Goal: Transaction & Acquisition: Purchase product/service

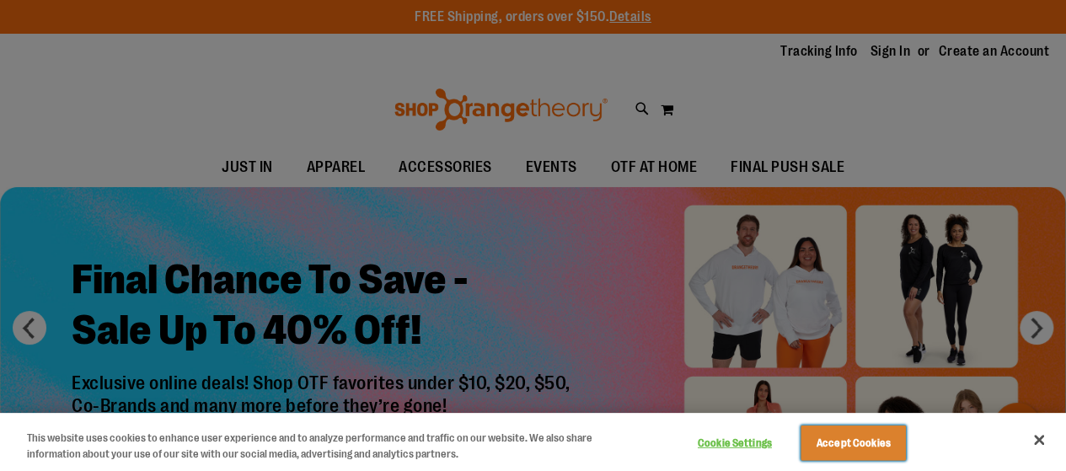
click at [847, 446] on button "Accept Cookies" at bounding box center [852, 442] width 105 height 35
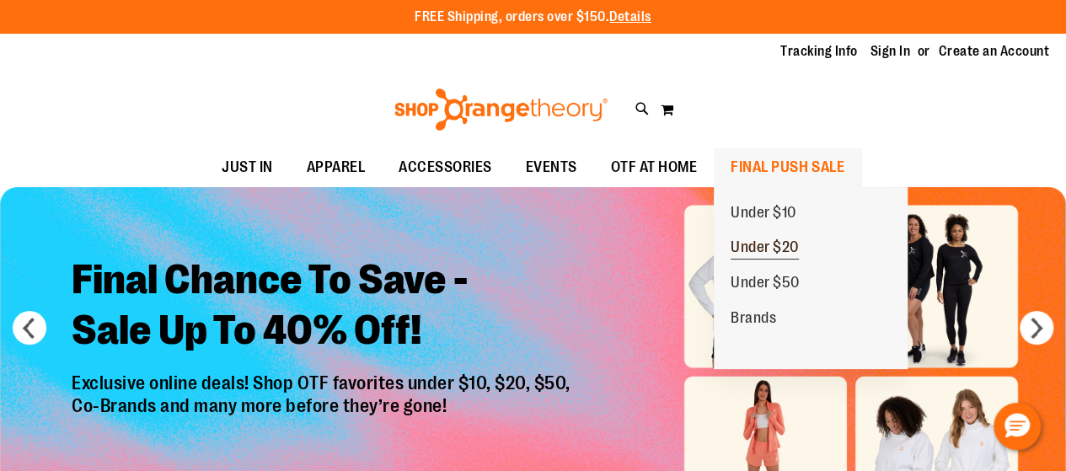
click at [768, 245] on span "Under $20" at bounding box center [764, 248] width 68 height 21
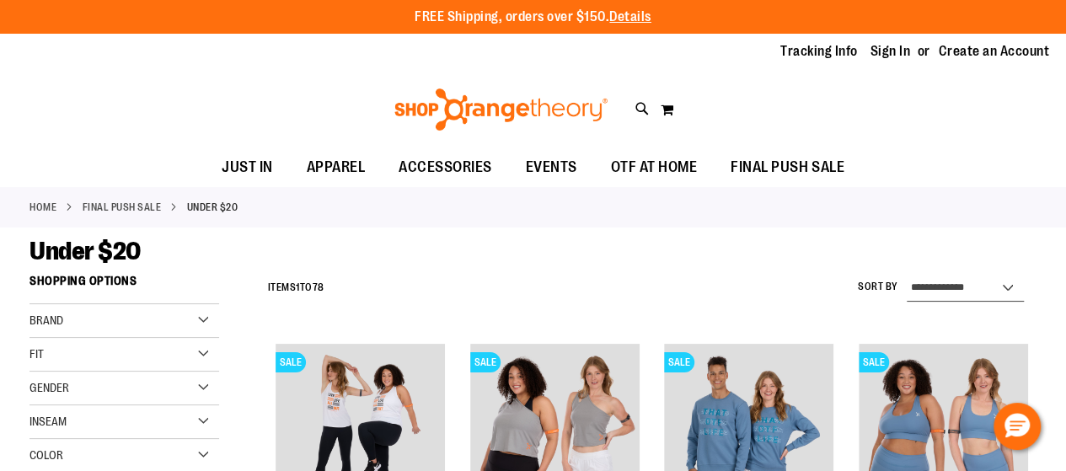
click at [955, 283] on select "**********" at bounding box center [965, 288] width 117 height 27
select select "*********"
click at [907, 275] on select "**********" at bounding box center [965, 288] width 117 height 27
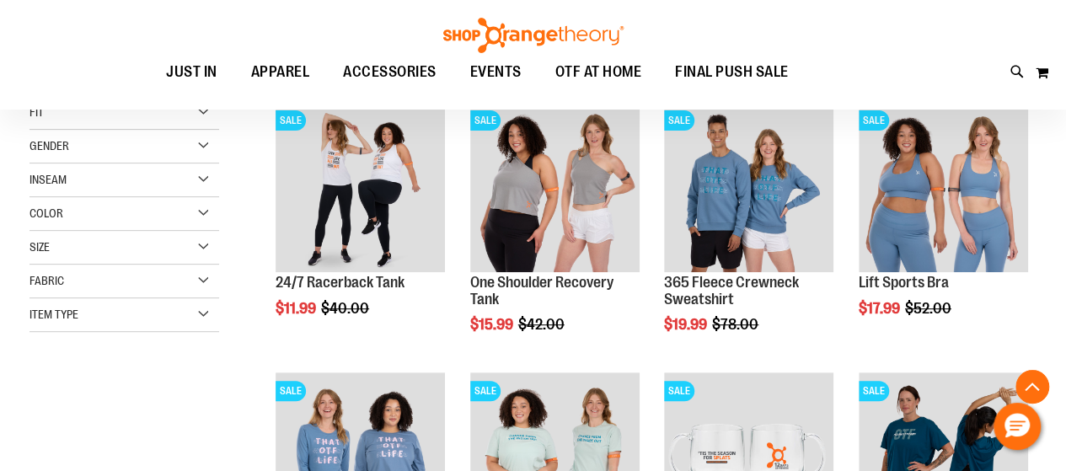
scroll to position [266, 0]
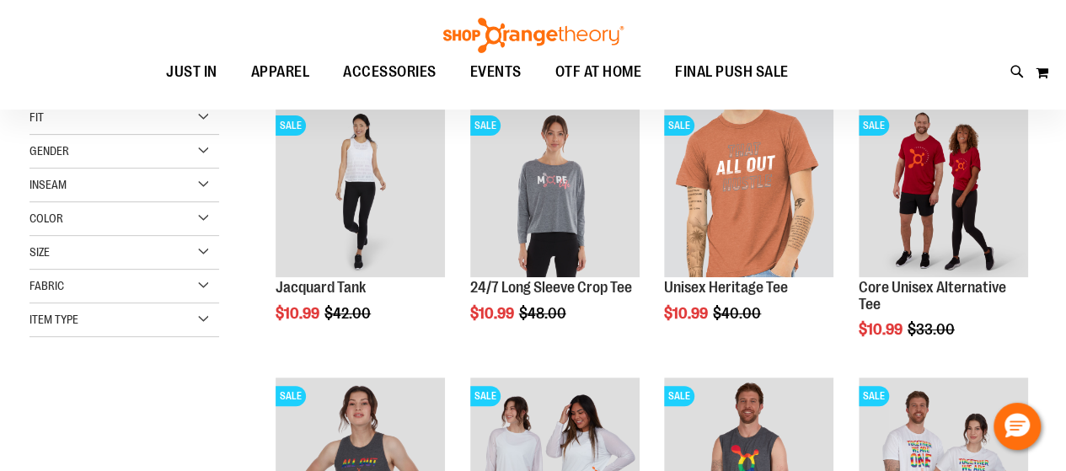
scroll to position [233, 0]
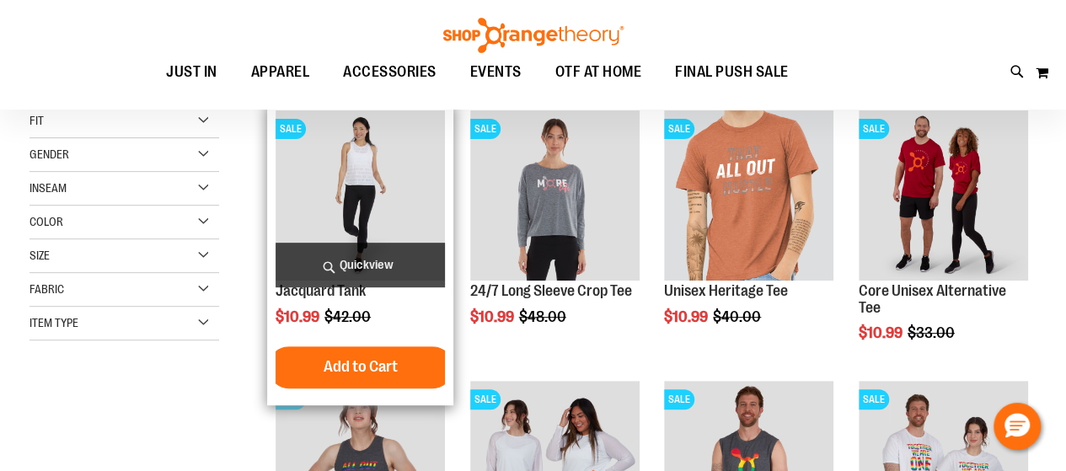
click at [371, 179] on img "product" at bounding box center [360, 194] width 169 height 169
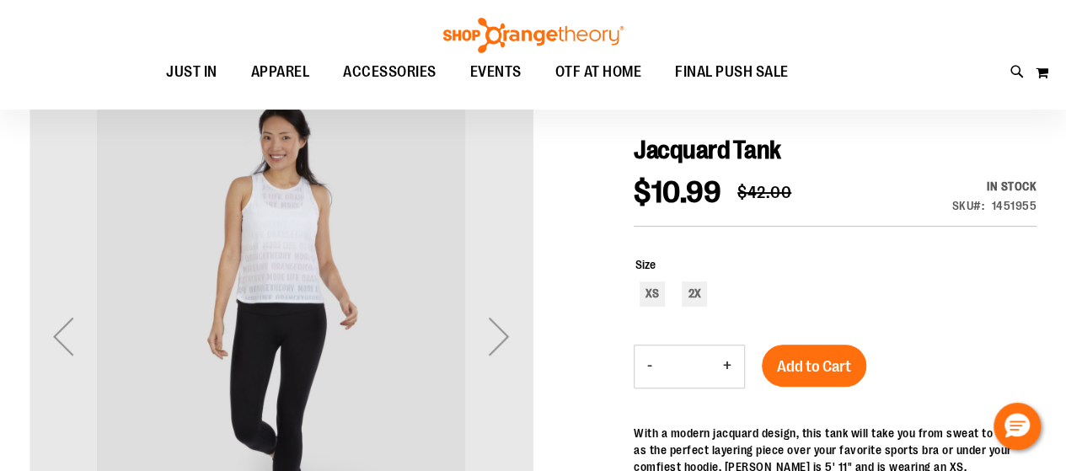
scroll to position [169, 0]
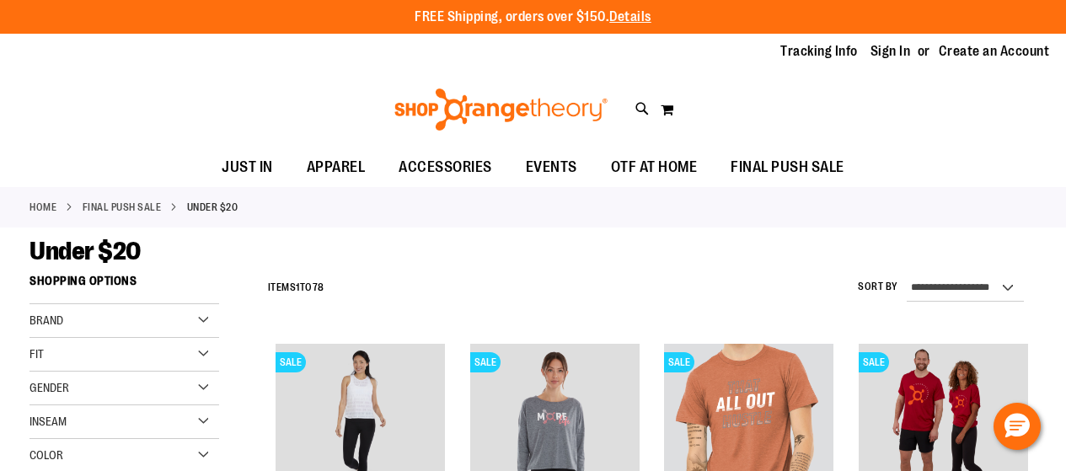
scroll to position [233, 0]
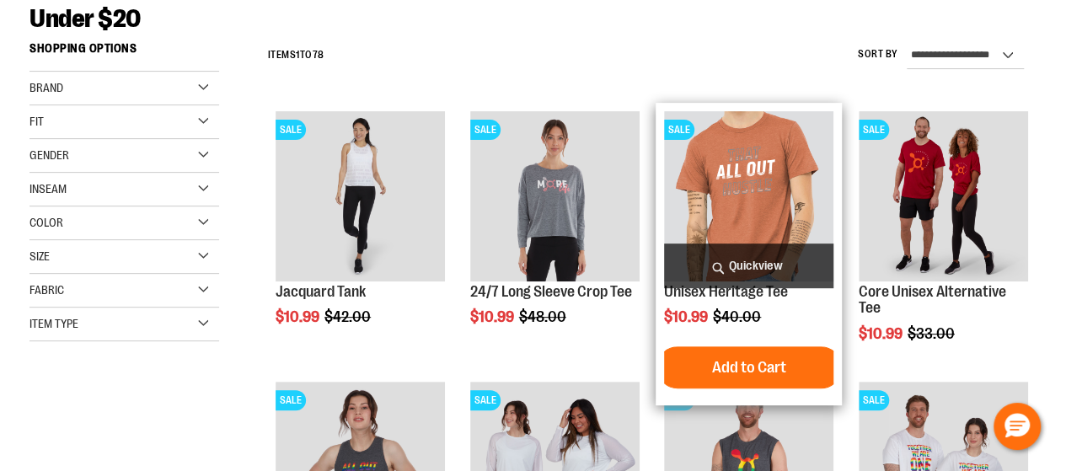
click at [731, 178] on img "product" at bounding box center [748, 195] width 169 height 169
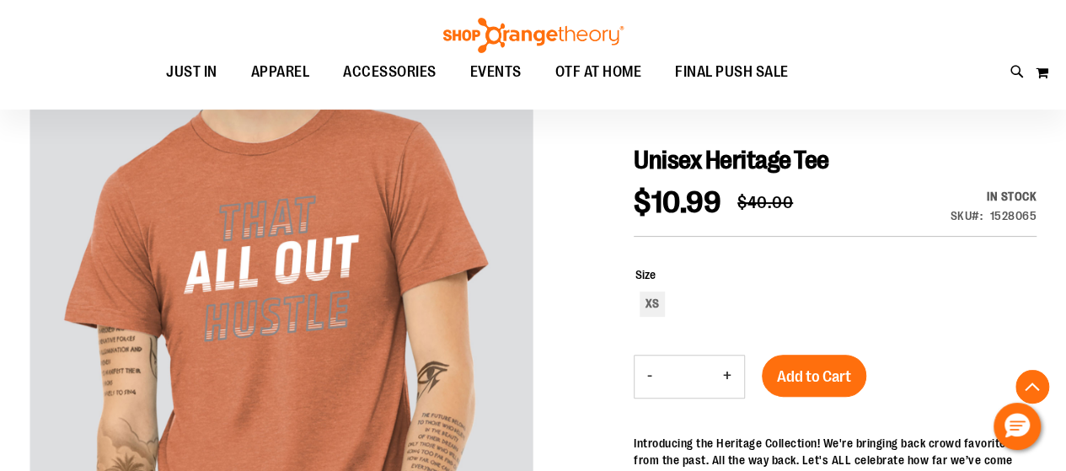
scroll to position [135, 0]
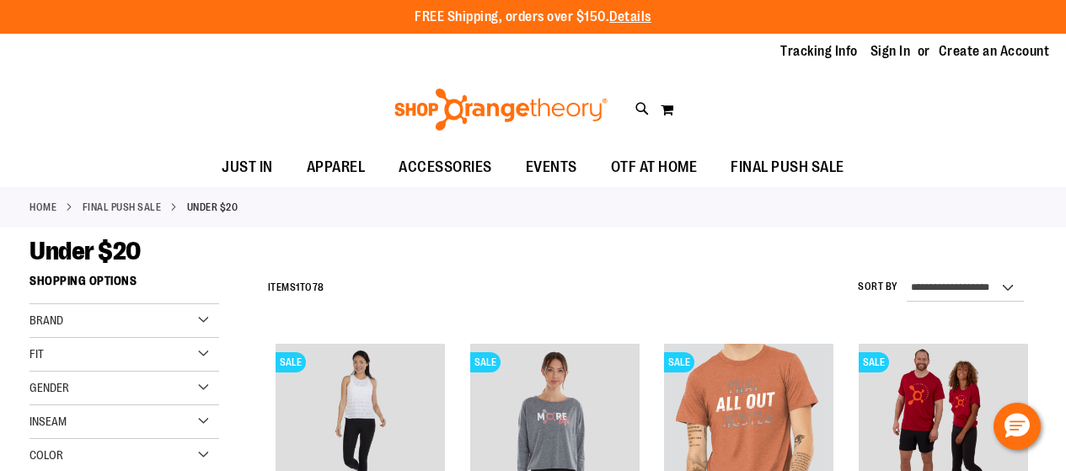
scroll to position [233, 0]
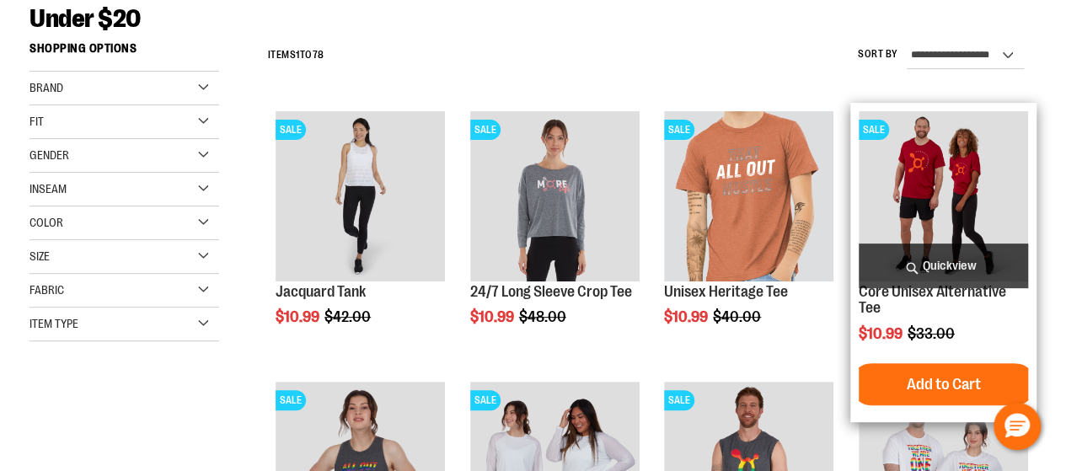
click at [928, 183] on img "product" at bounding box center [943, 195] width 169 height 169
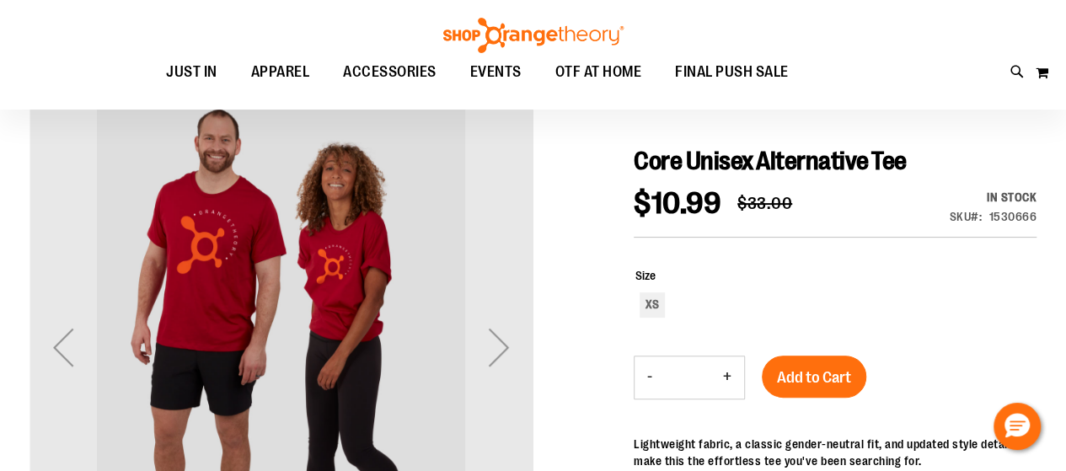
scroll to position [169, 0]
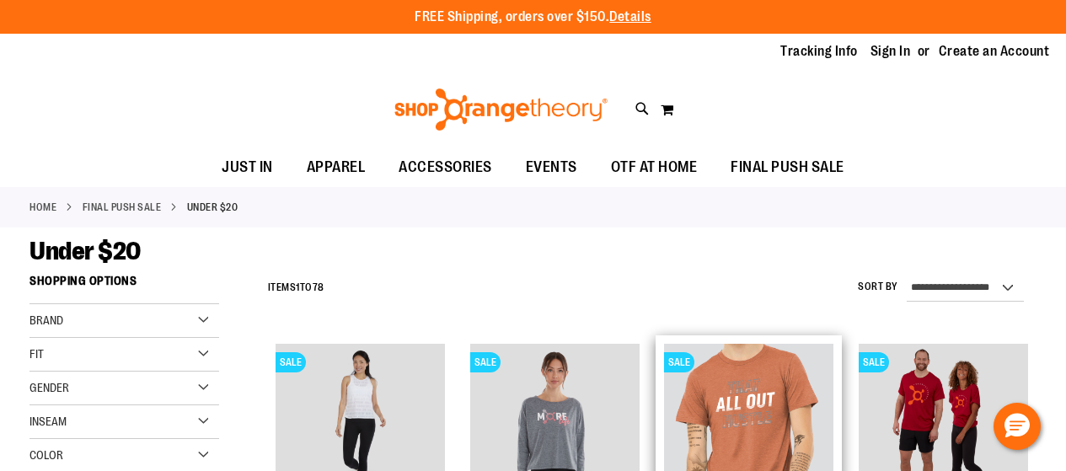
scroll to position [233, 0]
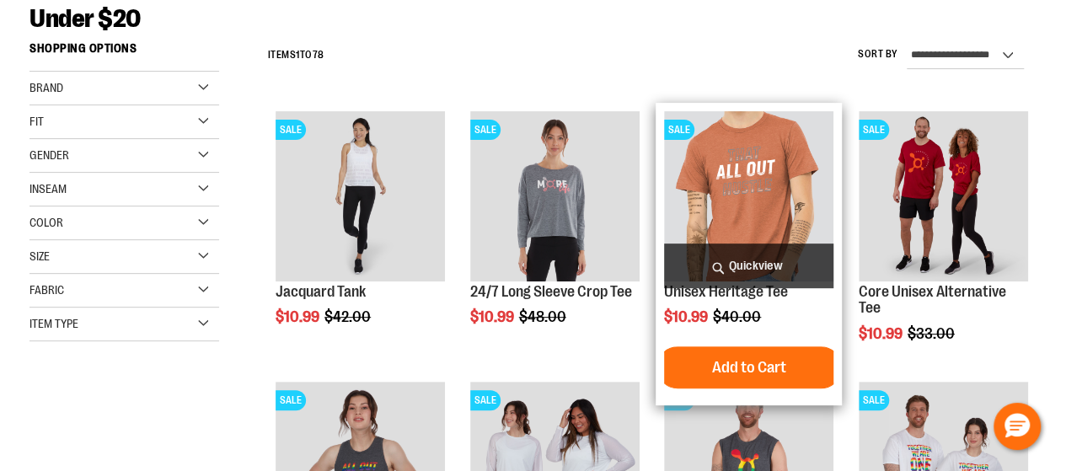
click at [740, 185] on img "product" at bounding box center [748, 195] width 169 height 169
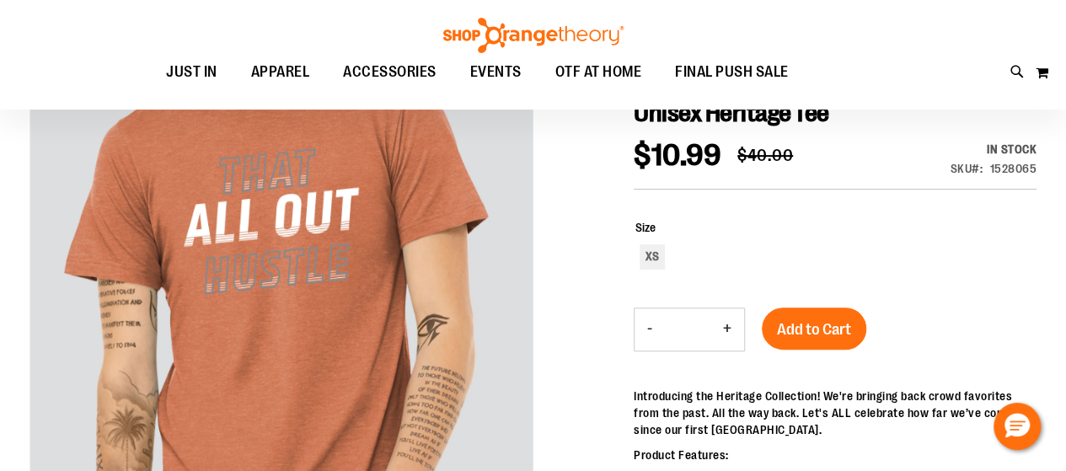
scroll to position [202, 0]
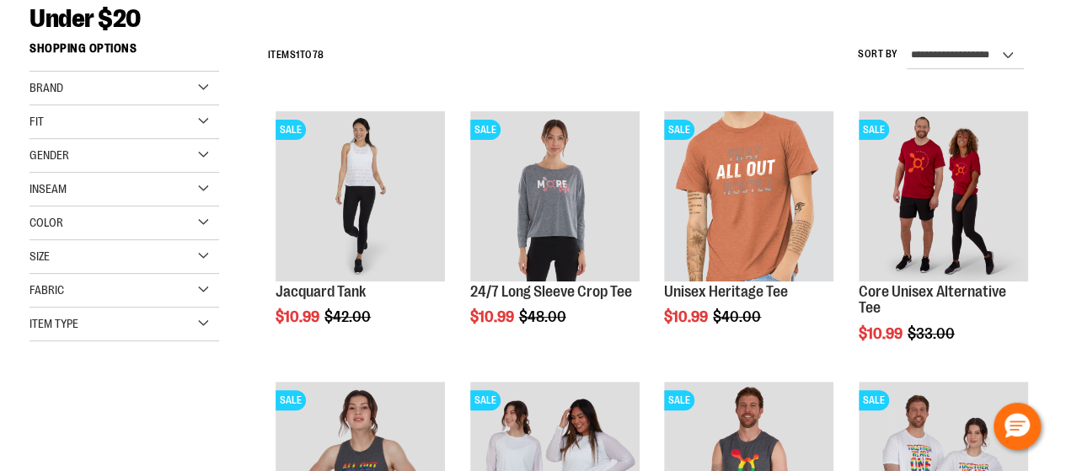
scroll to position [233, 0]
click at [138, 253] on div "Size" at bounding box center [124, 257] width 190 height 34
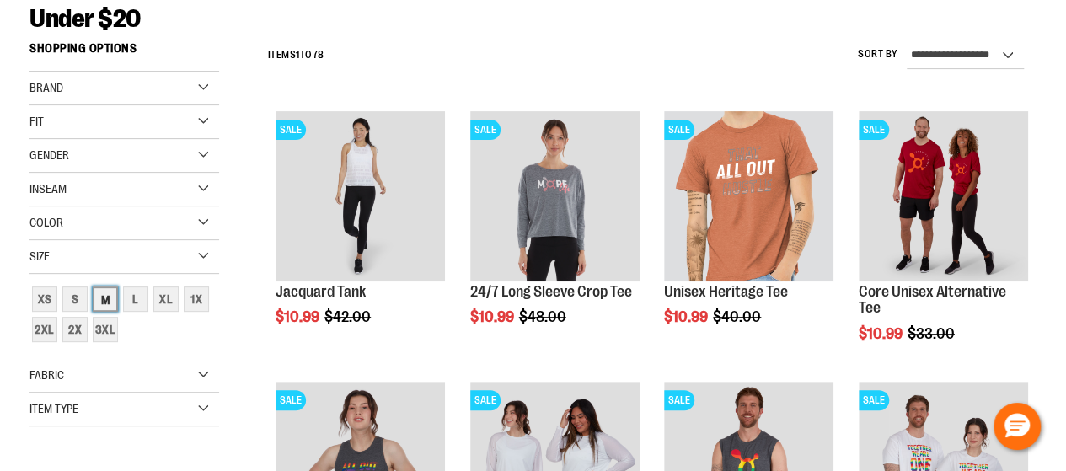
click at [106, 292] on div "M" at bounding box center [105, 298] width 25 height 25
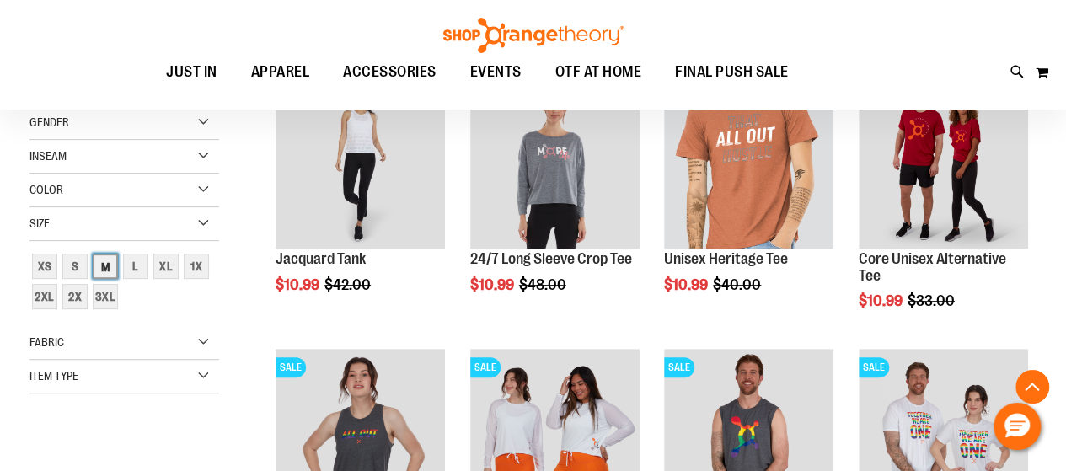
scroll to position [266, 0]
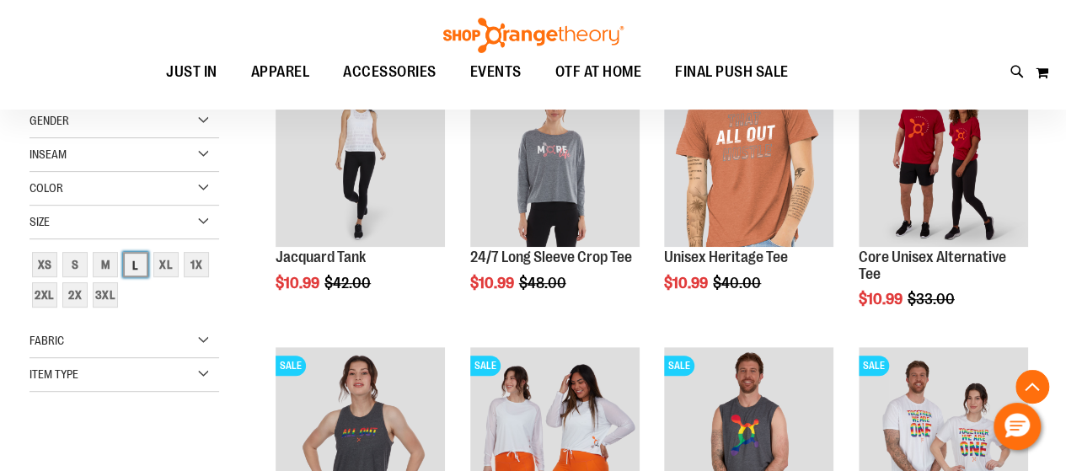
click at [136, 262] on div "L" at bounding box center [135, 264] width 25 height 25
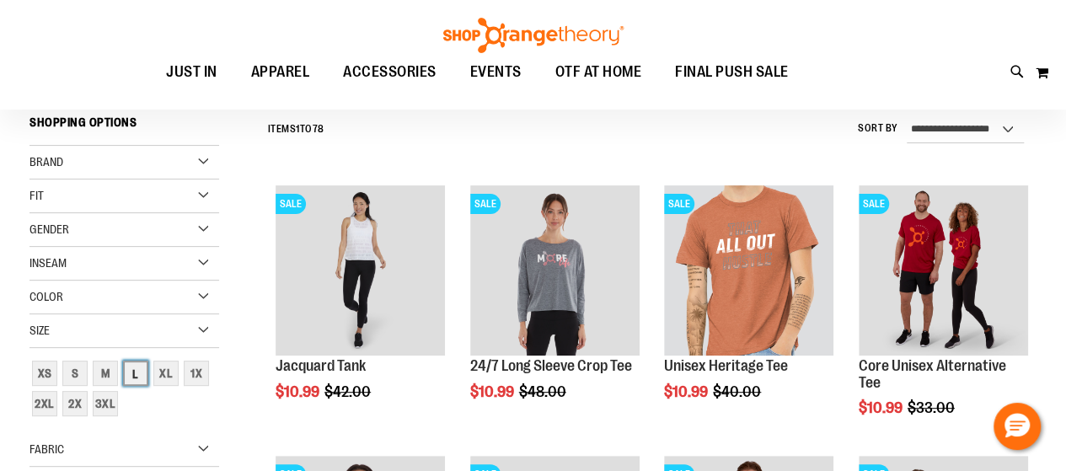
scroll to position [157, 0]
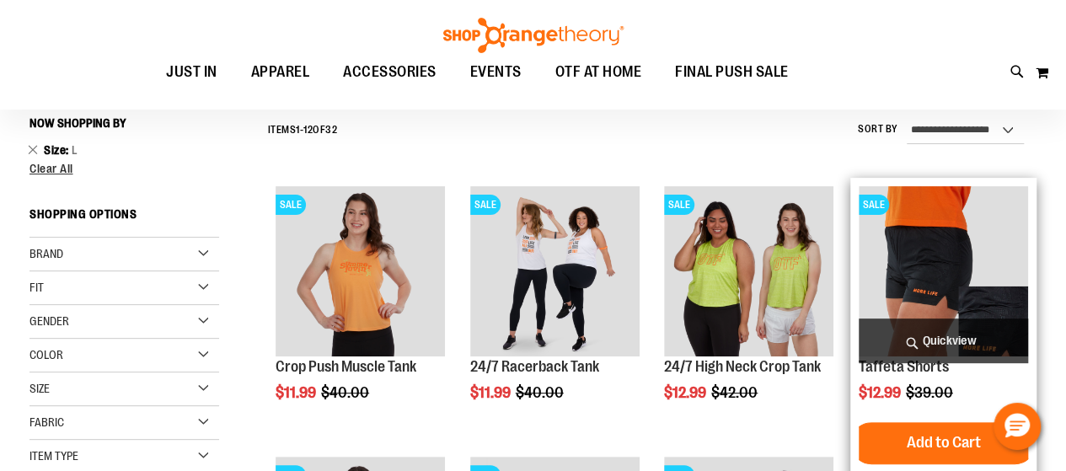
click at [944, 283] on img "product" at bounding box center [943, 270] width 169 height 169
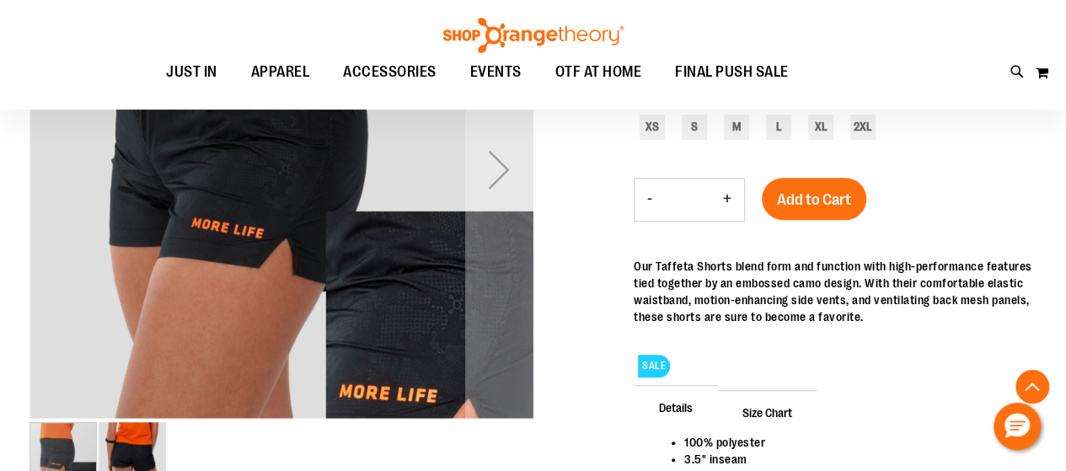
scroll to position [337, 0]
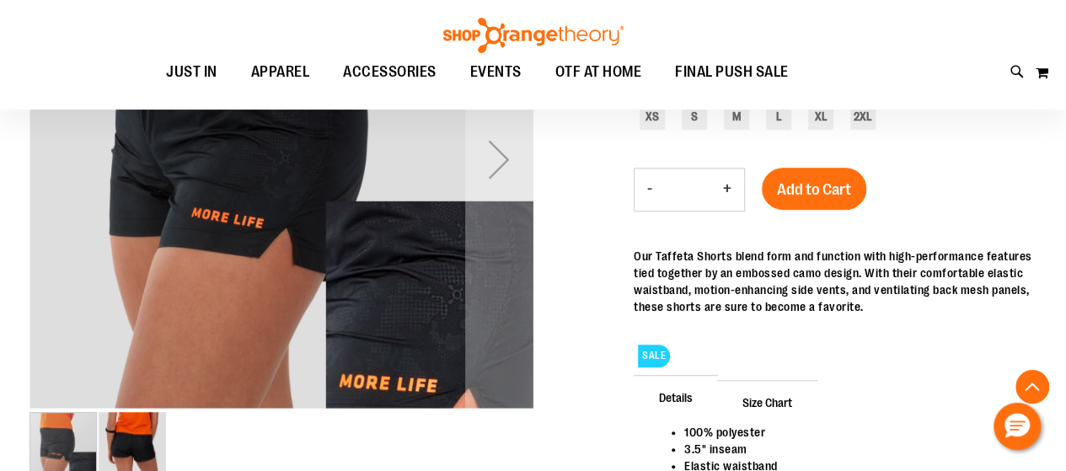
click at [140, 458] on img "image 2 of 2" at bounding box center [132, 445] width 67 height 67
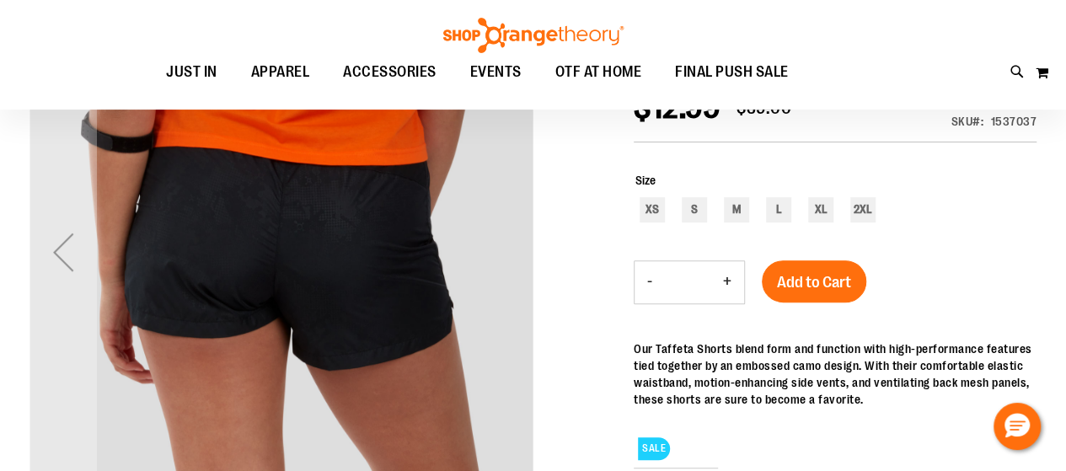
scroll to position [270, 0]
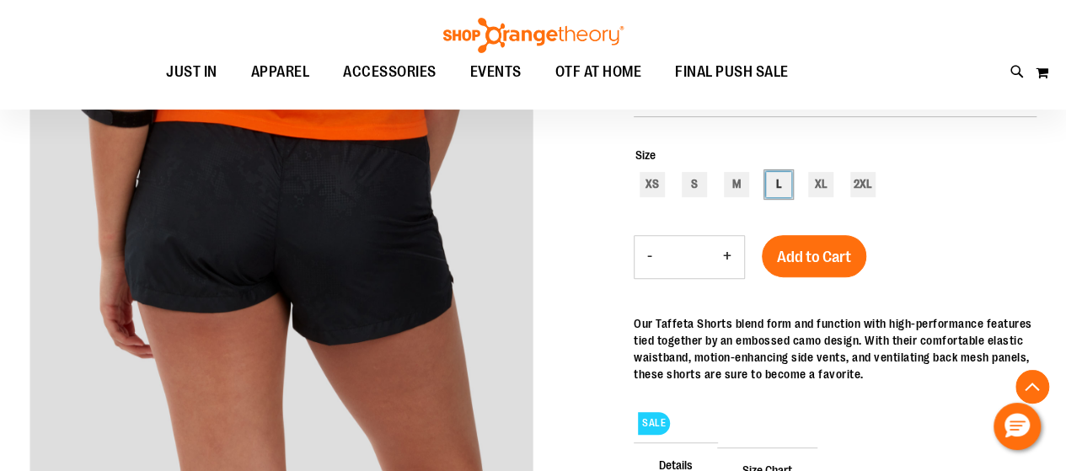
click at [779, 195] on div "L" at bounding box center [778, 184] width 25 height 25
type input "***"
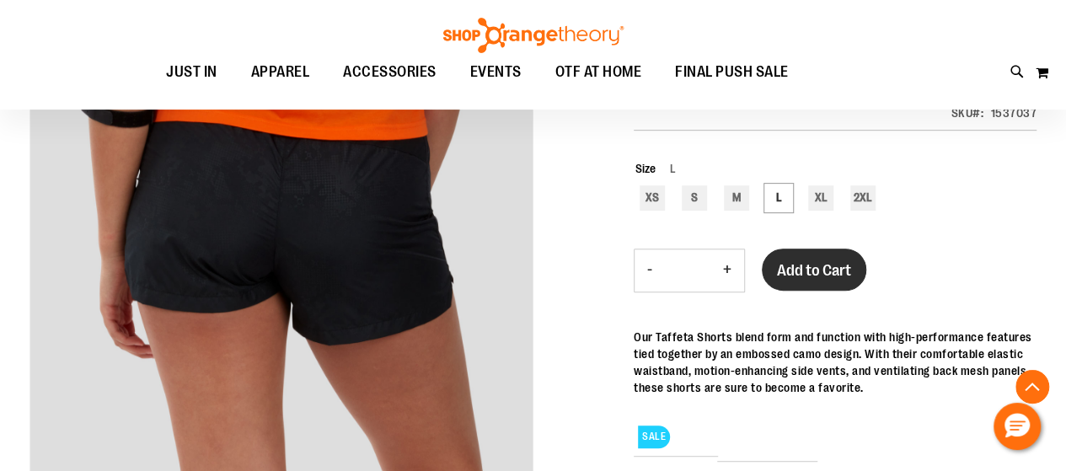
click at [807, 280] on span "Add to Cart" at bounding box center [814, 270] width 74 height 19
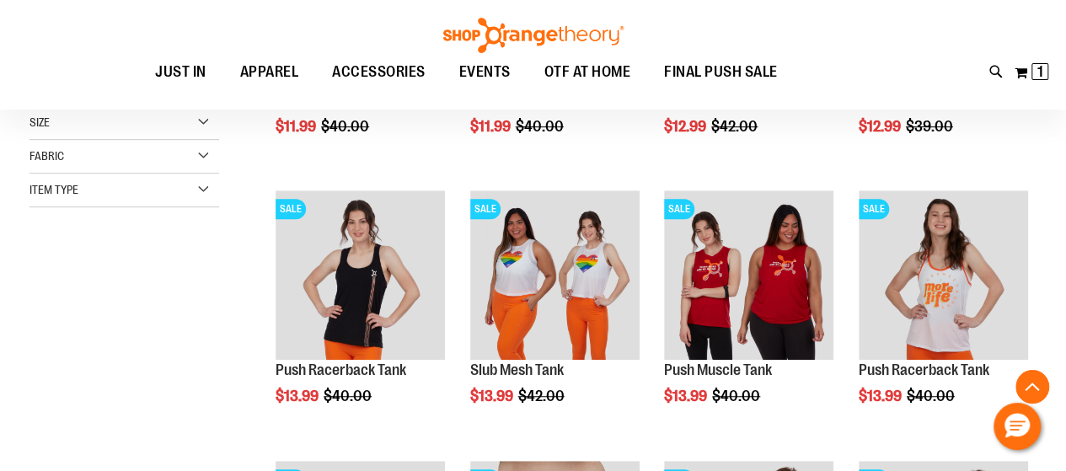
scroll to position [426, 0]
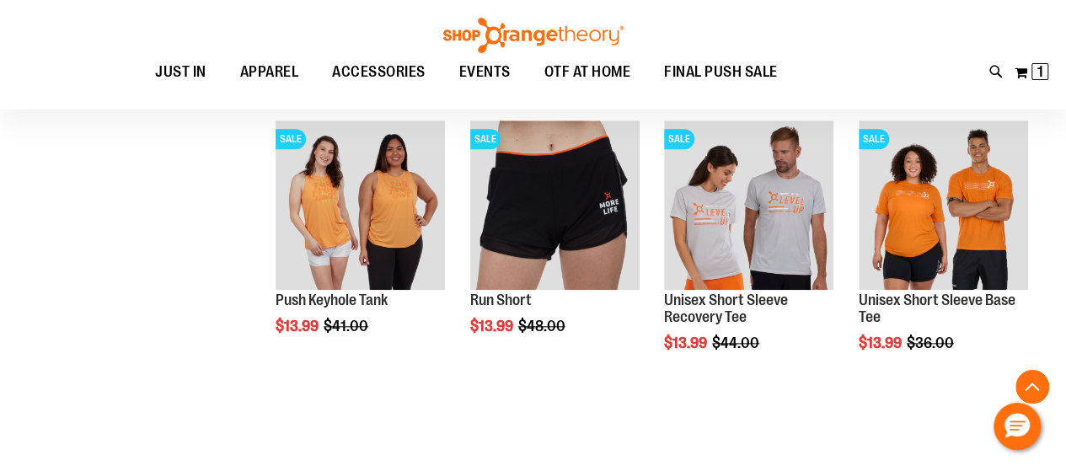
scroll to position [797, 0]
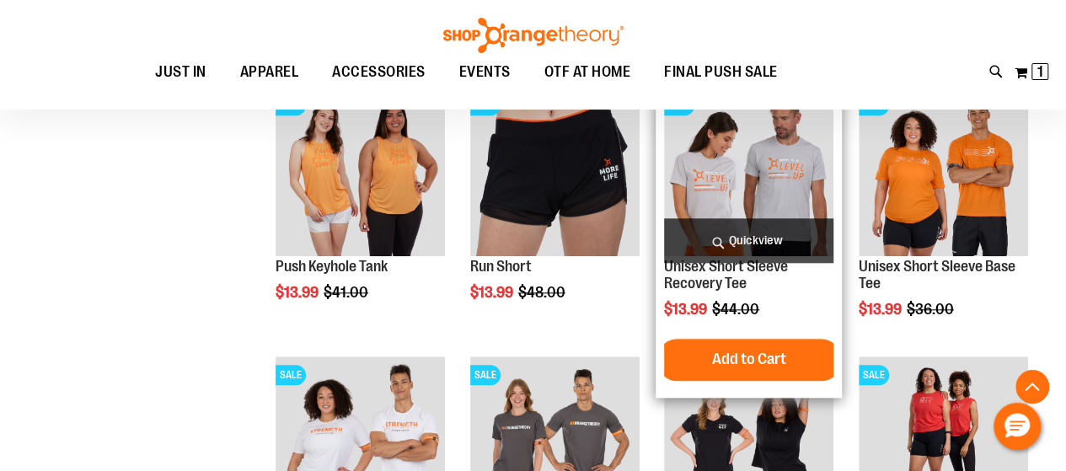
click at [763, 174] on img "product" at bounding box center [748, 171] width 169 height 169
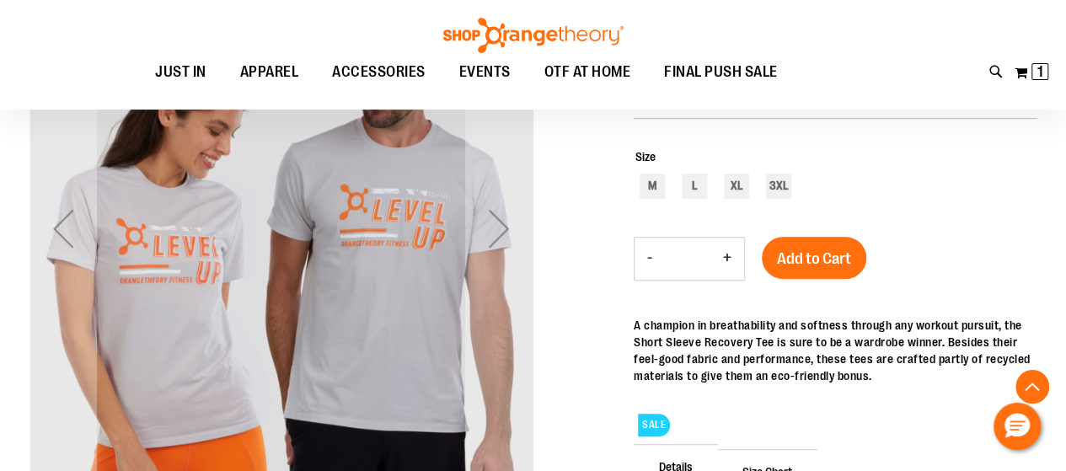
scroll to position [303, 0]
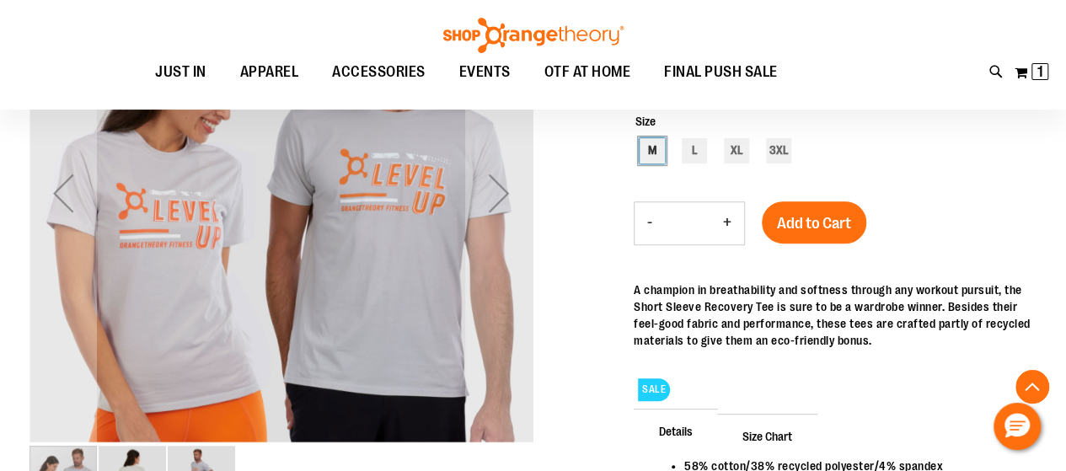
click at [648, 161] on div "M" at bounding box center [651, 150] width 25 height 25
type input "***"
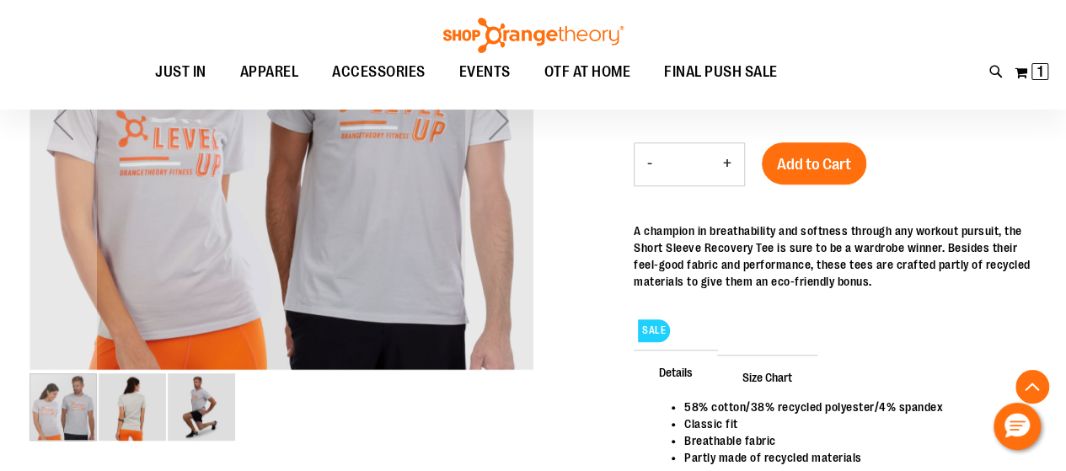
scroll to position [404, 0]
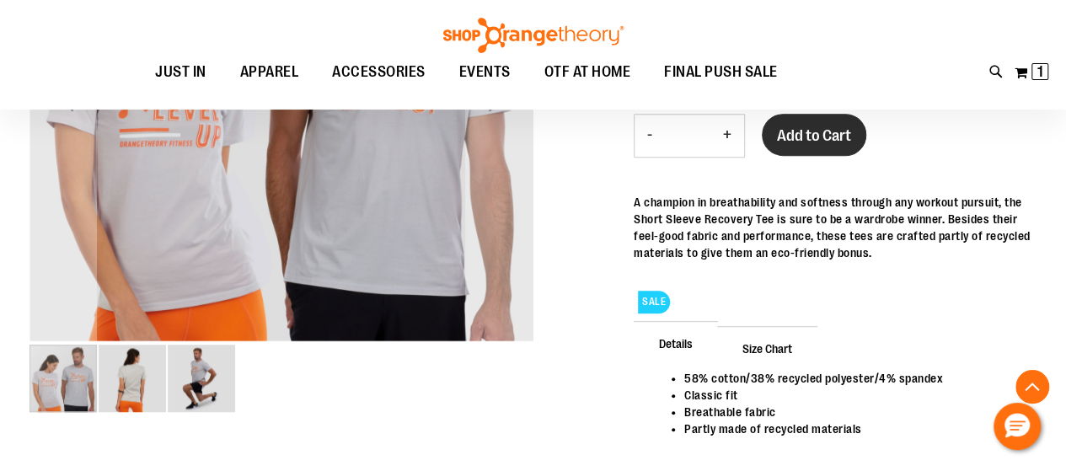
click at [815, 145] on span "Add to Cart" at bounding box center [814, 135] width 74 height 19
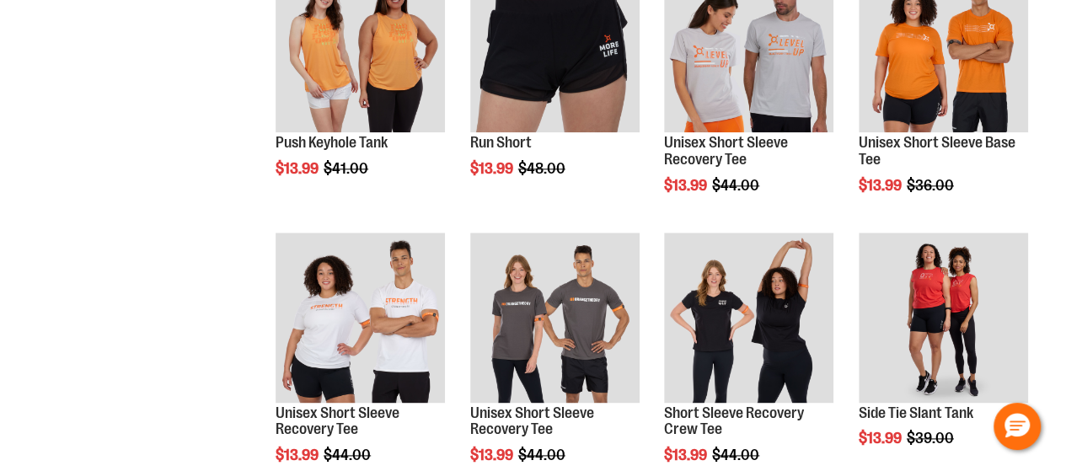
scroll to position [797, 0]
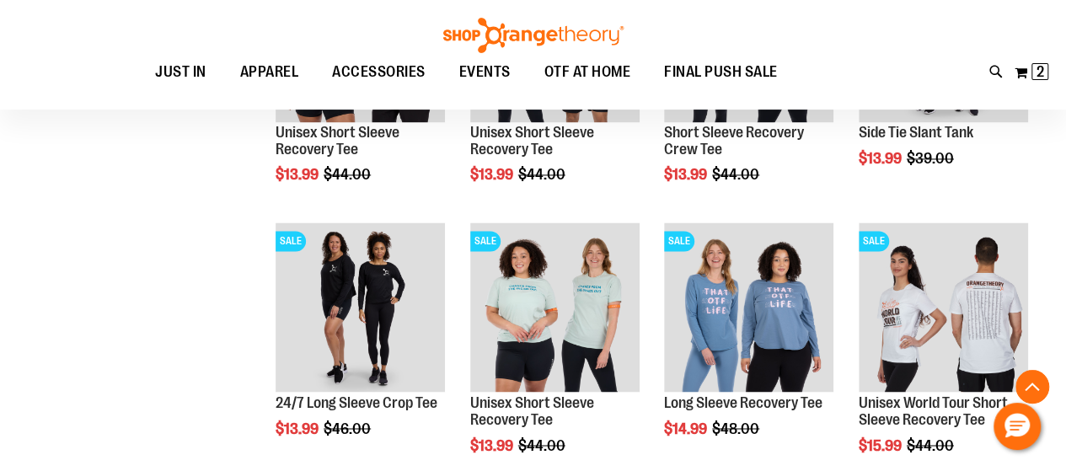
scroll to position [1235, 0]
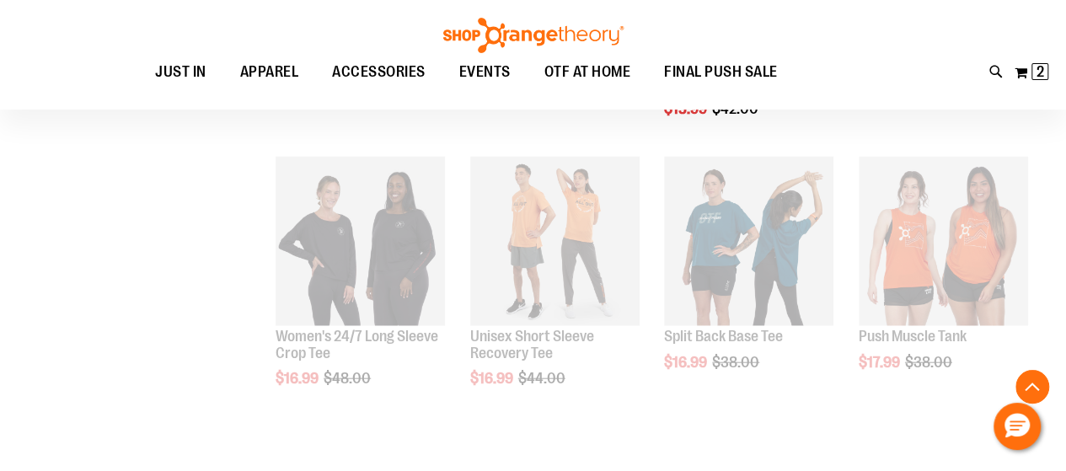
scroll to position [1842, 0]
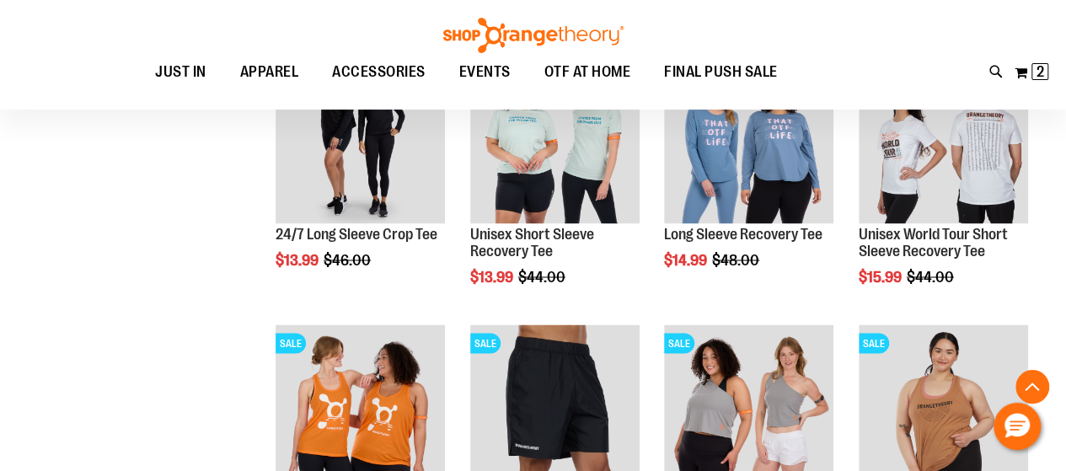
scroll to position [1269, 0]
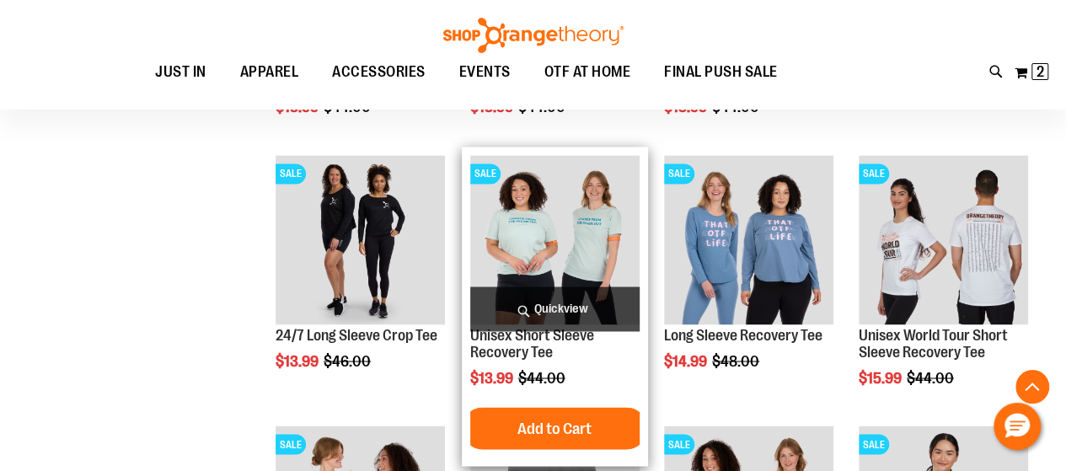
click at [532, 234] on img "product" at bounding box center [554, 239] width 169 height 169
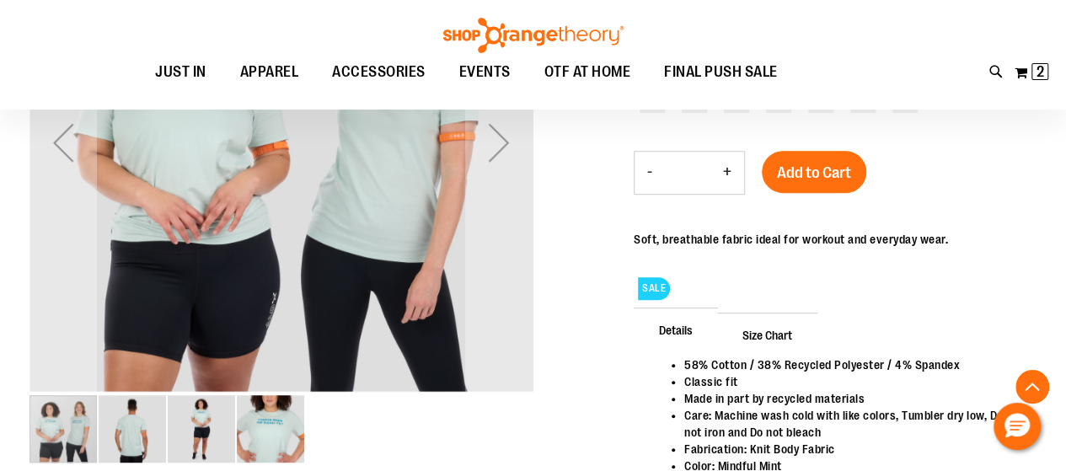
scroll to position [270, 0]
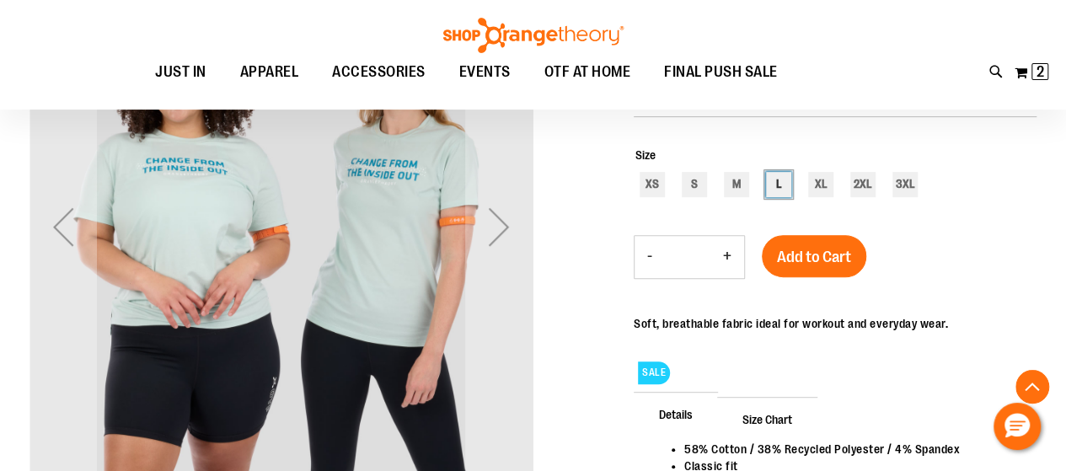
click at [776, 192] on div "L" at bounding box center [778, 184] width 25 height 25
click at [730, 190] on div "M" at bounding box center [736, 184] width 25 height 25
type input "***"
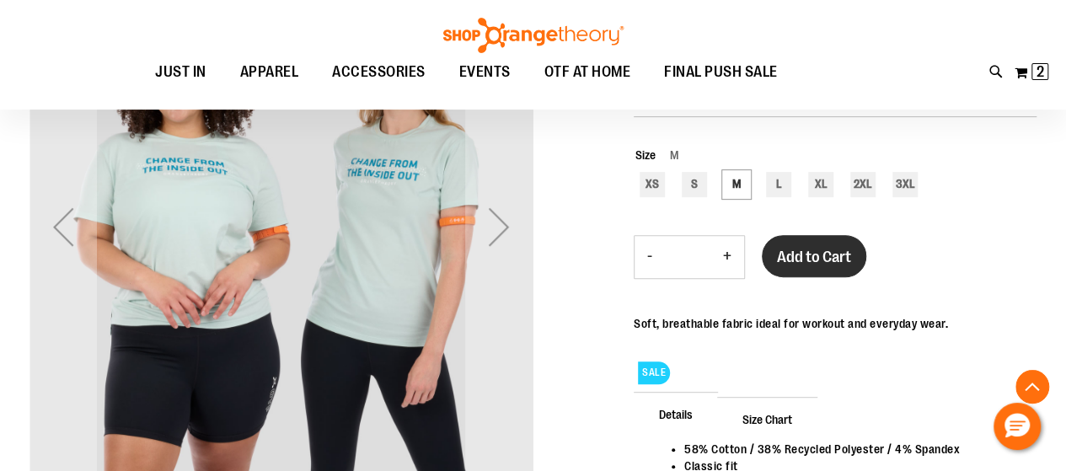
click at [802, 265] on span "Add to Cart" at bounding box center [814, 257] width 74 height 19
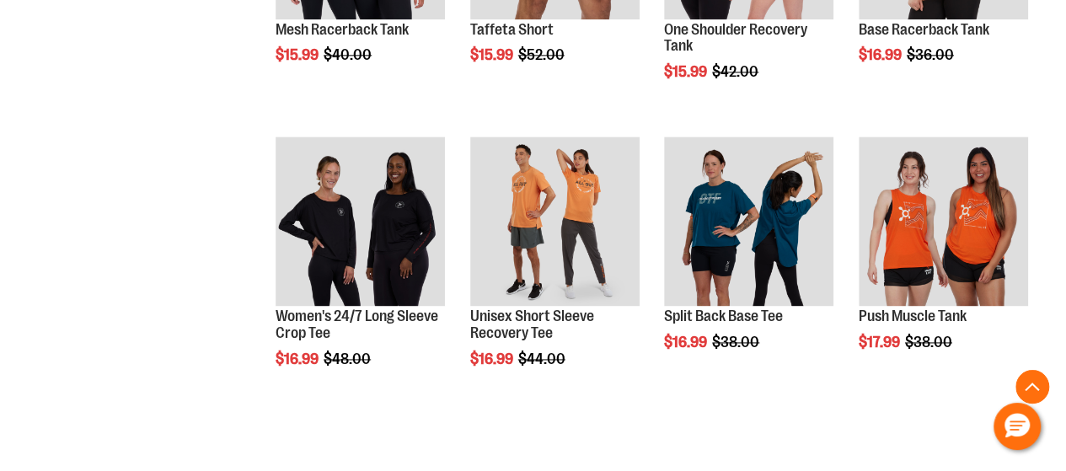
scroll to position [1269, 0]
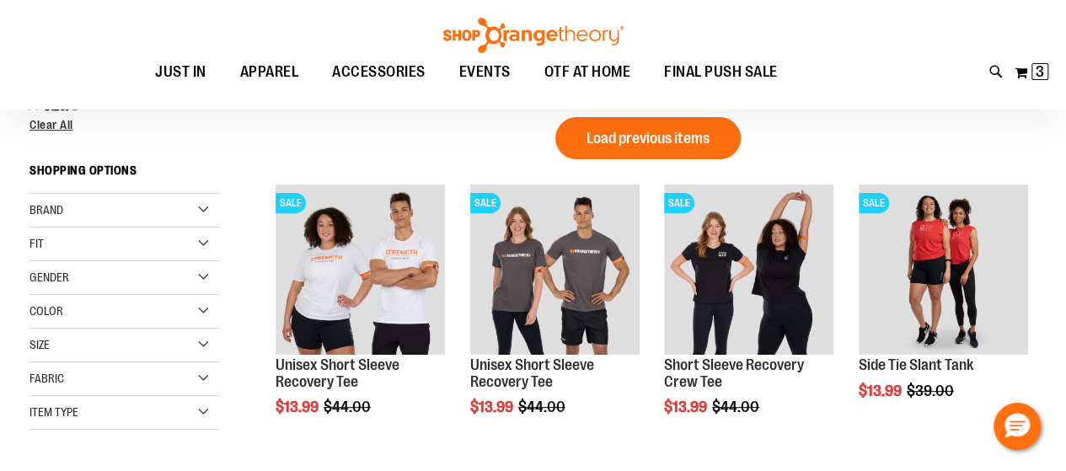
scroll to position [202, 0]
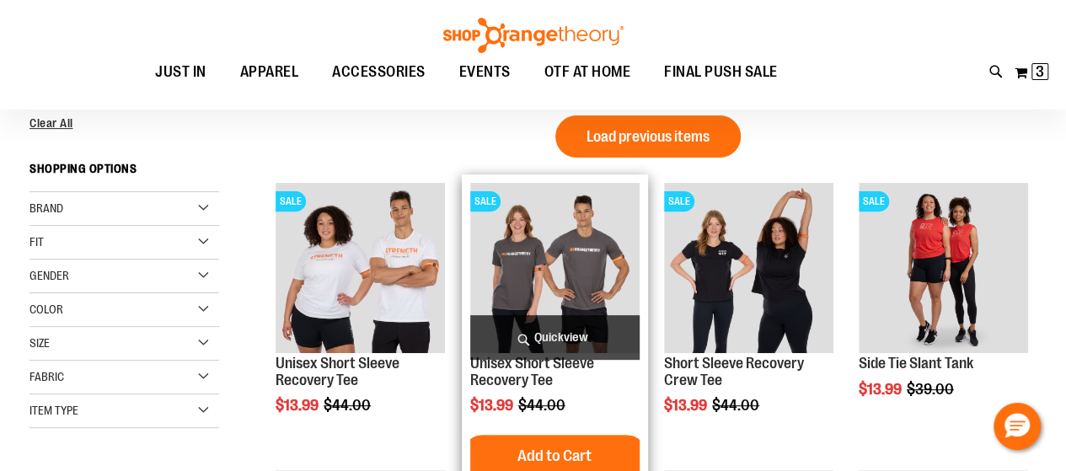
click at [581, 261] on img "product" at bounding box center [554, 267] width 169 height 169
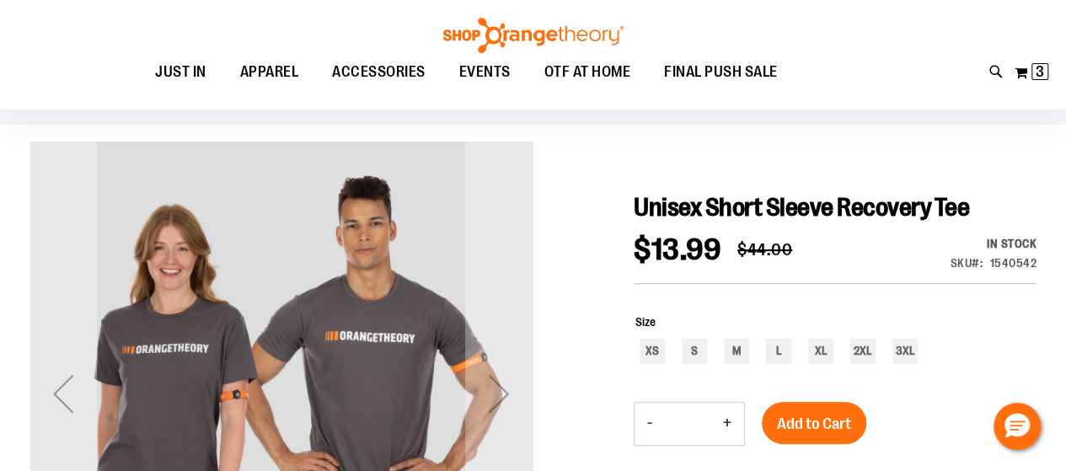
scroll to position [101, 0]
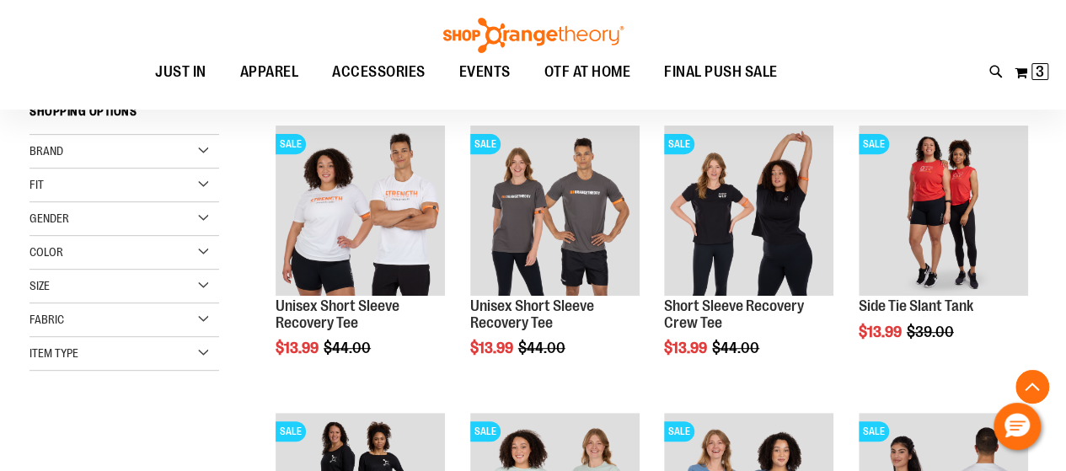
scroll to position [269, 0]
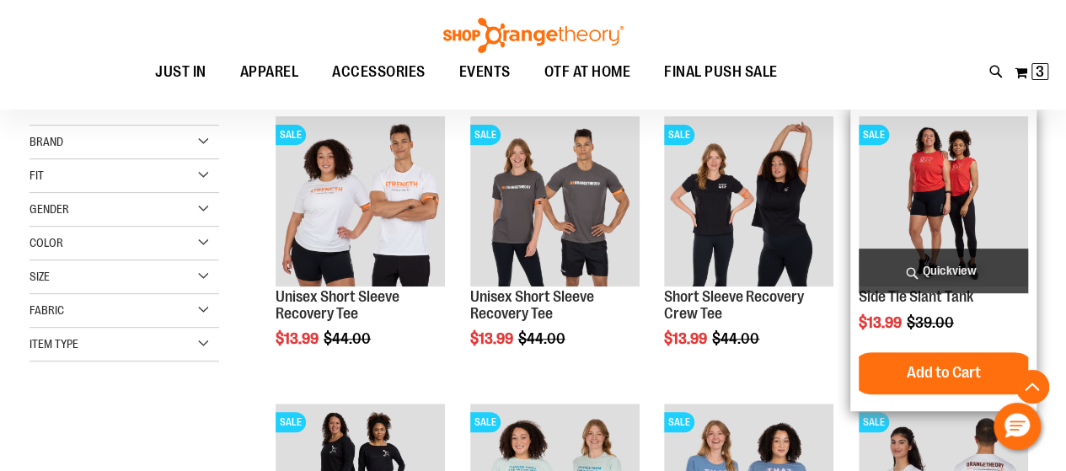
click at [926, 173] on img "product" at bounding box center [943, 200] width 169 height 169
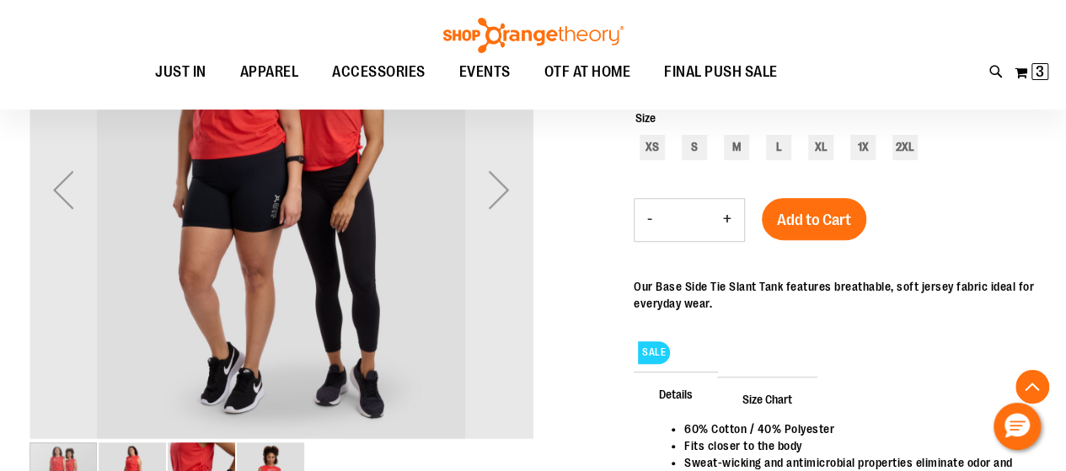
scroll to position [303, 0]
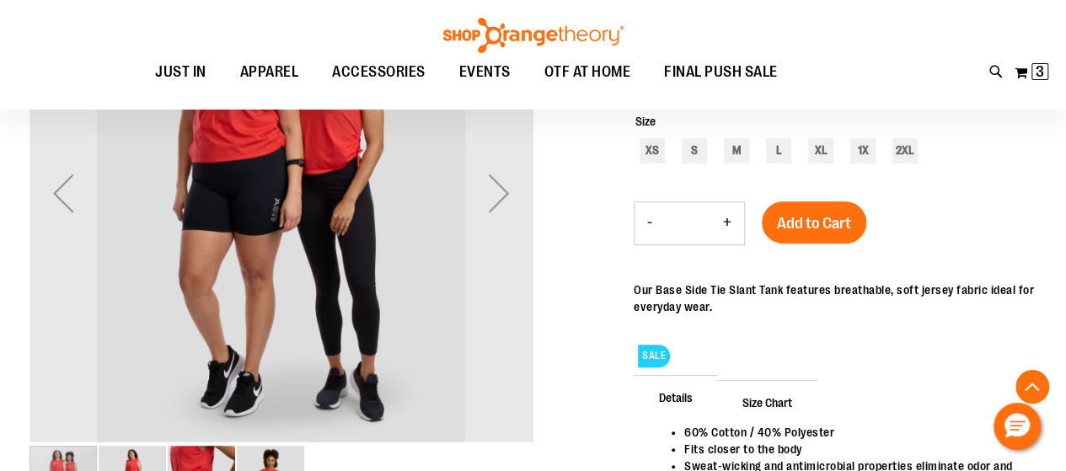
click at [128, 464] on img "image 2 of 4" at bounding box center [132, 479] width 67 height 67
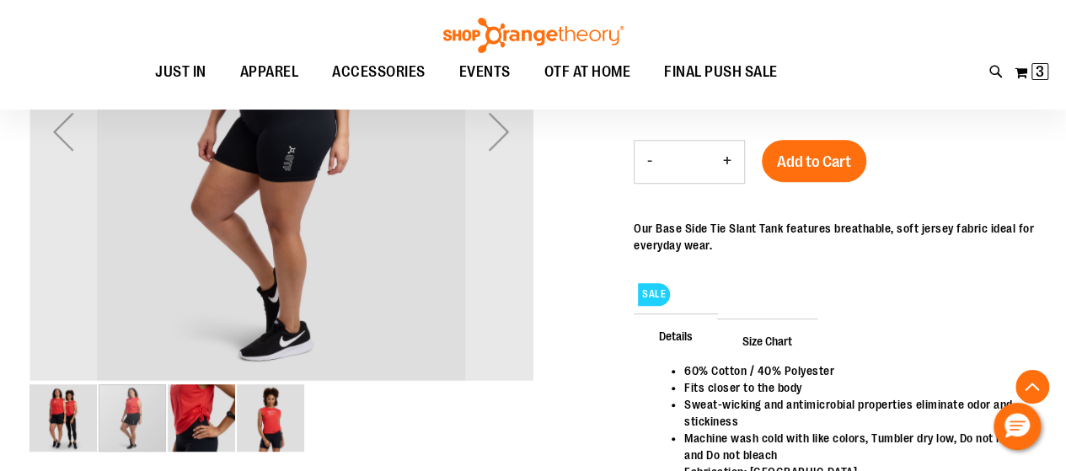
scroll to position [404, 0]
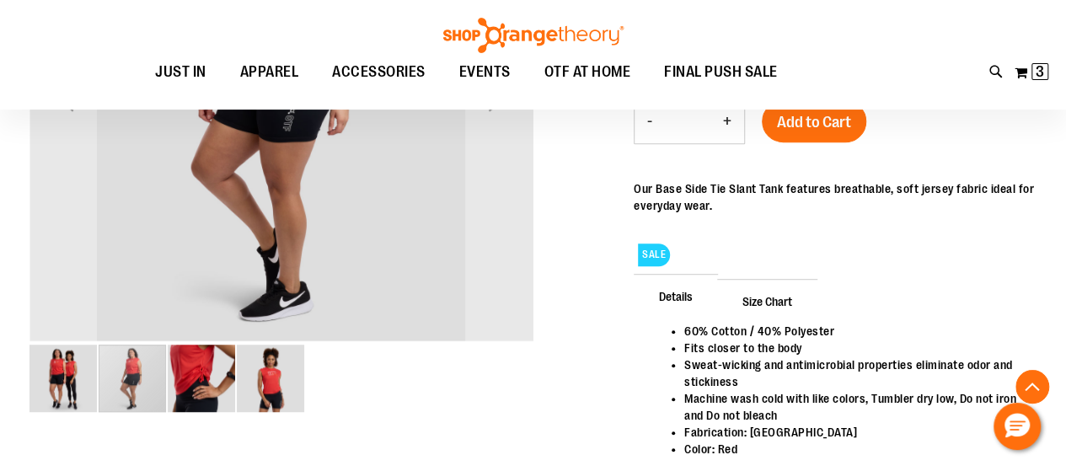
click at [206, 377] on img "image 3 of 4" at bounding box center [201, 378] width 67 height 67
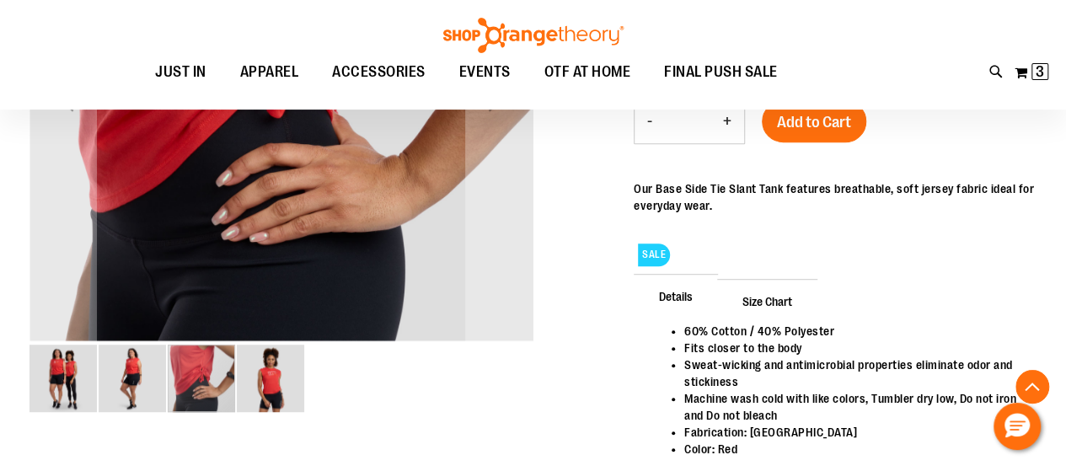
click at [278, 373] on img "image 4 of 4" at bounding box center [270, 378] width 67 height 67
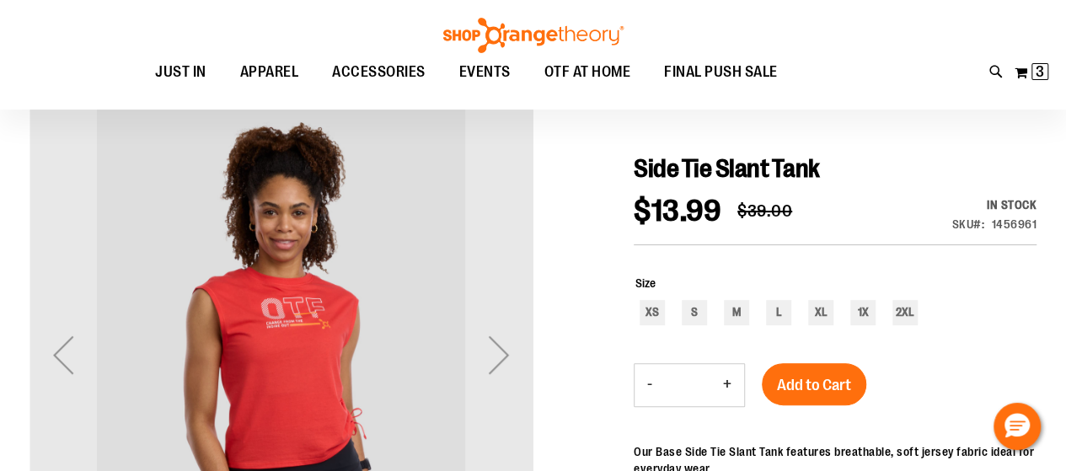
scroll to position [135, 0]
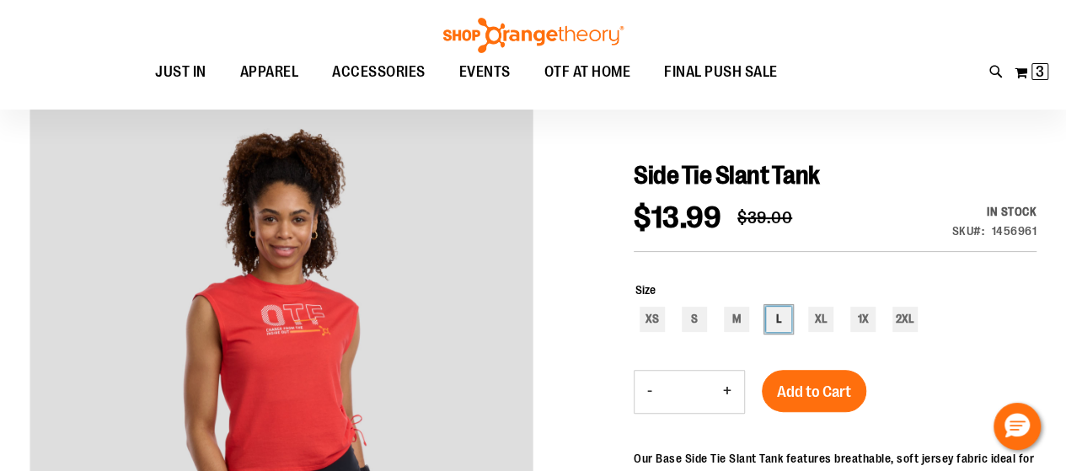
click at [775, 329] on div "L" at bounding box center [778, 319] width 25 height 25
type input "***"
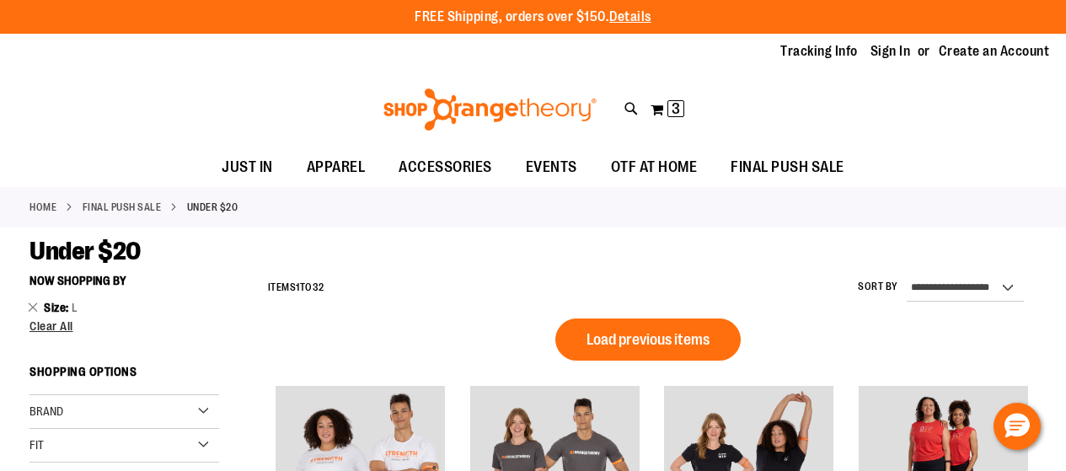
scroll to position [269, 0]
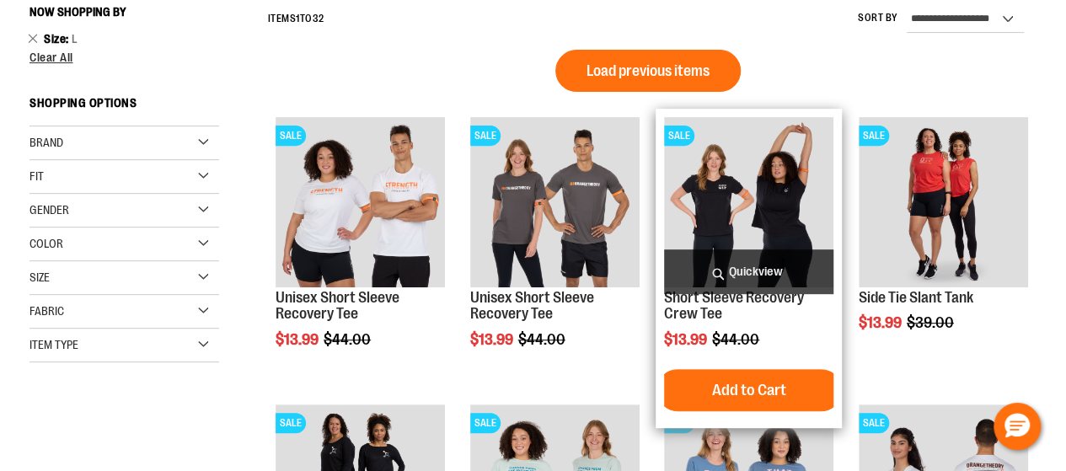
click at [709, 210] on img "product" at bounding box center [748, 201] width 169 height 169
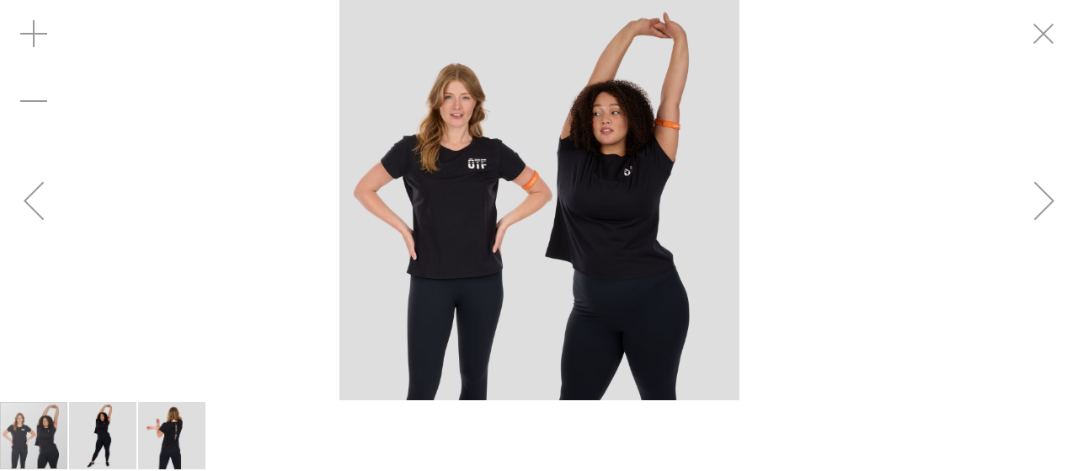
click at [1047, 212] on div "Next" at bounding box center [1044, 200] width 67 height 67
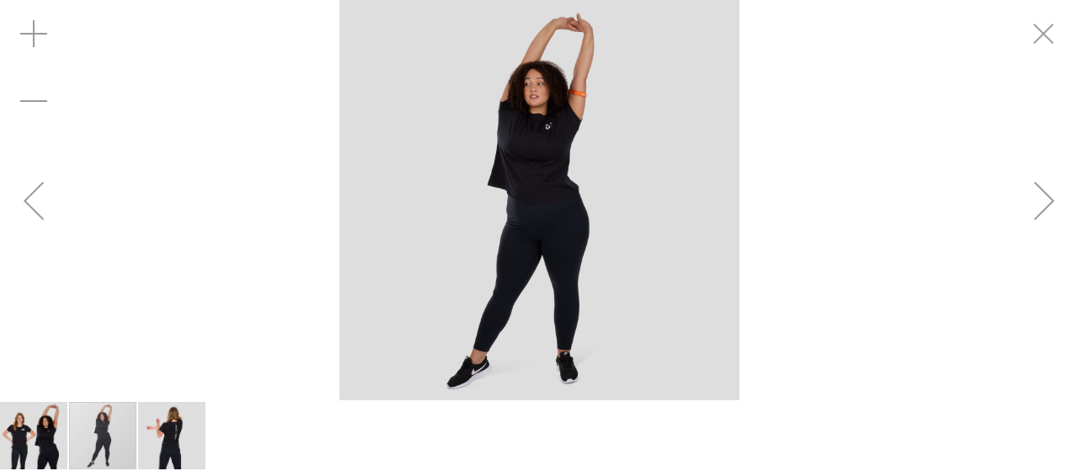
click at [1045, 209] on div "Next" at bounding box center [1044, 200] width 67 height 67
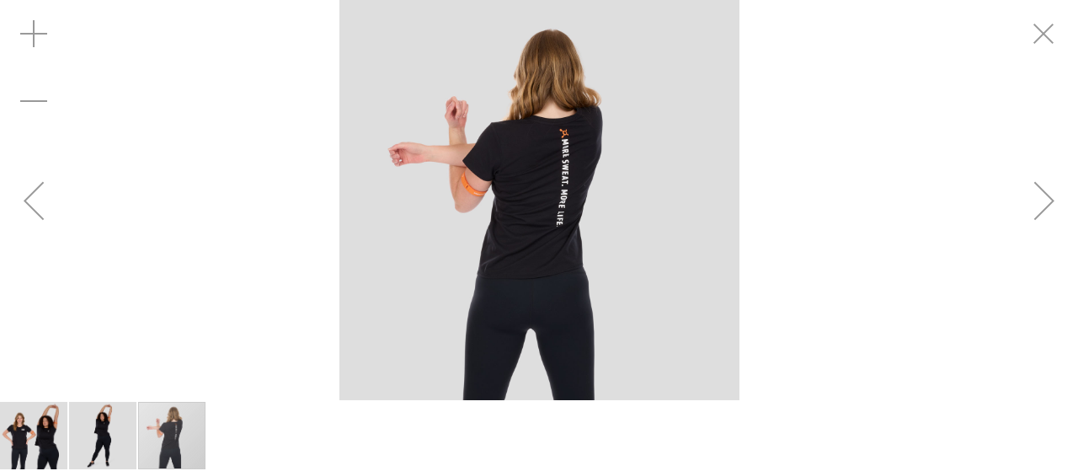
click at [1045, 209] on div "Next" at bounding box center [1044, 200] width 67 height 67
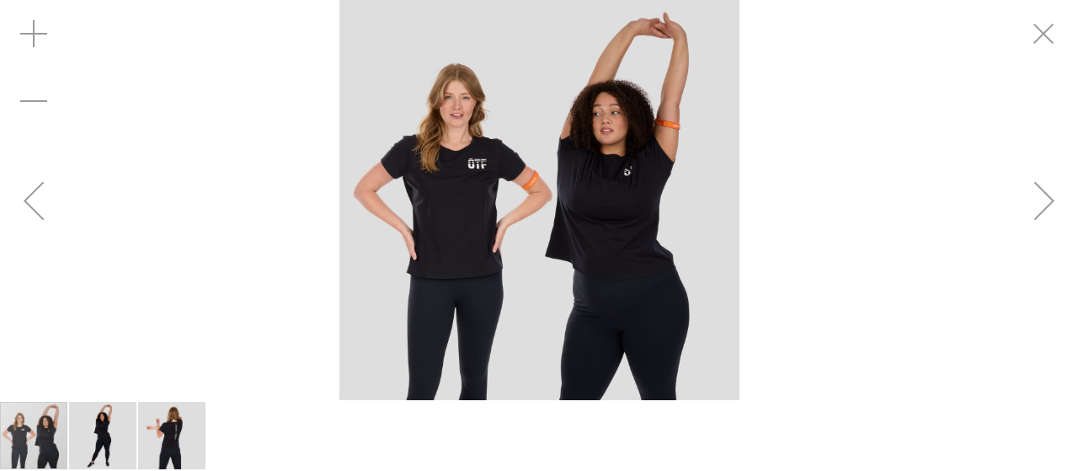
click at [1045, 209] on div "Next" at bounding box center [1044, 200] width 67 height 67
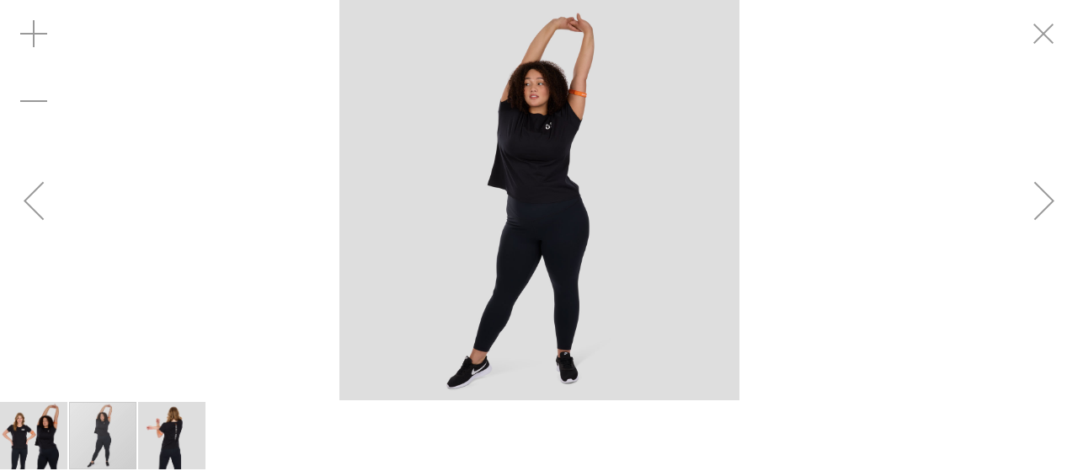
click at [1045, 209] on div "Next" at bounding box center [1044, 200] width 67 height 67
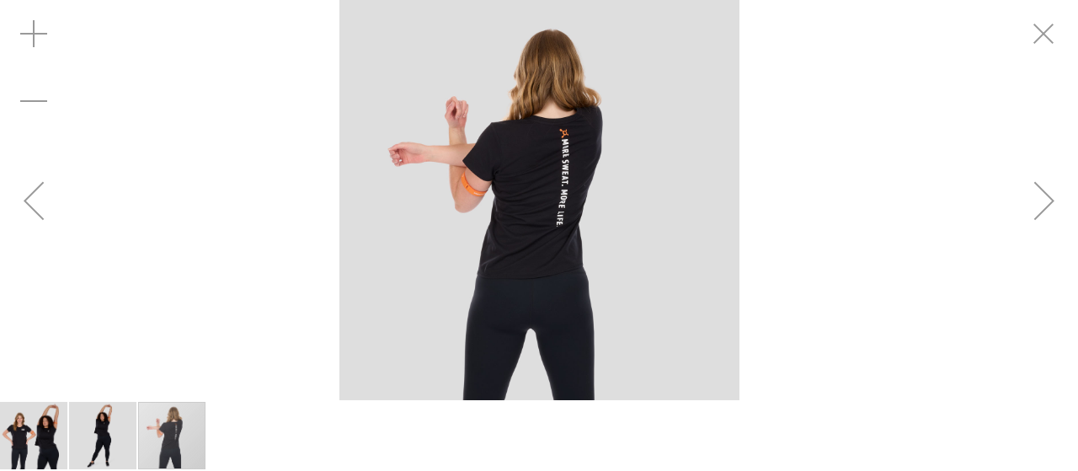
click at [1046, 208] on div "Next" at bounding box center [1044, 200] width 67 height 67
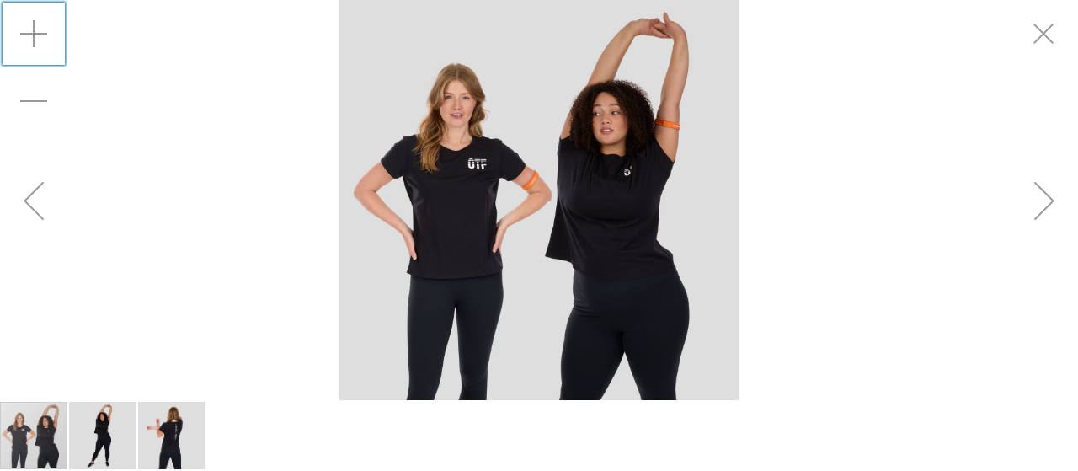
click at [37, 29] on div "Zoom in" at bounding box center [33, 33] width 67 height 67
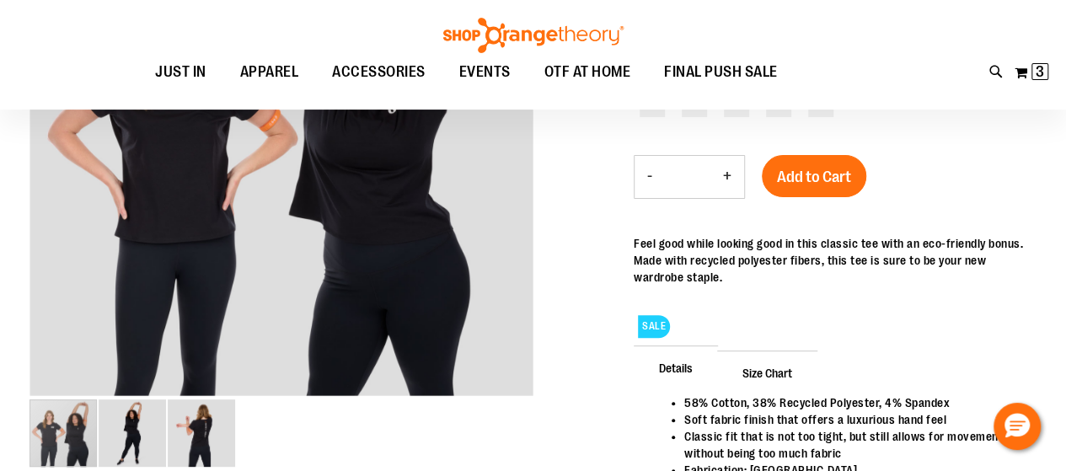
scroll to position [168, 0]
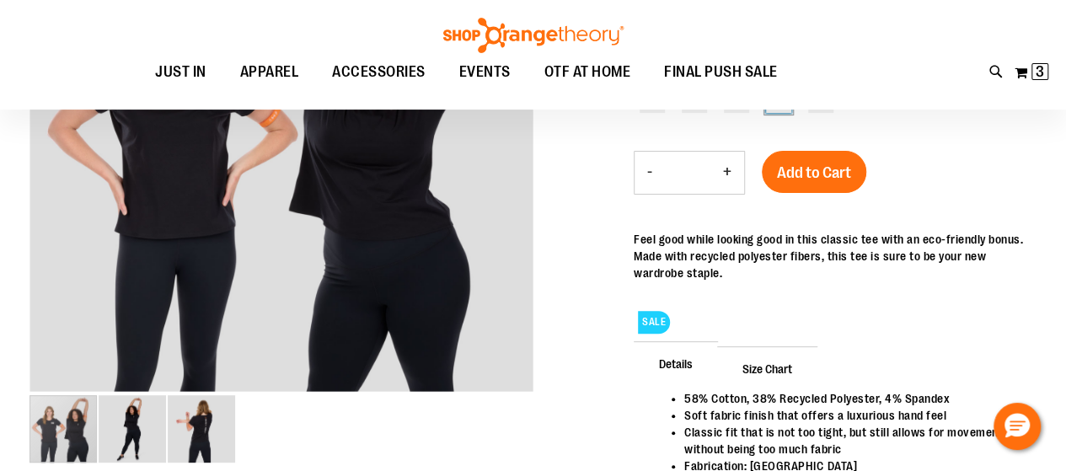
click at [784, 113] on div "L" at bounding box center [778, 100] width 25 height 25
type input "***"
click at [809, 181] on span "Add to Cart" at bounding box center [814, 172] width 74 height 19
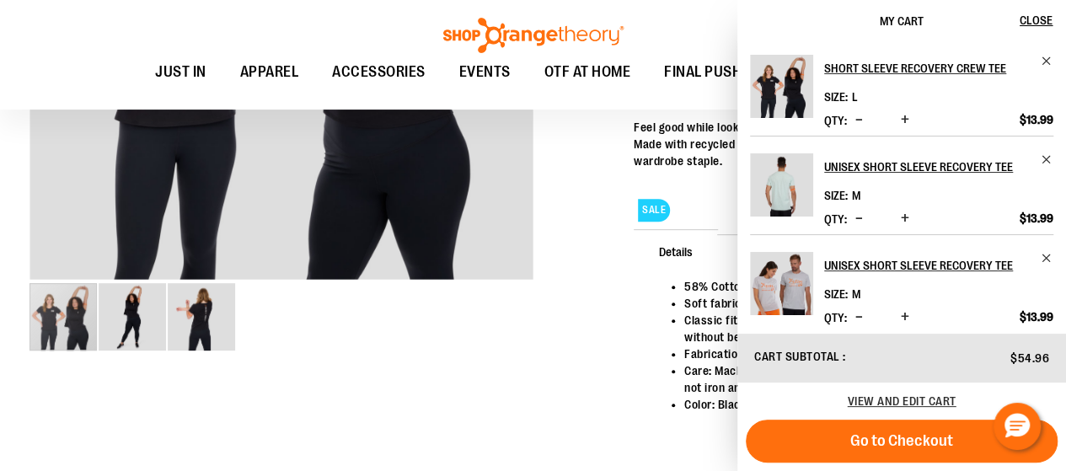
scroll to position [281, 0]
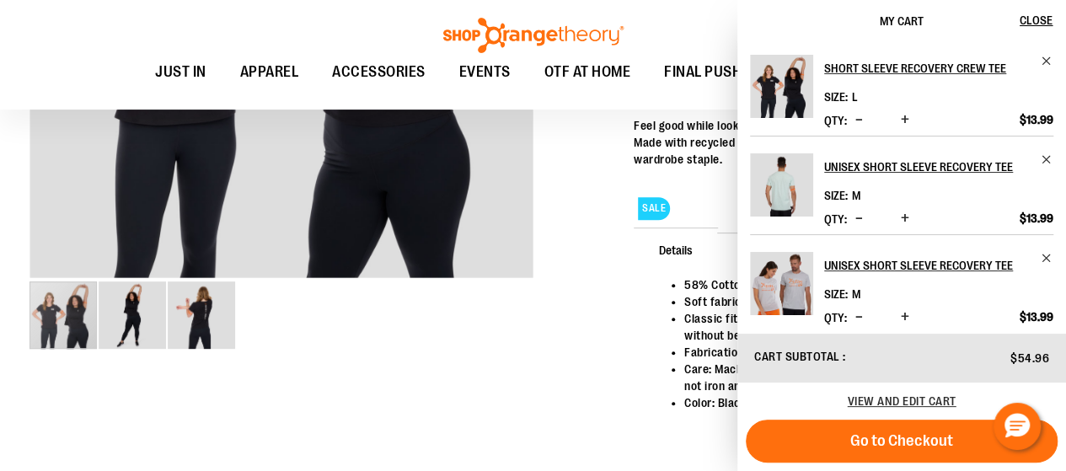
drag, startPoint x: 1060, startPoint y: 57, endPoint x: 1064, endPoint y: 92, distance: 34.8
click at [1063, 82] on div "Short Sleeve Recovery Crew Tee Size L Qty" at bounding box center [901, 187] width 329 height 290
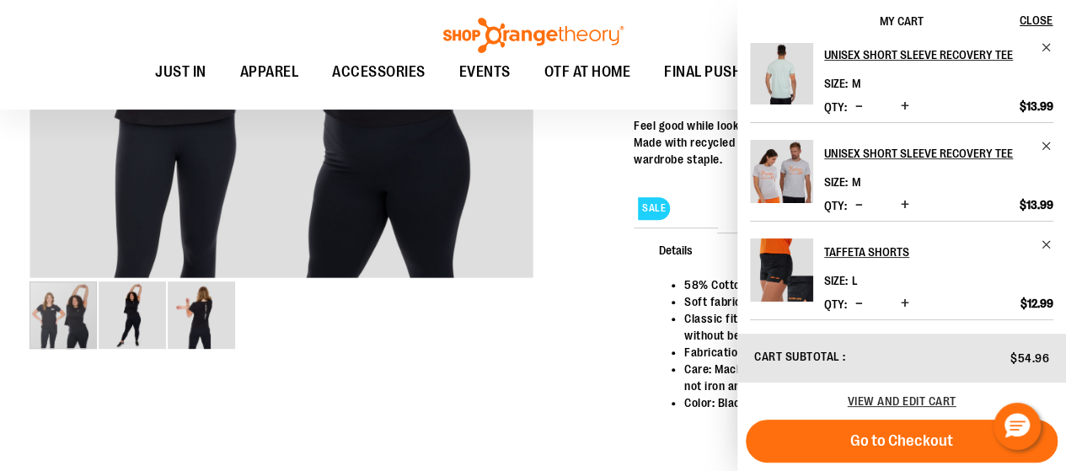
scroll to position [0, 0]
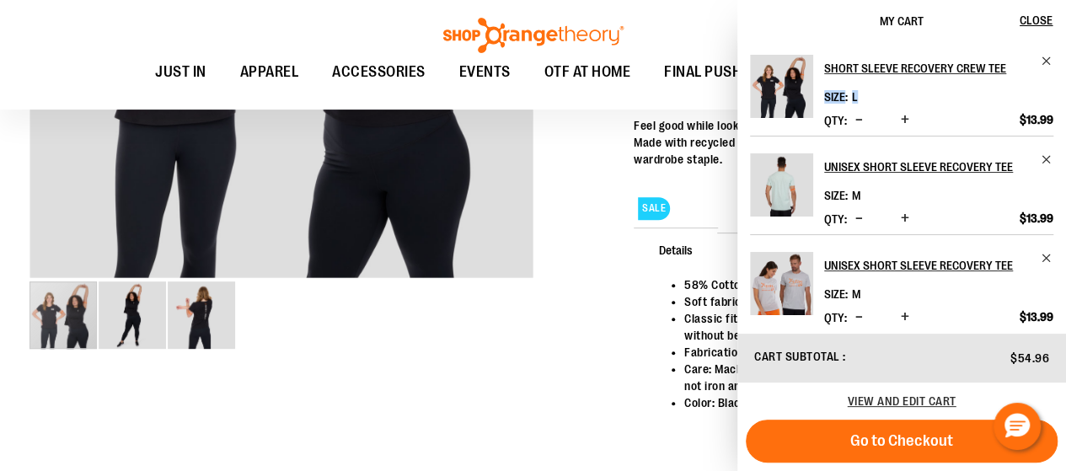
click at [778, 282] on img "Product" at bounding box center [781, 283] width 63 height 63
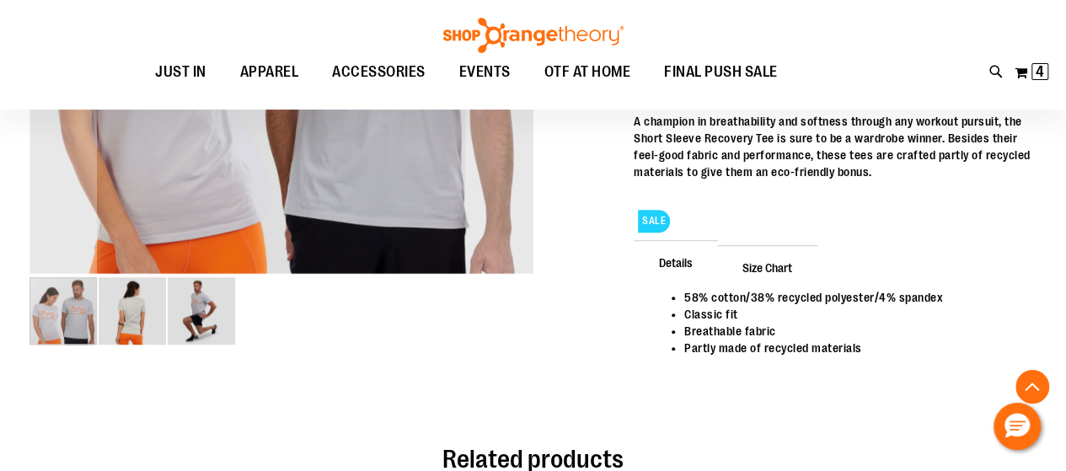
scroll to position [438, 0]
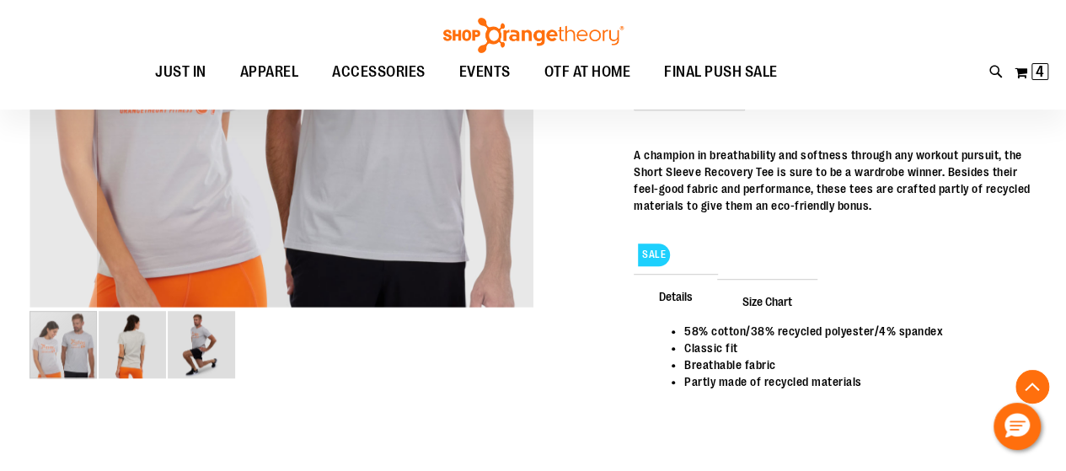
click at [125, 358] on img "image 2 of 3" at bounding box center [132, 344] width 67 height 67
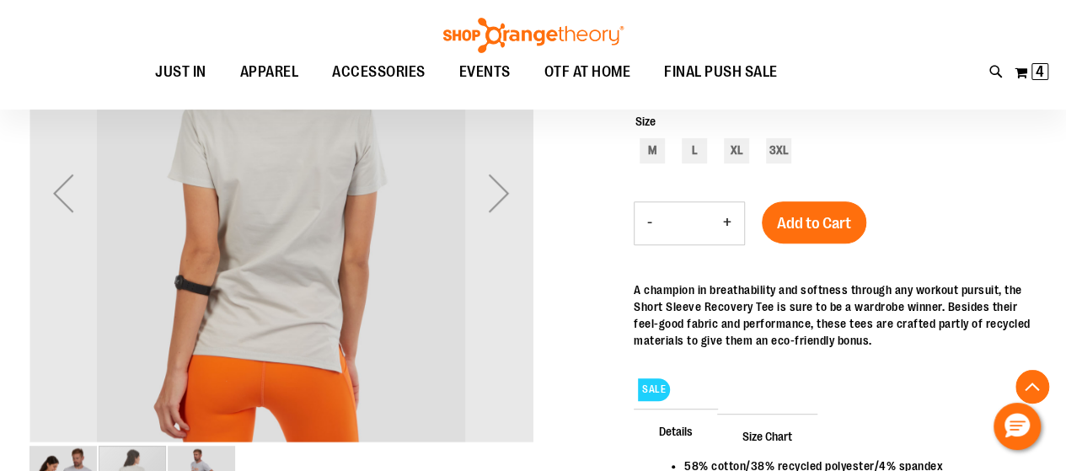
scroll to position [371, 0]
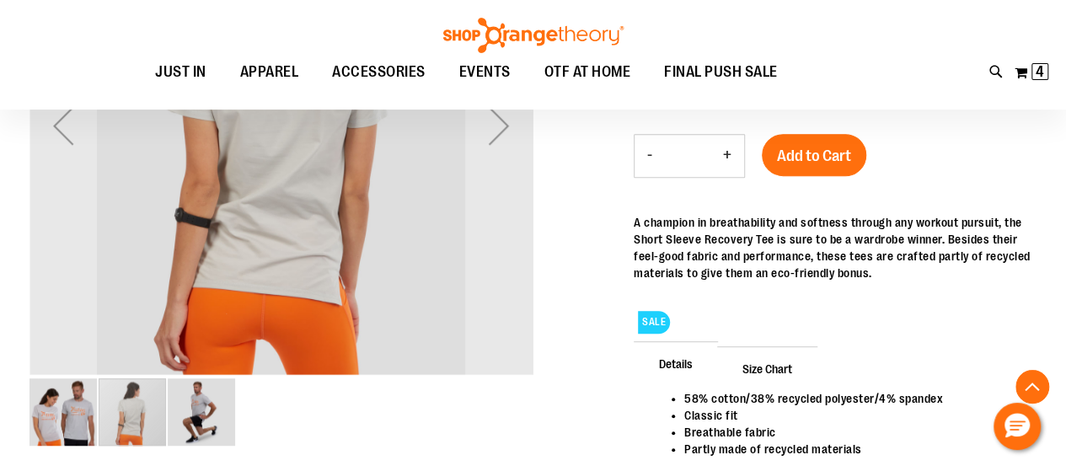
click at [206, 412] on img "image 3 of 3" at bounding box center [201, 411] width 67 height 67
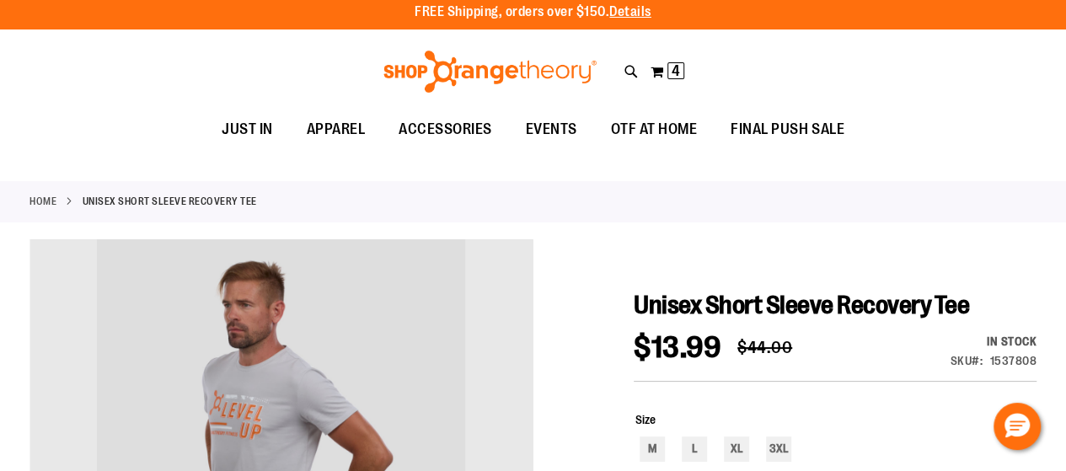
scroll to position [0, 0]
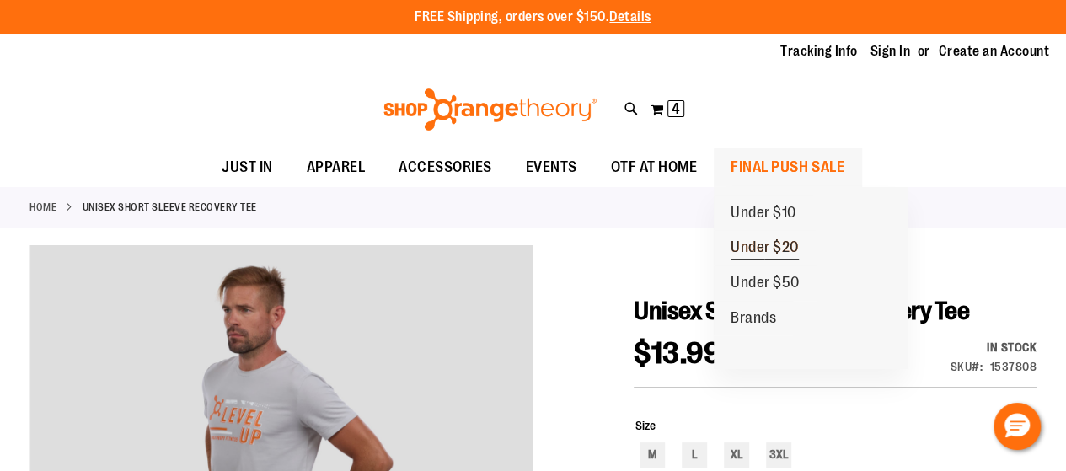
click at [753, 248] on span "Under $20" at bounding box center [764, 248] width 68 height 21
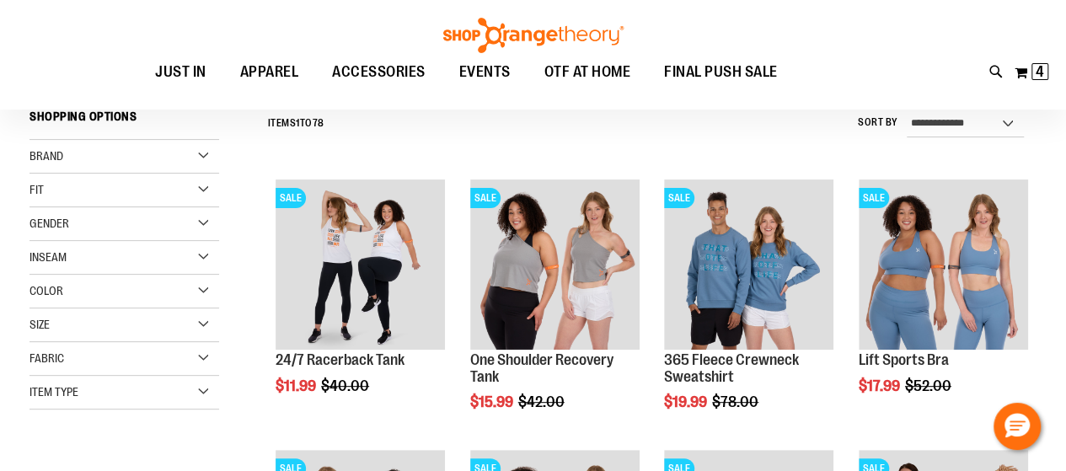
scroll to position [169, 0]
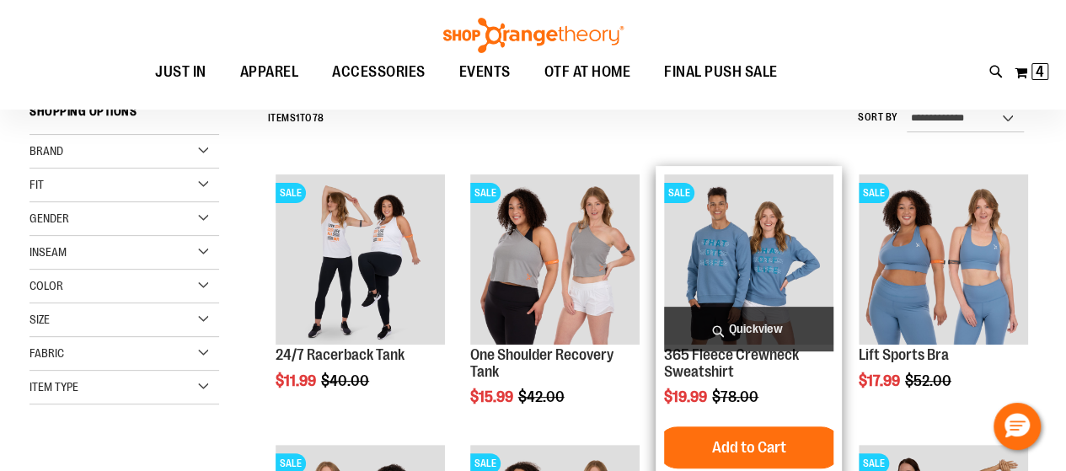
click at [711, 296] on img "product" at bounding box center [748, 258] width 169 height 169
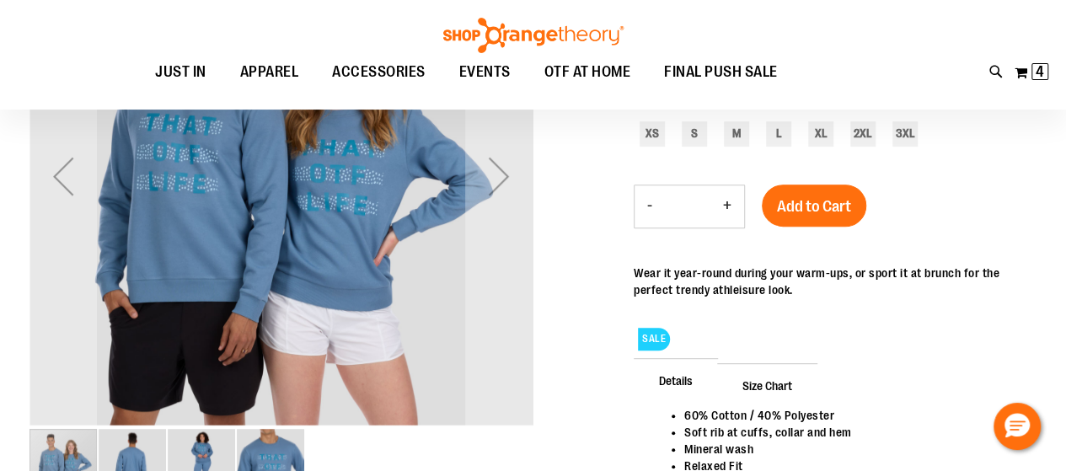
scroll to position [169, 0]
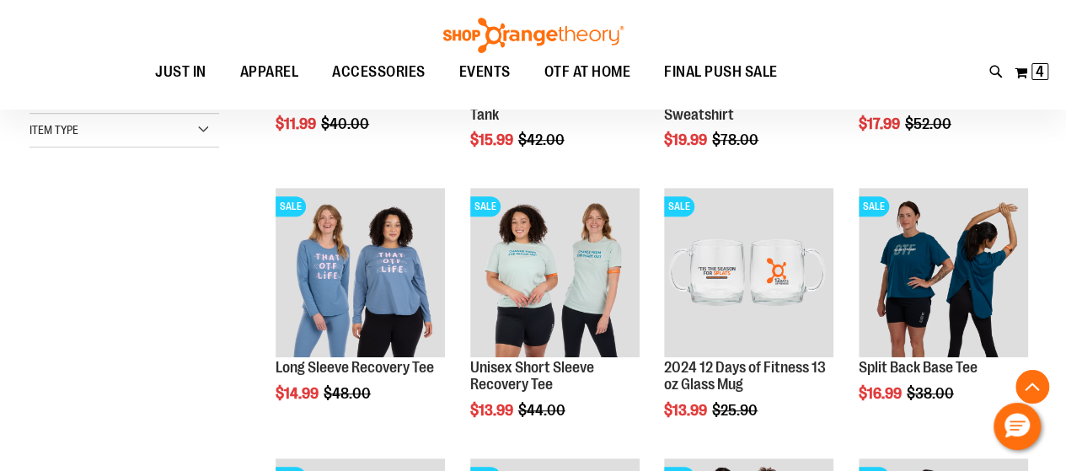
scroll to position [428, 0]
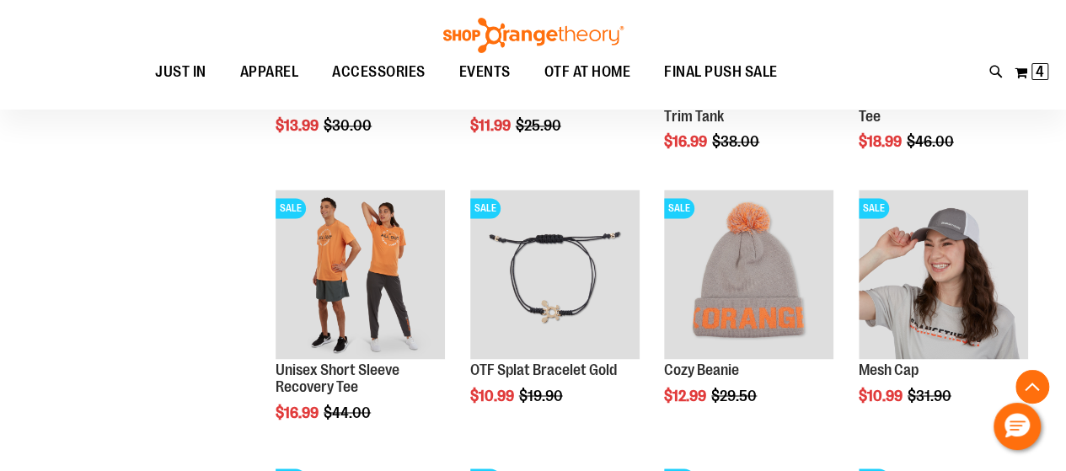
scroll to position [1237, 0]
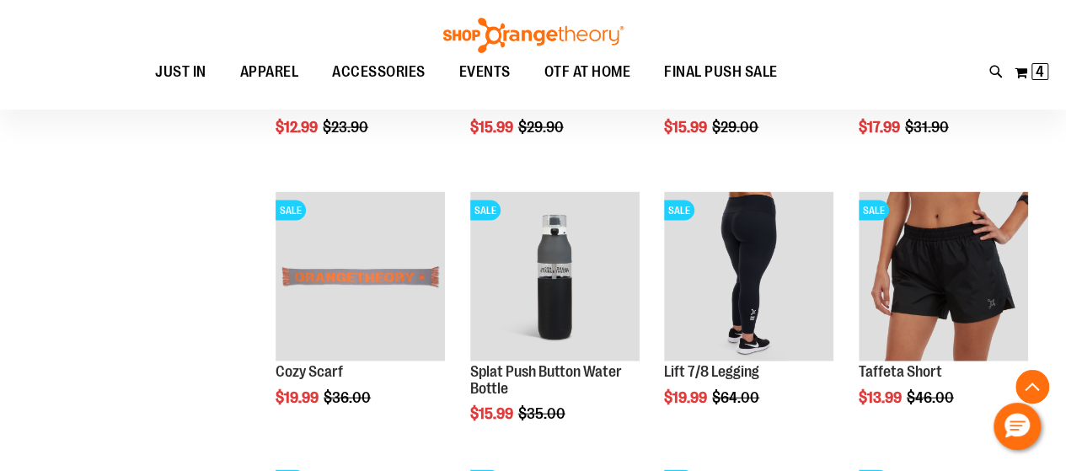
scroll to position [1776, 0]
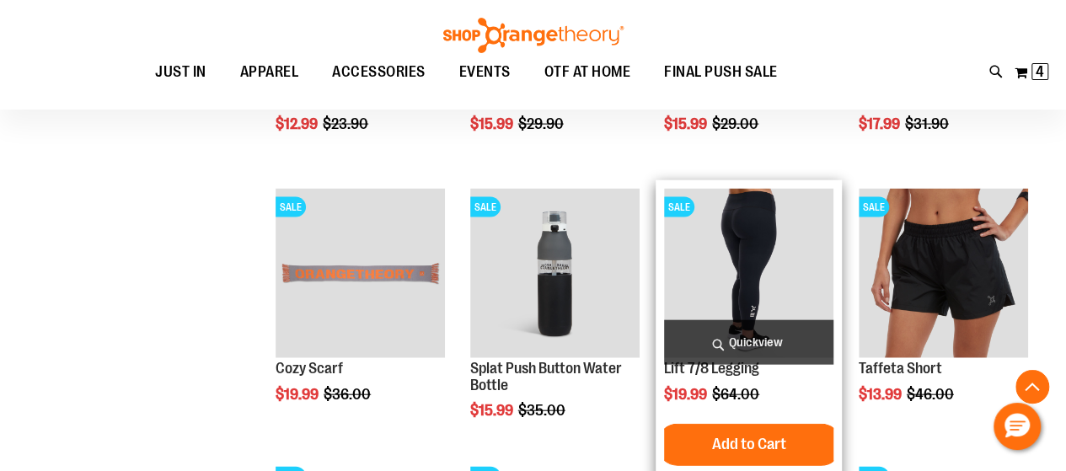
click at [750, 250] on img "product" at bounding box center [748, 273] width 169 height 169
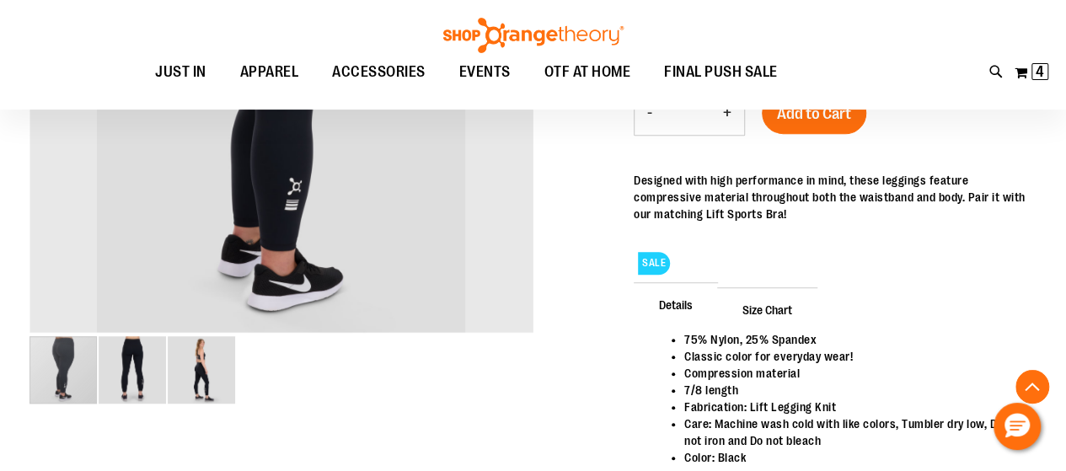
scroll to position [404, 0]
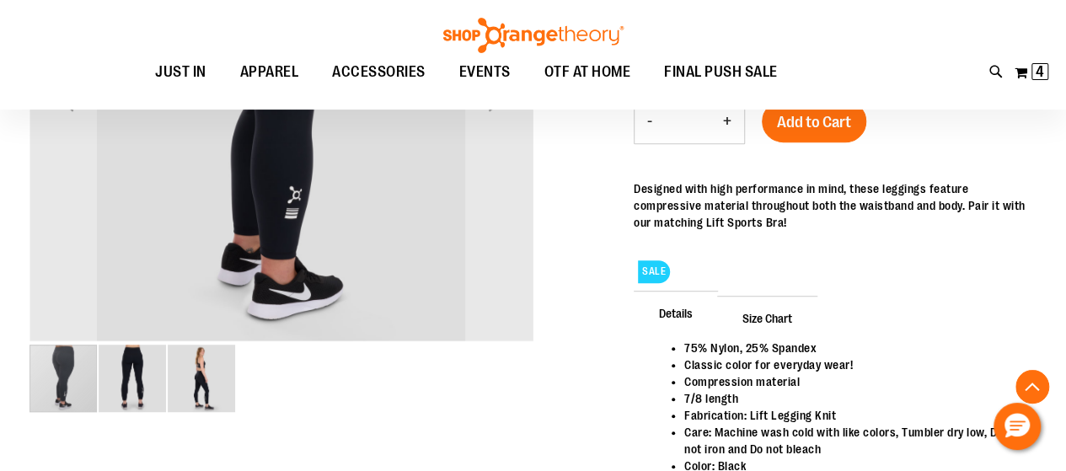
click at [113, 364] on img "image 2 of 3" at bounding box center [132, 378] width 67 height 67
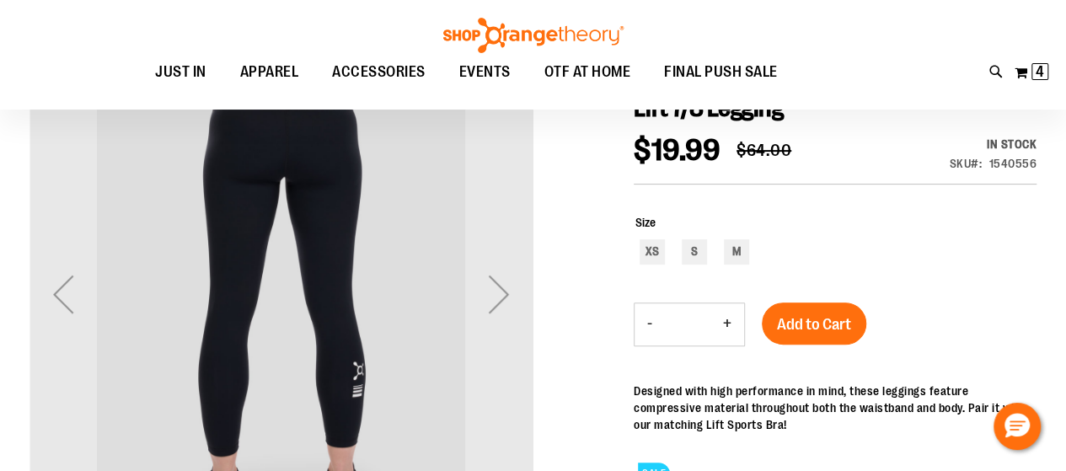
scroll to position [236, 0]
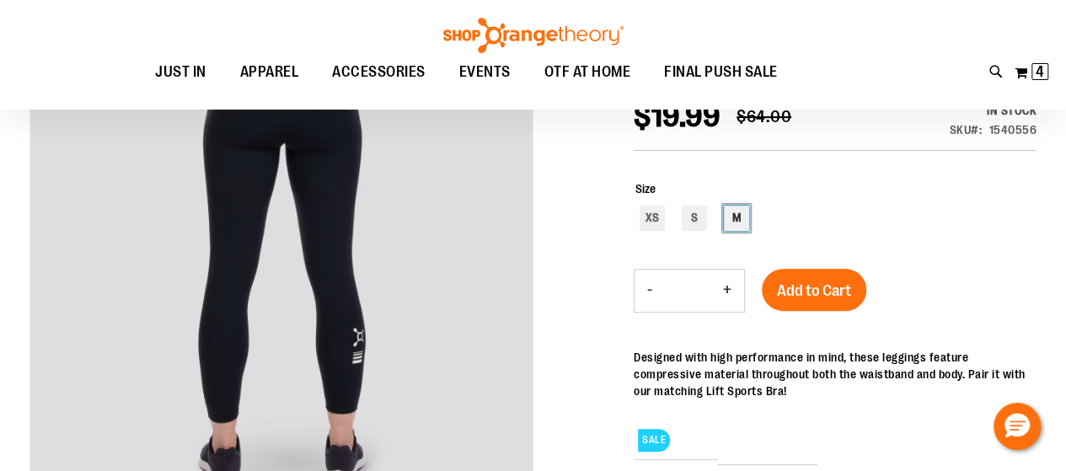
click at [745, 228] on div "M" at bounding box center [736, 218] width 25 height 25
type input "***"
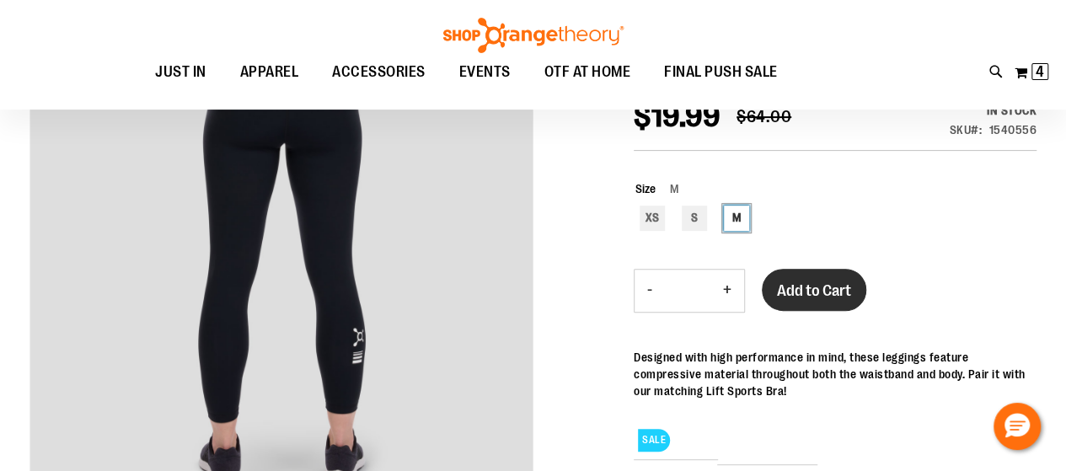
scroll to position [202, 0]
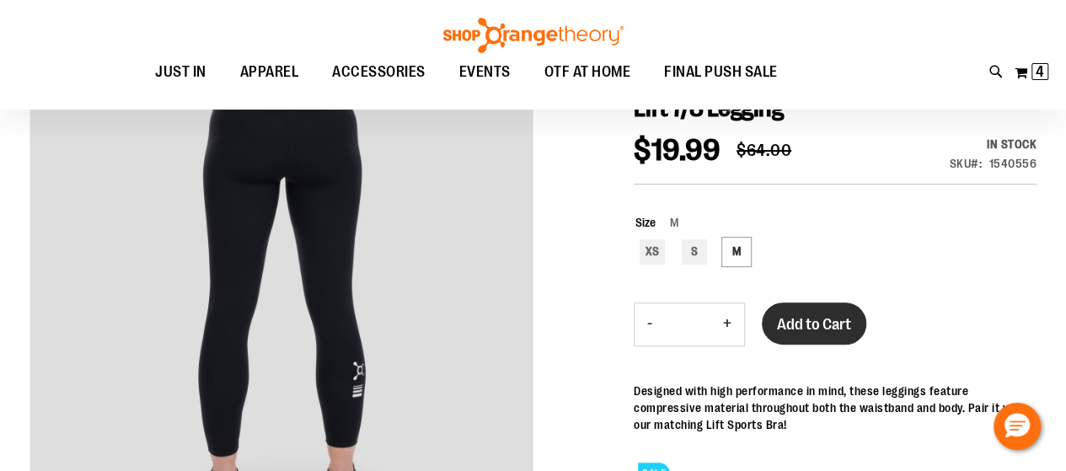
click at [834, 334] on span "Add to Cart" at bounding box center [814, 324] width 74 height 19
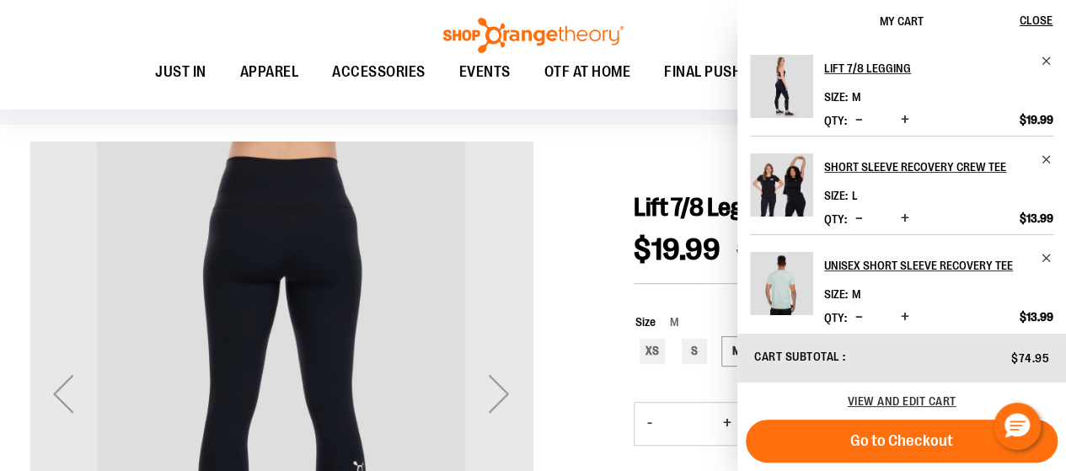
scroll to position [101, 0]
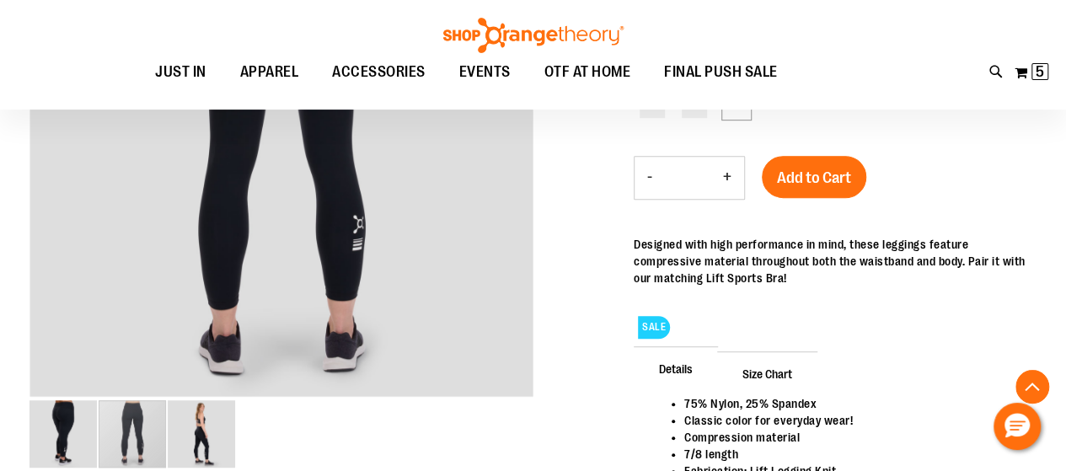
scroll to position [344, 0]
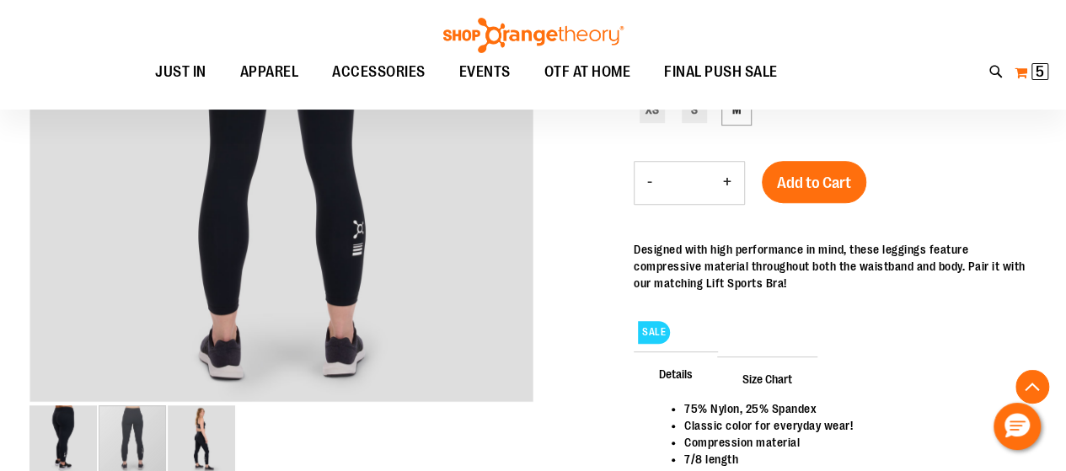
click at [1039, 72] on span "5" at bounding box center [1039, 71] width 8 height 17
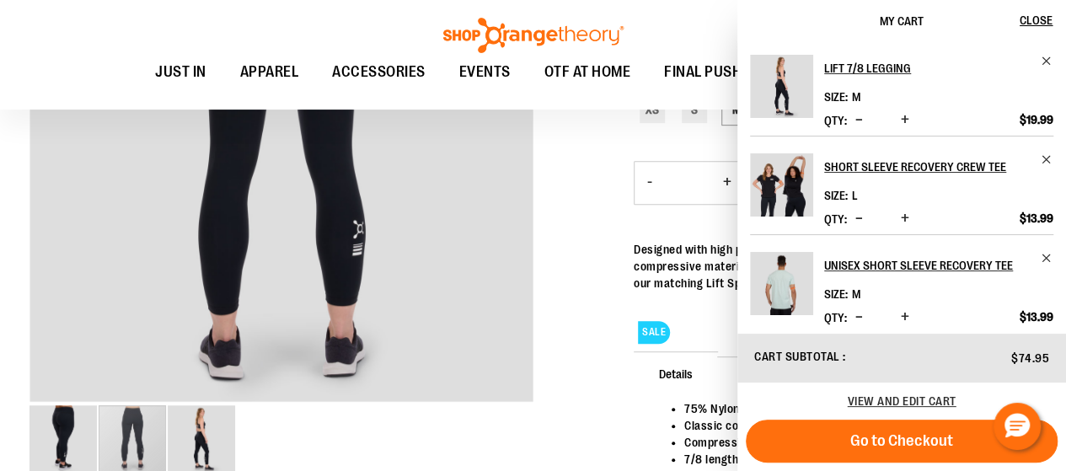
click at [858, 119] on span "Decrease product quantity" at bounding box center [859, 119] width 8 height 17
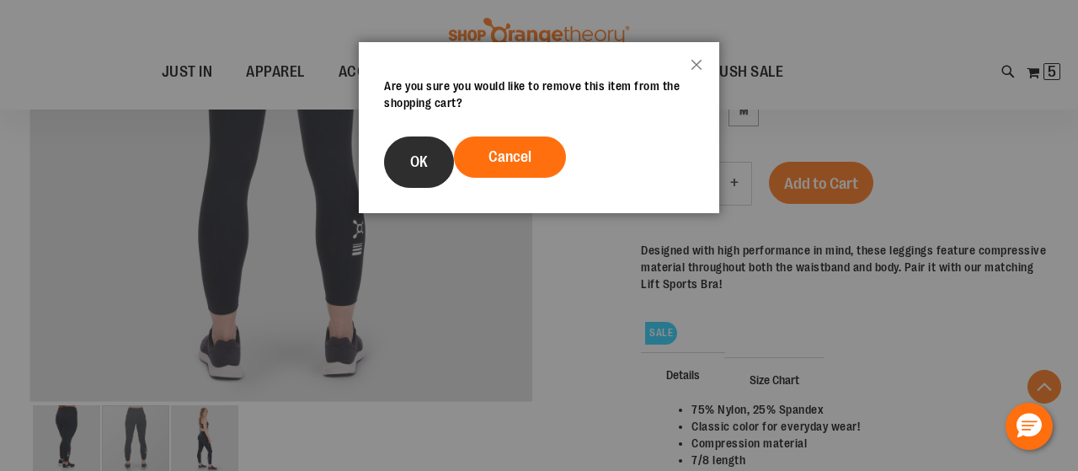
click at [430, 186] on button "OK" at bounding box center [419, 161] width 70 height 51
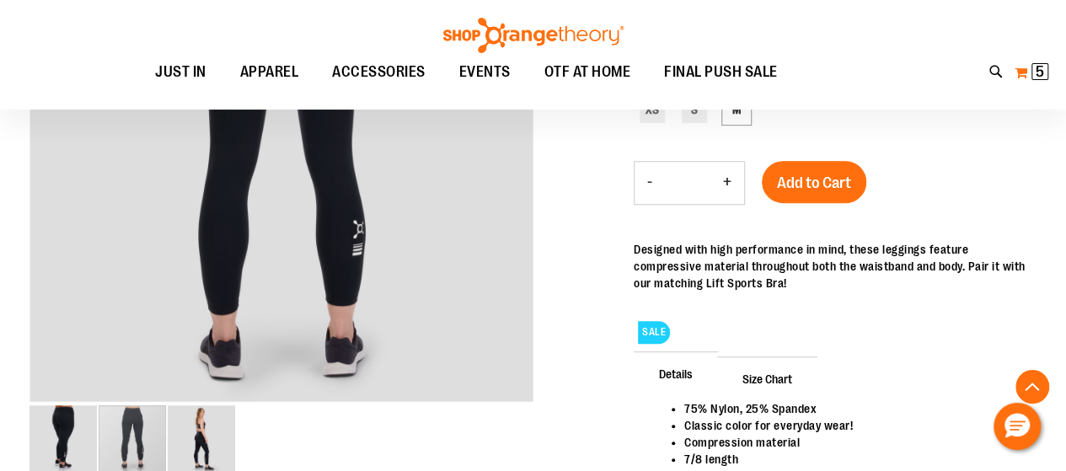
click at [1045, 74] on span "5 5 items" at bounding box center [1039, 71] width 17 height 17
click at [1040, 70] on span "4" at bounding box center [1039, 71] width 8 height 17
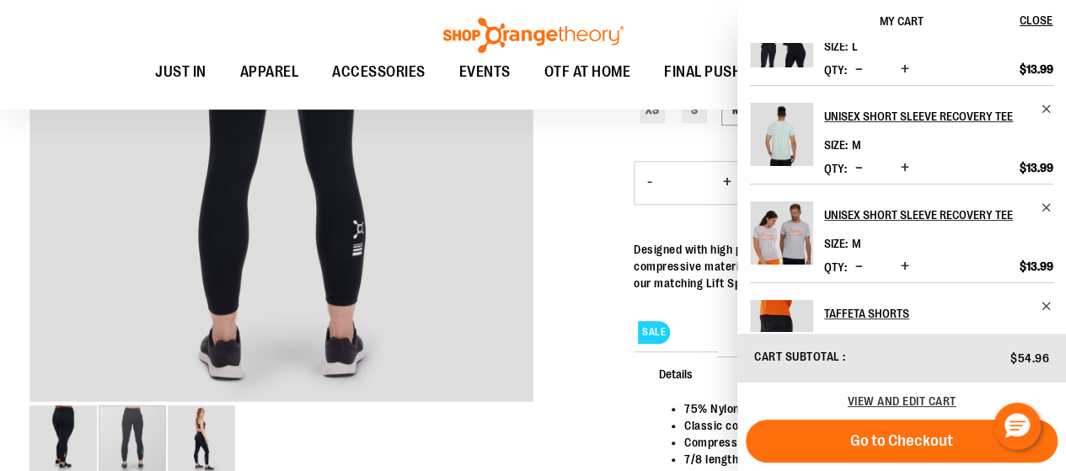
scroll to position [0, 0]
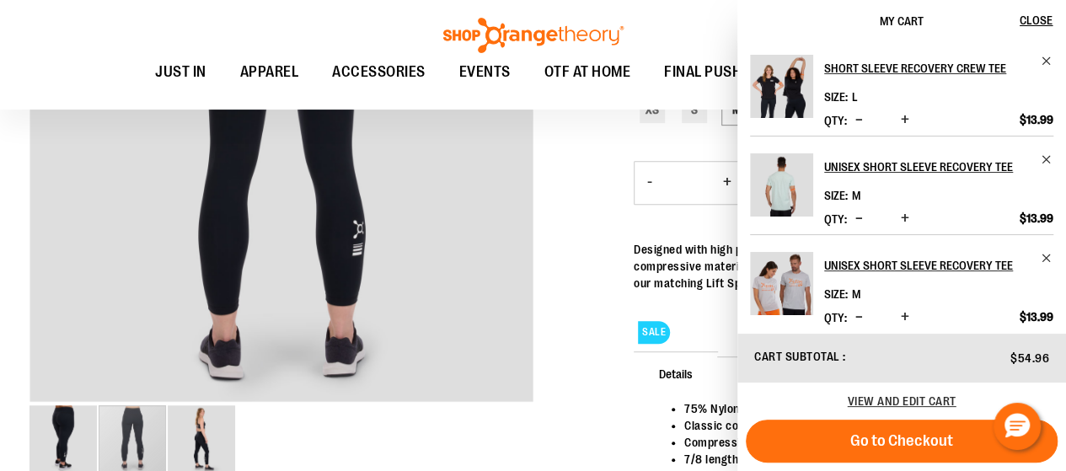
click at [858, 119] on span "Decrease product quantity" at bounding box center [859, 119] width 8 height 17
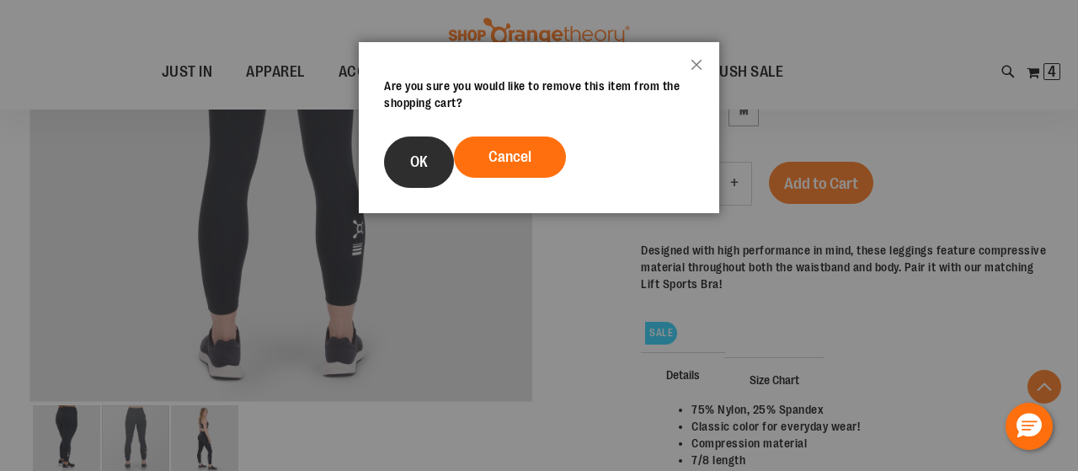
click at [401, 188] on button "OK" at bounding box center [419, 161] width 70 height 51
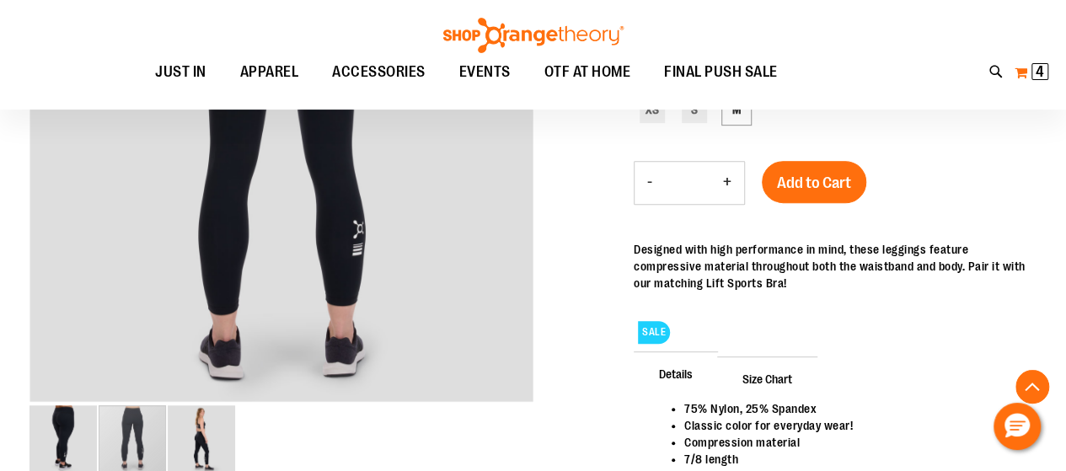
click at [1041, 68] on span "4" at bounding box center [1039, 71] width 8 height 17
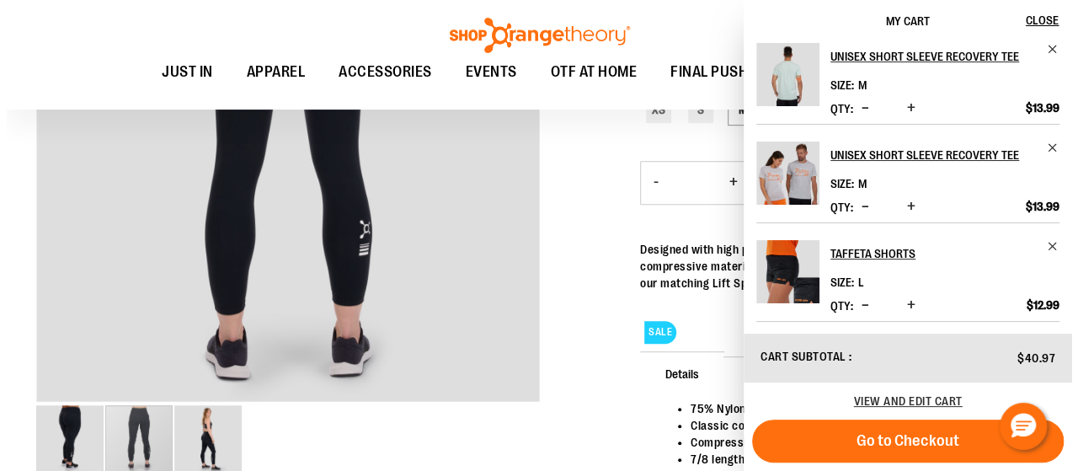
scroll to position [13, 0]
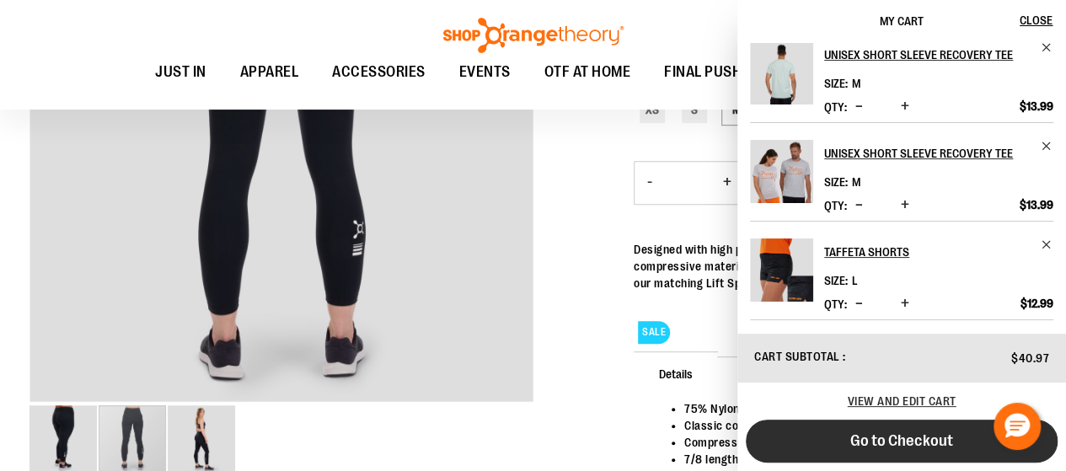
click at [911, 441] on span "Go to Checkout" at bounding box center [901, 440] width 103 height 19
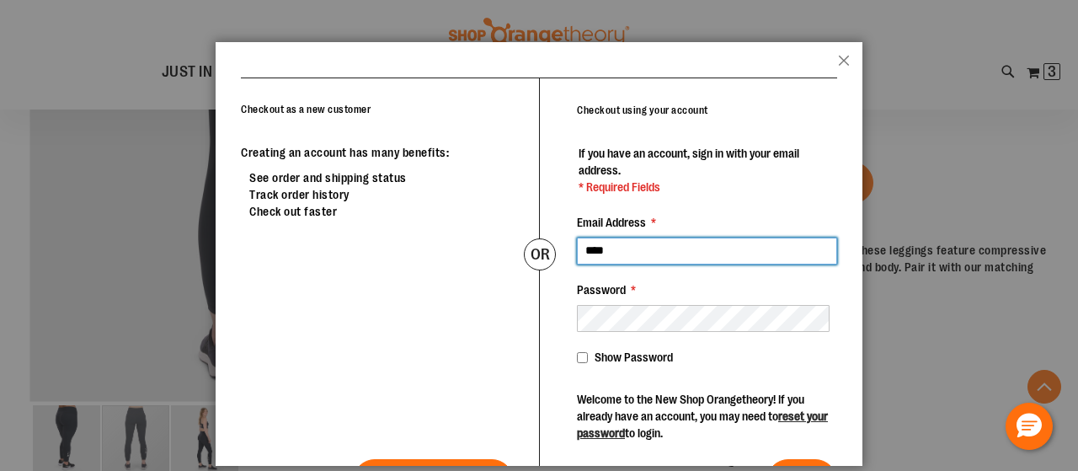
type input "**********"
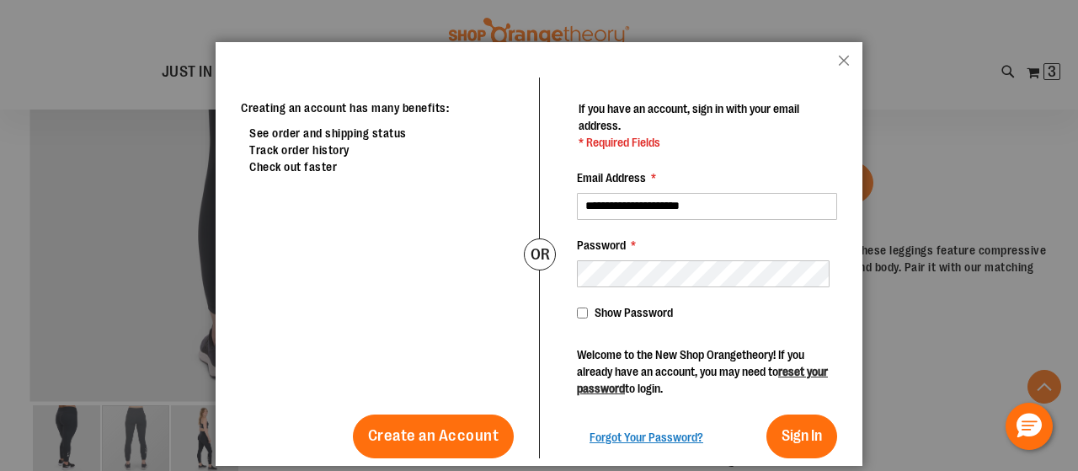
scroll to position [86, 0]
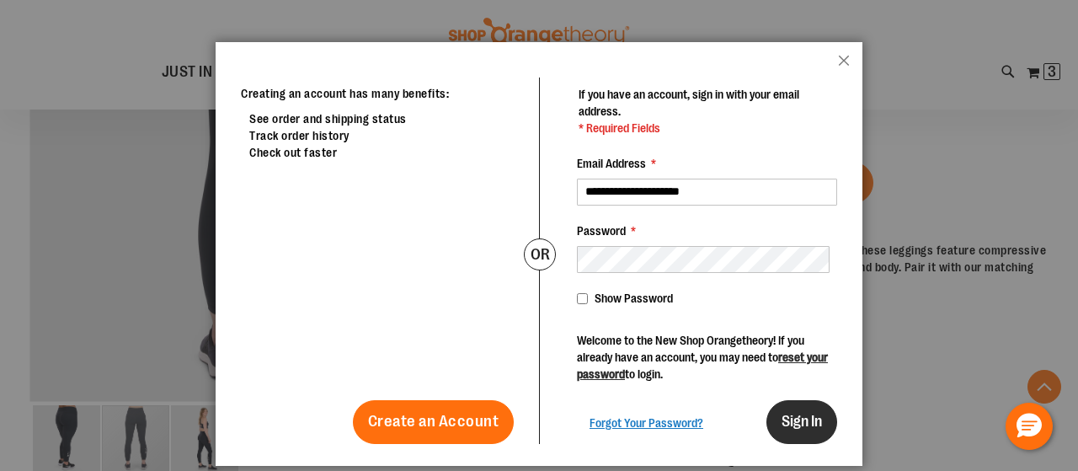
click at [797, 427] on span "Sign In" at bounding box center [802, 421] width 40 height 17
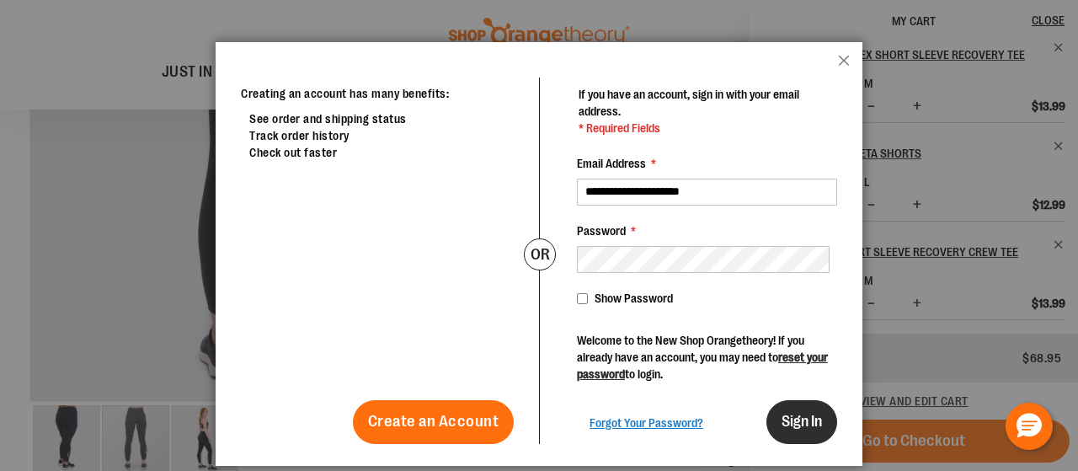
scroll to position [0, 0]
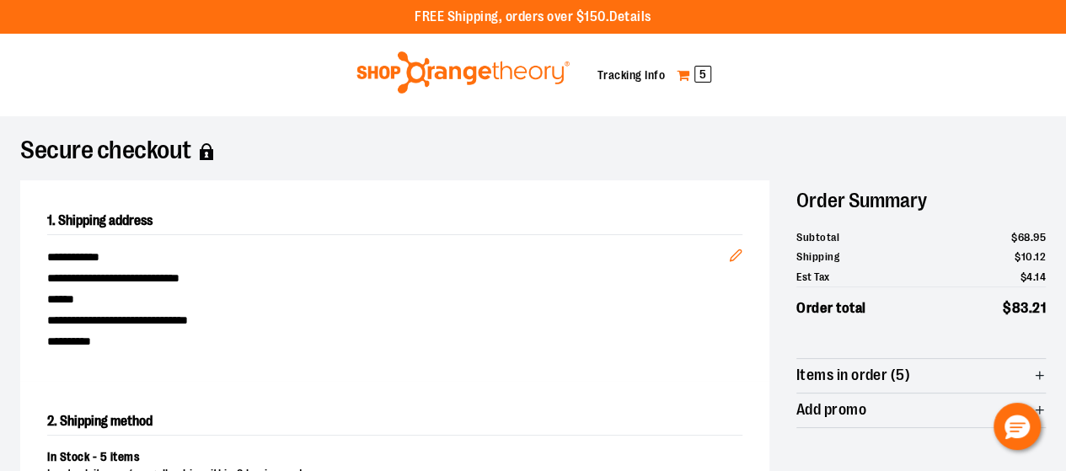
click at [711, 74] on span "5" at bounding box center [702, 74] width 17 height 17
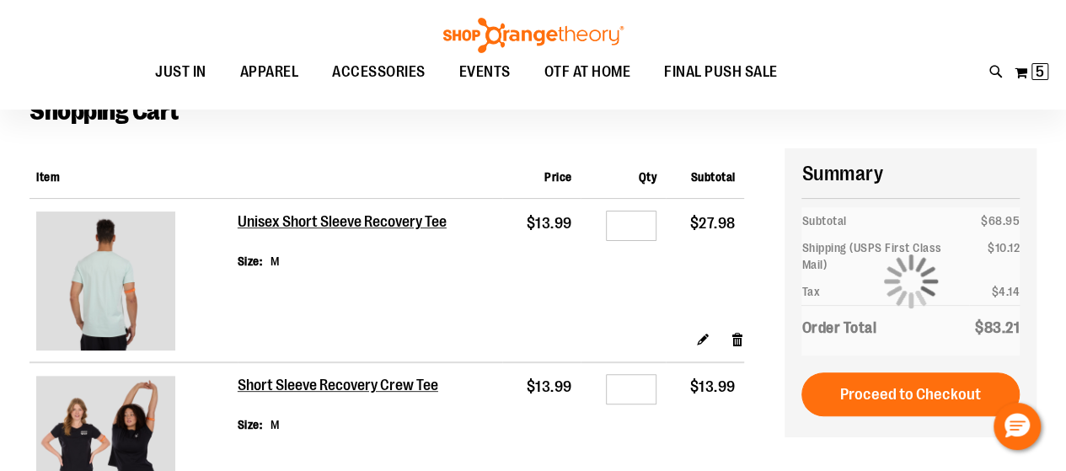
scroll to position [100, 0]
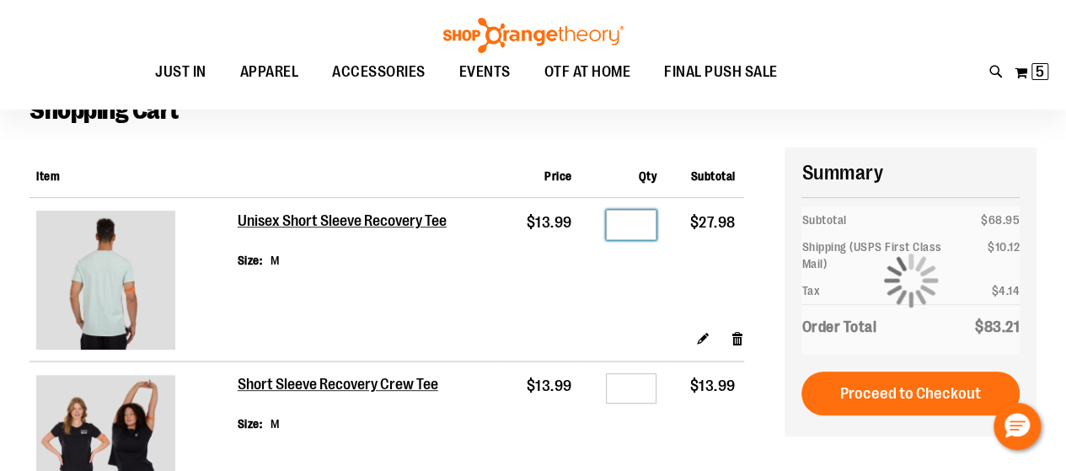
click at [643, 224] on input "*" at bounding box center [631, 225] width 51 height 30
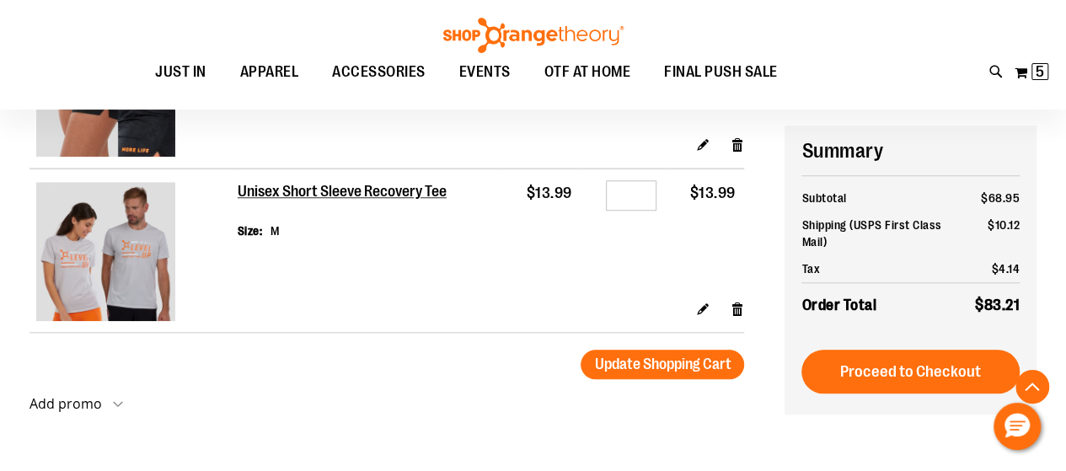
scroll to position [681, 0]
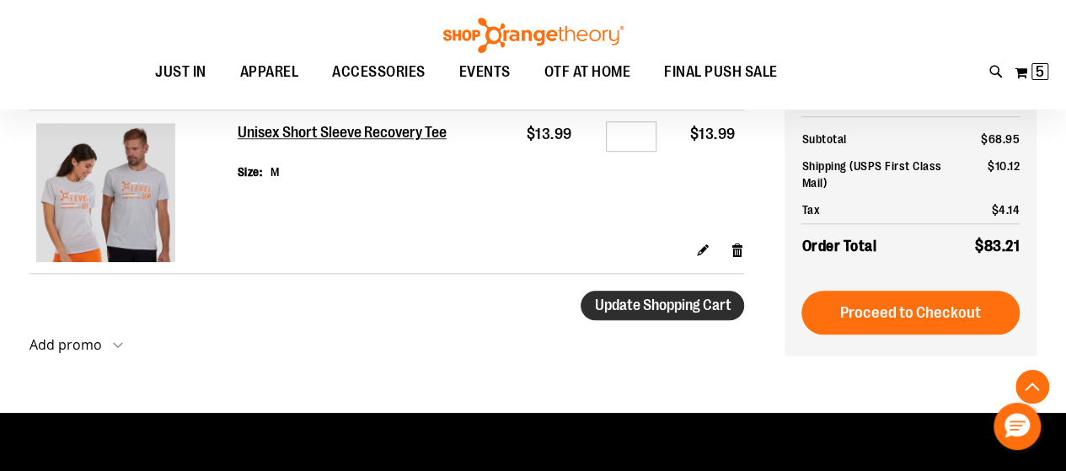
type input "*"
click at [640, 311] on span "Update Shopping Cart" at bounding box center [662, 305] width 136 height 17
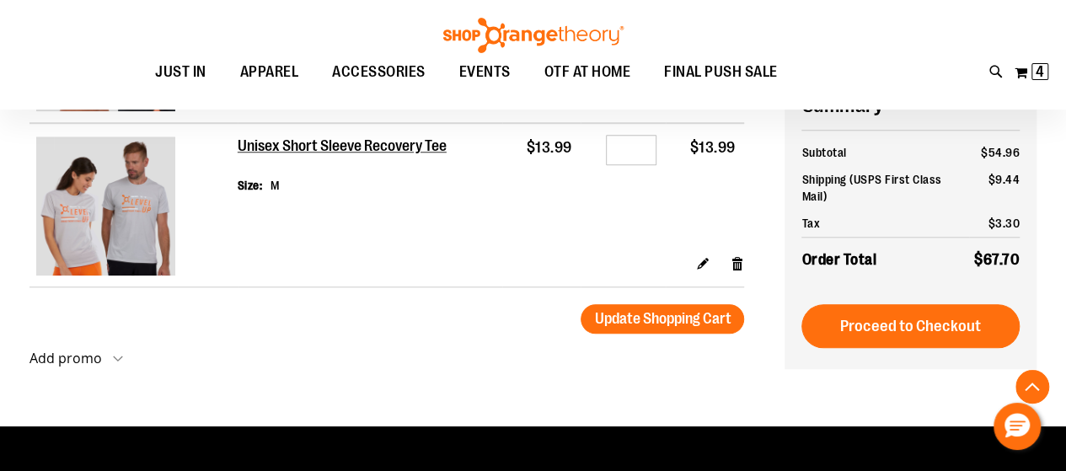
scroll to position [694, 0]
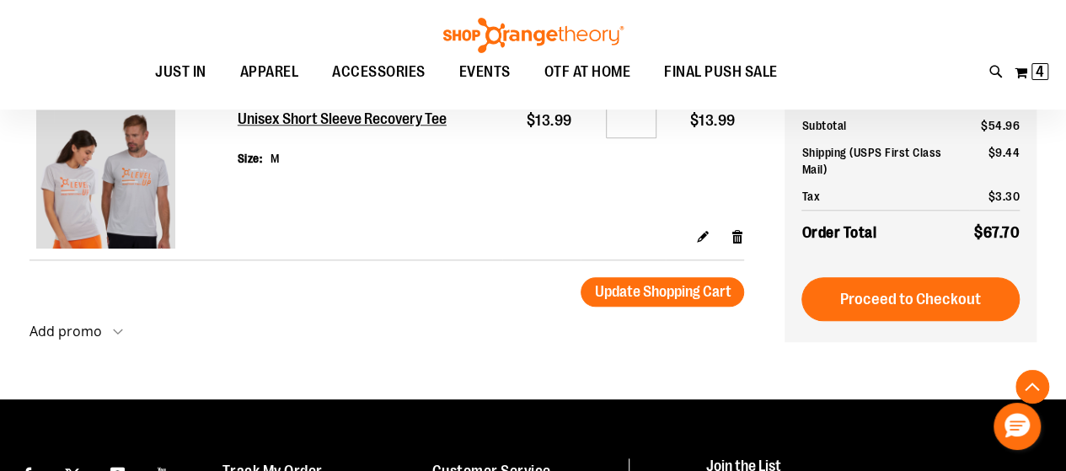
click at [93, 340] on strong "Add promo" at bounding box center [65, 331] width 72 height 19
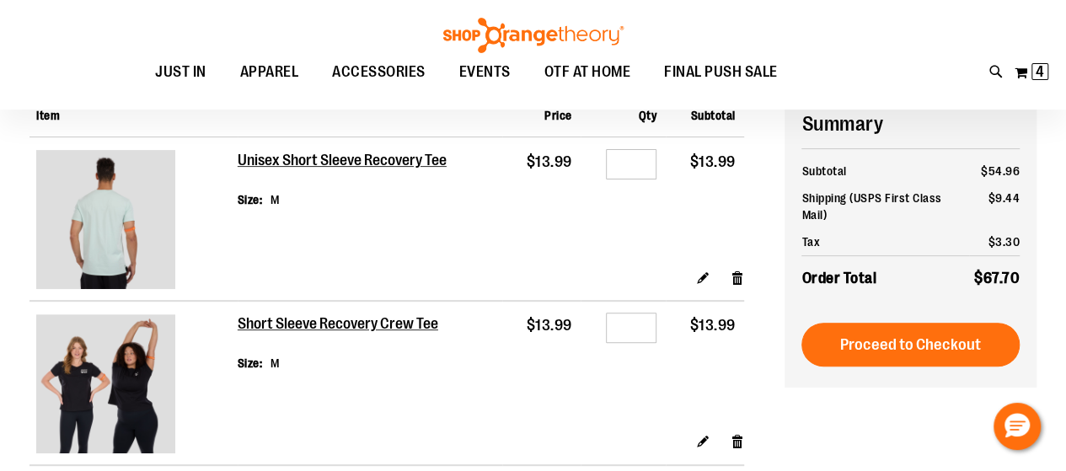
scroll to position [147, 0]
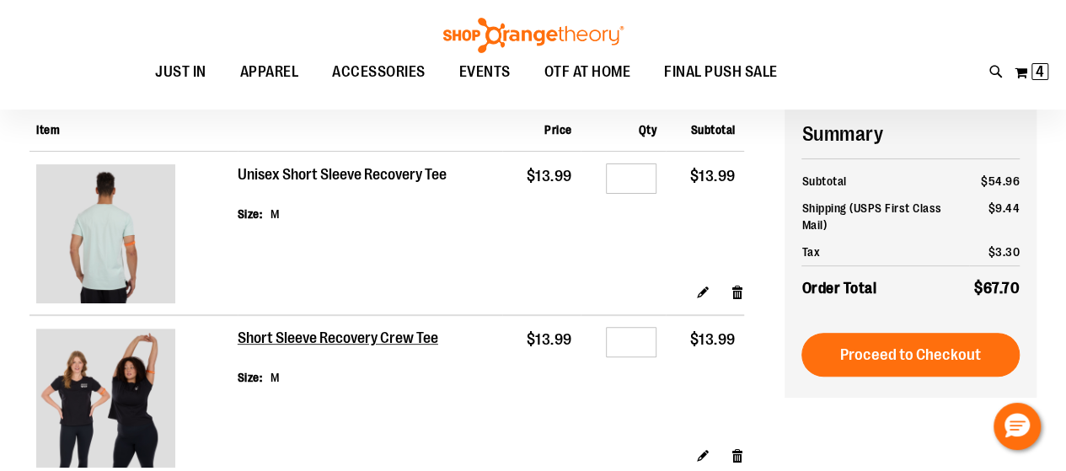
click at [246, 183] on h2 "Unisex Short Sleeve Recovery Tee" at bounding box center [343, 175] width 211 height 19
click at [99, 270] on img at bounding box center [105, 233] width 139 height 139
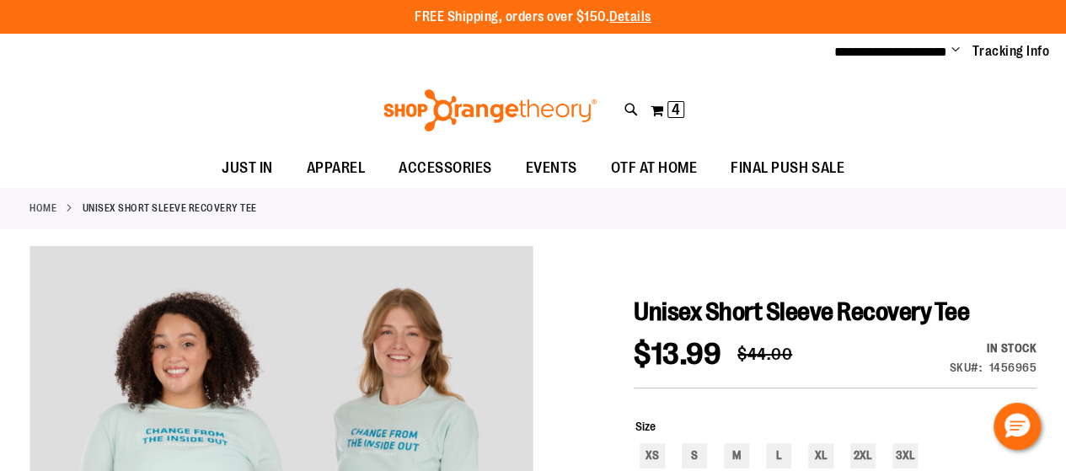
click at [1019, 163] on ul "JUST IN JUST IN Balanced Basics New for Women New for Men New Accessories New B…" at bounding box center [533, 168] width 1066 height 39
click at [672, 108] on span "4" at bounding box center [675, 109] width 8 height 17
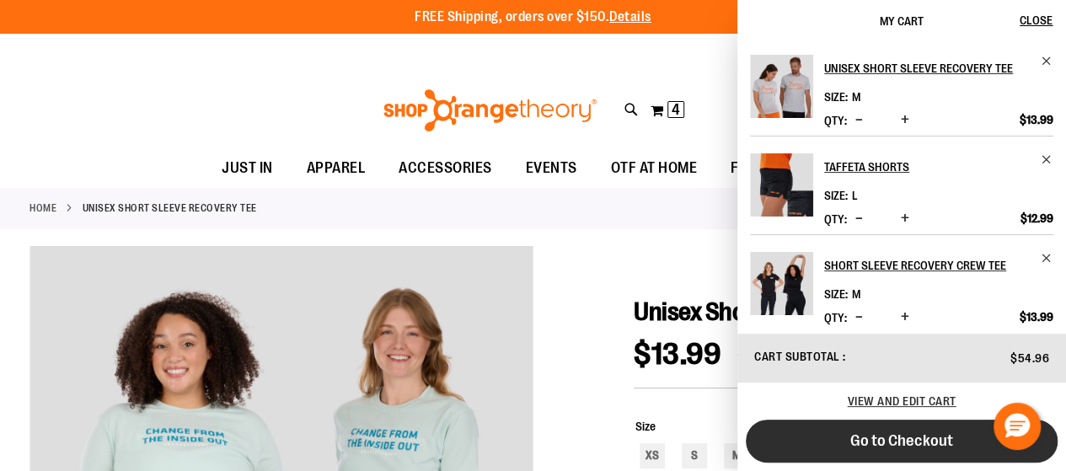
click at [866, 431] on span "Go to Checkout" at bounding box center [901, 440] width 103 height 19
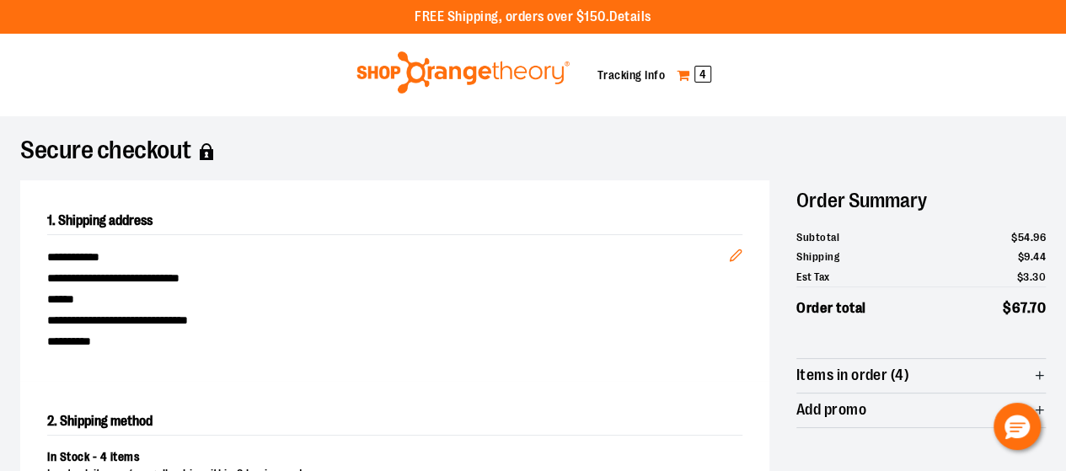
click at [711, 75] on span "4" at bounding box center [702, 74] width 17 height 17
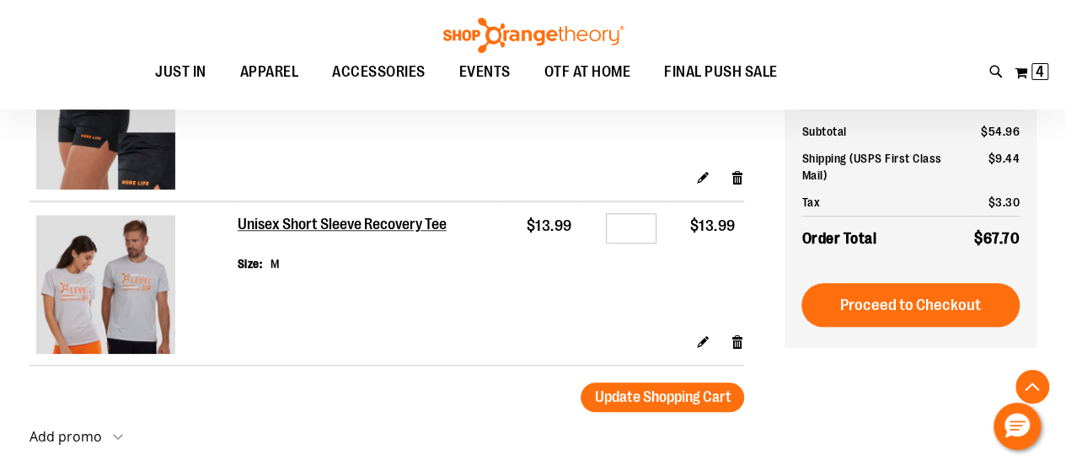
scroll to position [673, 0]
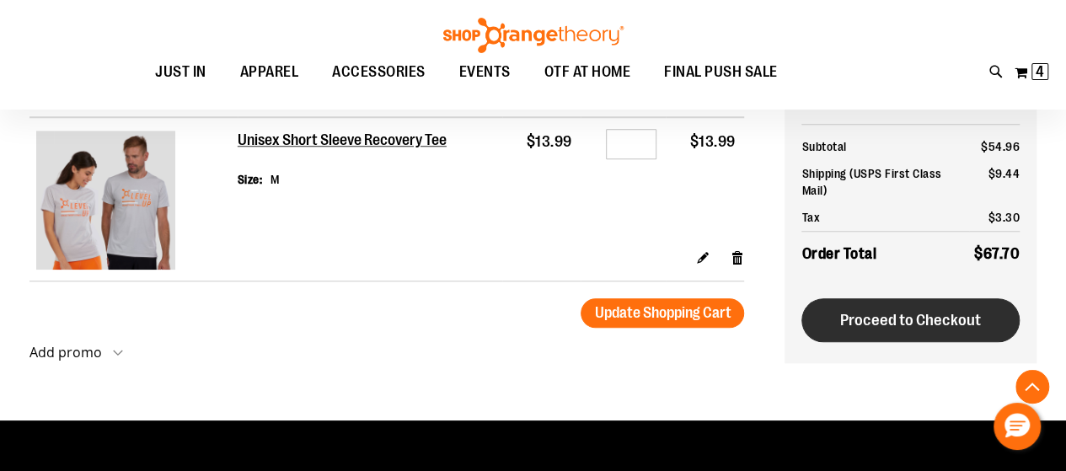
click at [878, 329] on span "Proceed to Checkout" at bounding box center [910, 320] width 141 height 19
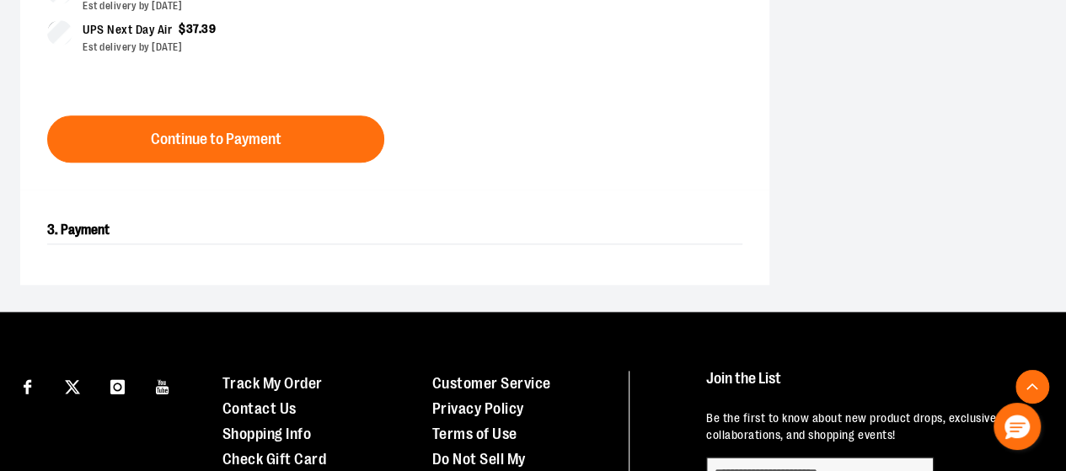
scroll to position [775, 0]
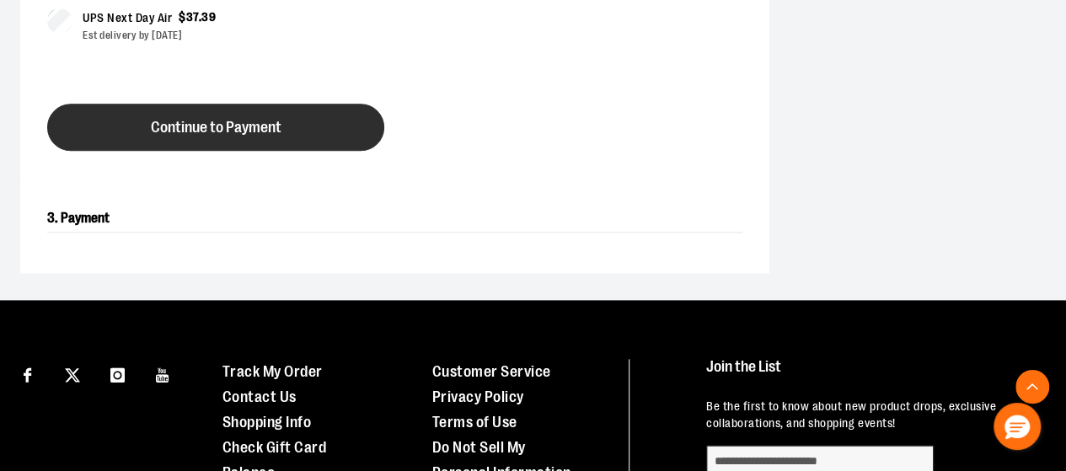
click at [278, 136] on span "Continue to Payment" at bounding box center [216, 128] width 131 height 16
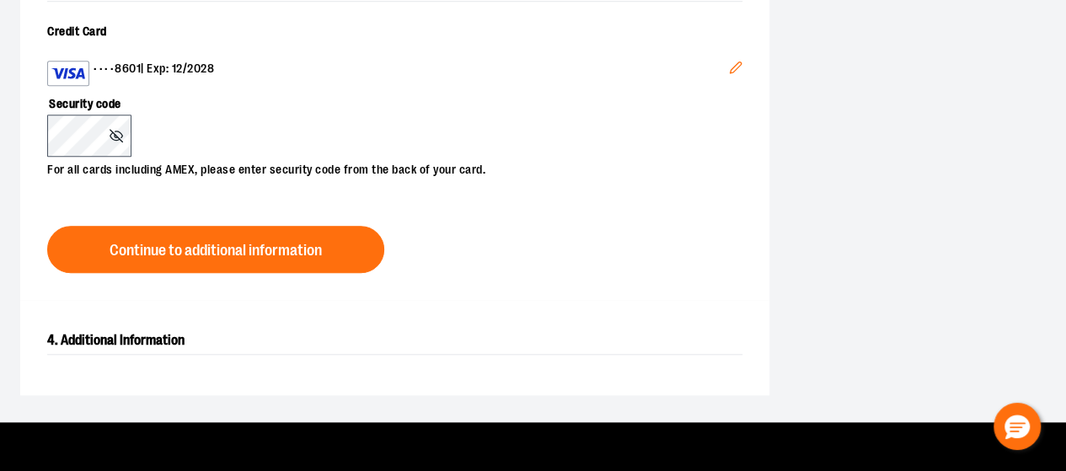
scroll to position [659, 0]
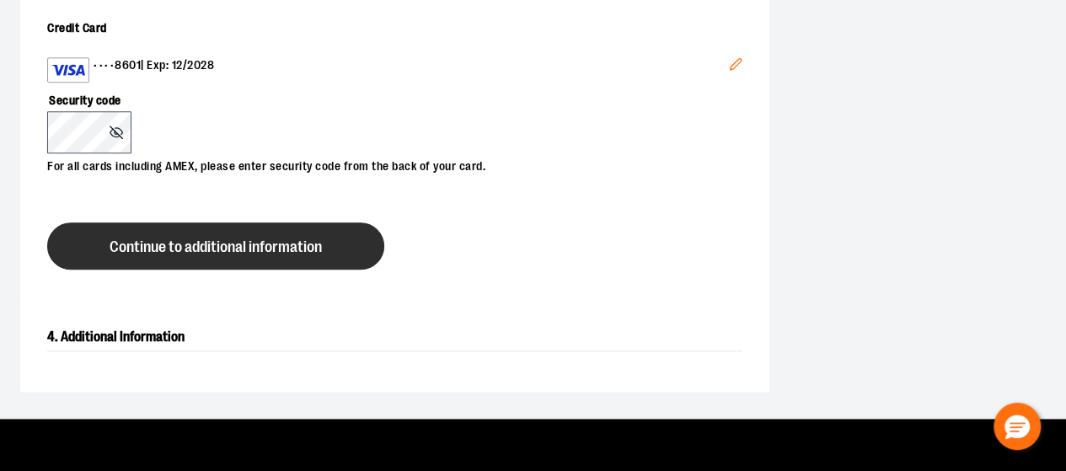
click at [272, 255] on span "Continue to additional information" at bounding box center [216, 247] width 212 height 16
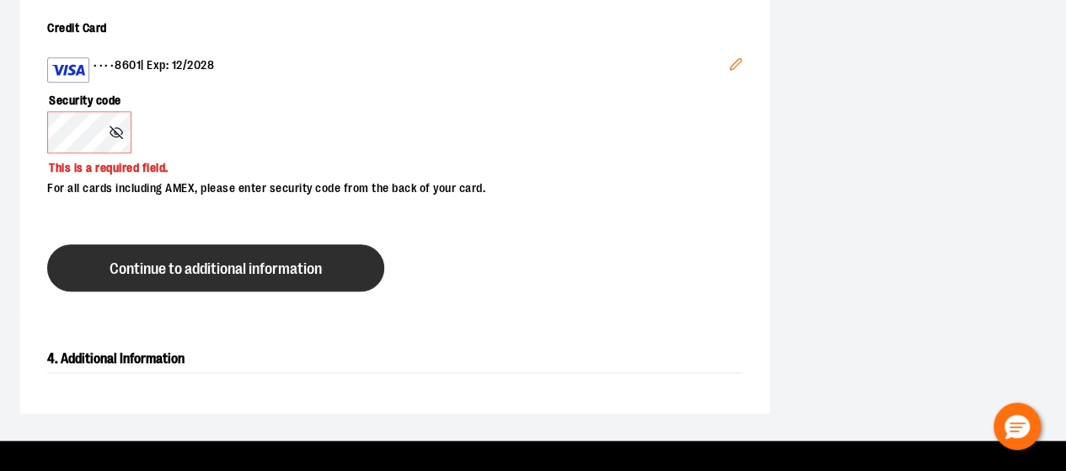
click at [148, 277] on span "Continue to additional information" at bounding box center [216, 269] width 212 height 16
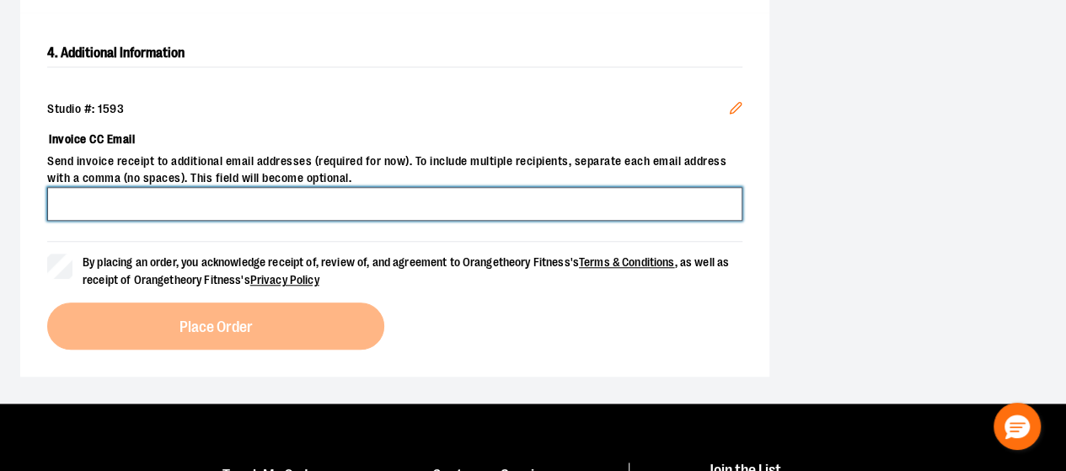
click at [206, 221] on input "Invoice CC Email" at bounding box center [394, 204] width 695 height 34
type input "**********"
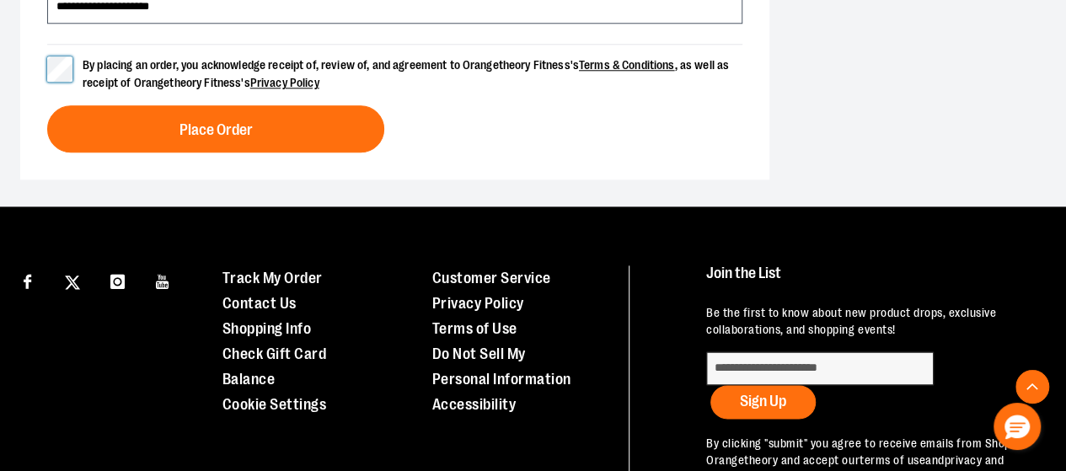
scroll to position [861, 0]
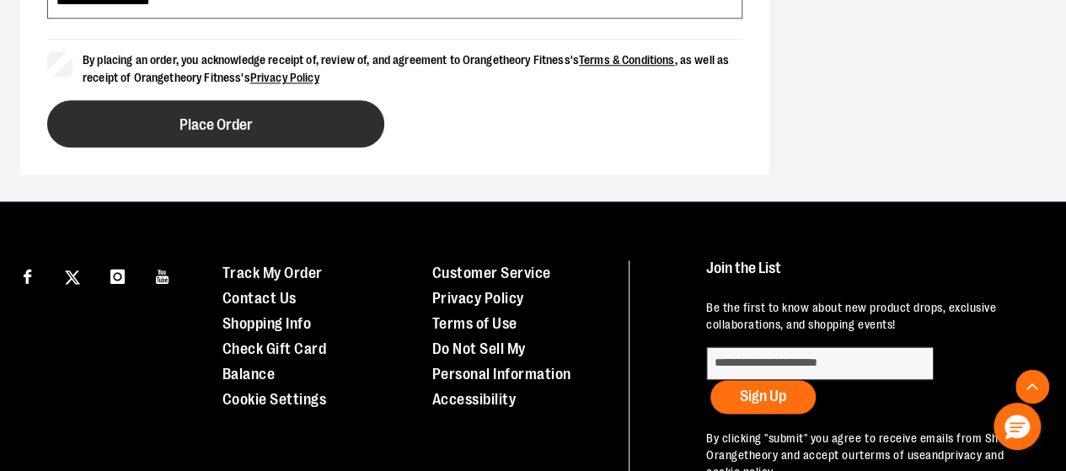
click at [244, 133] on span "Place Order" at bounding box center [215, 125] width 73 height 16
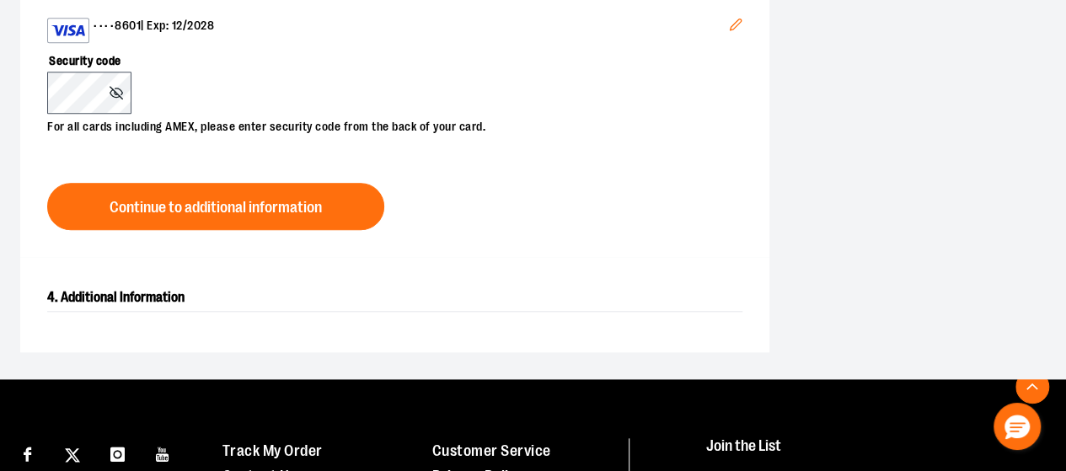
scroll to position [725, 0]
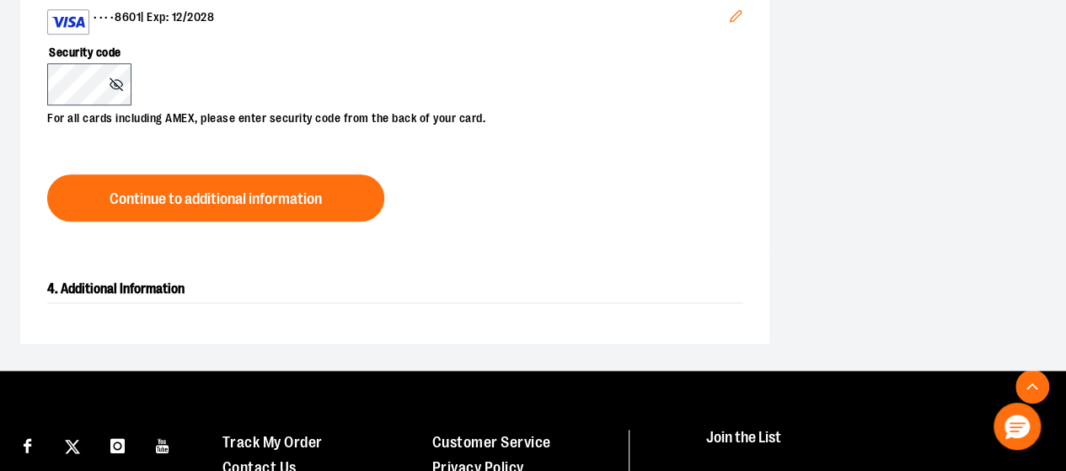
click at [729, 23] on icon "Edit" at bounding box center [735, 15] width 13 height 13
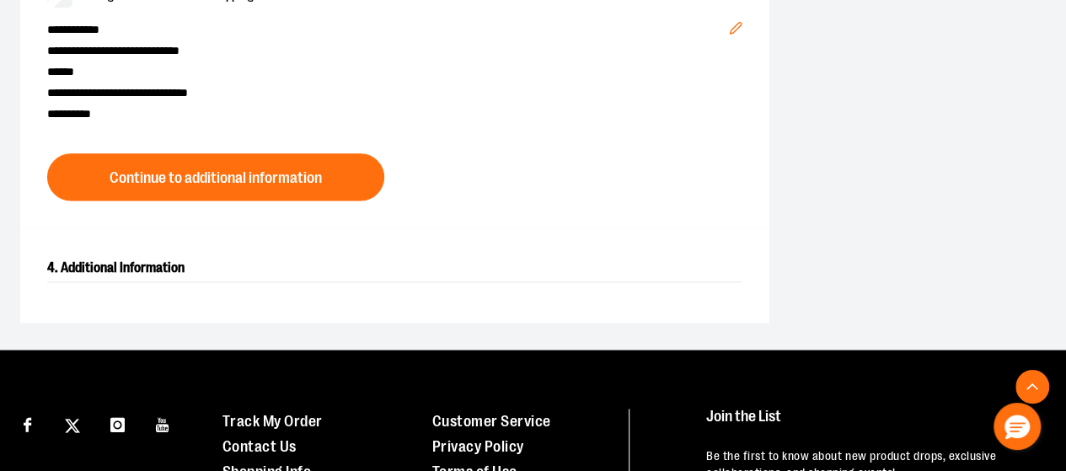
scroll to position [1046, 0]
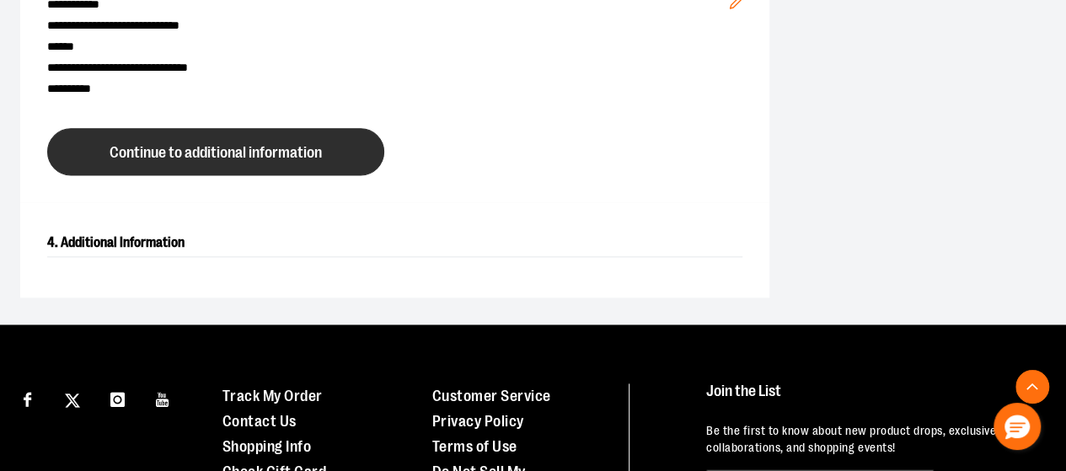
click at [287, 161] on span "Continue to additional information" at bounding box center [216, 153] width 212 height 16
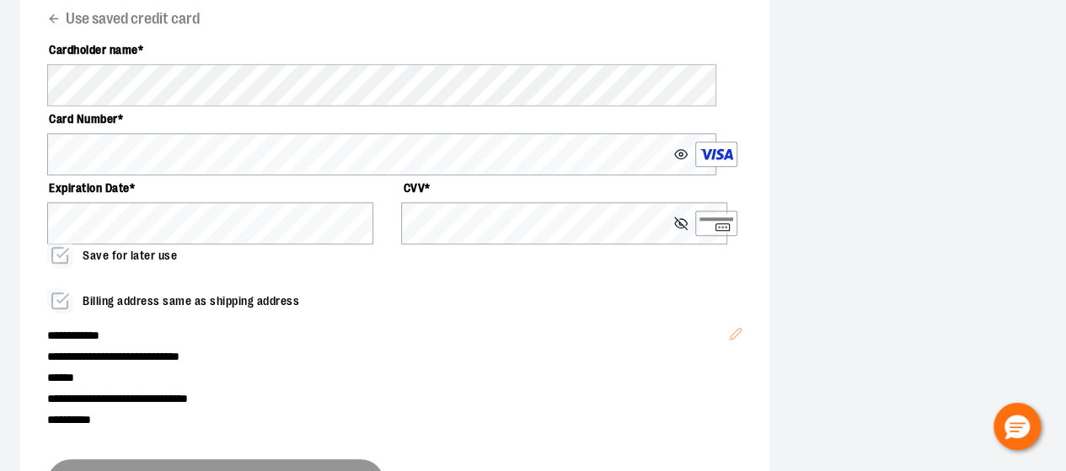
scroll to position [705, 0]
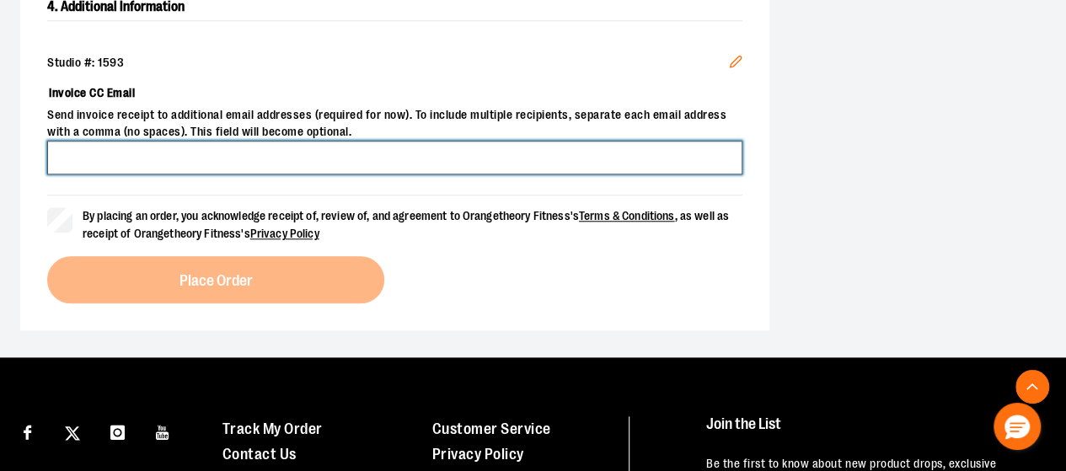
click at [305, 174] on input "Invoice CC Email" at bounding box center [394, 158] width 695 height 34
type input "**********"
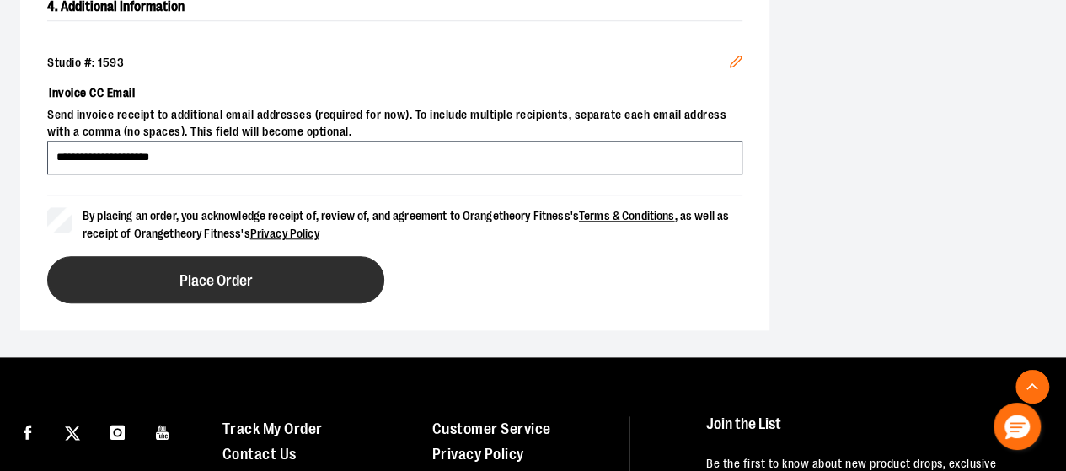
click at [211, 289] on span "Place Order" at bounding box center [215, 281] width 73 height 16
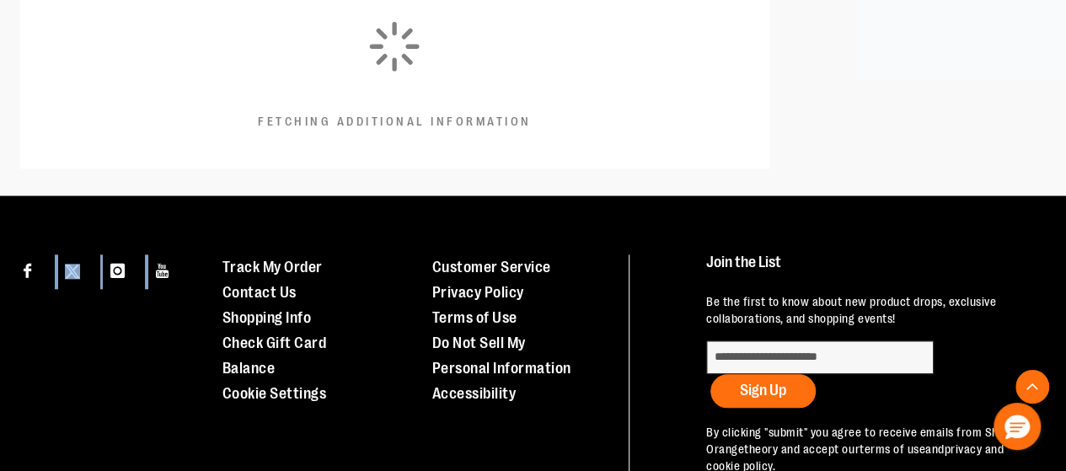
scroll to position [775, 0]
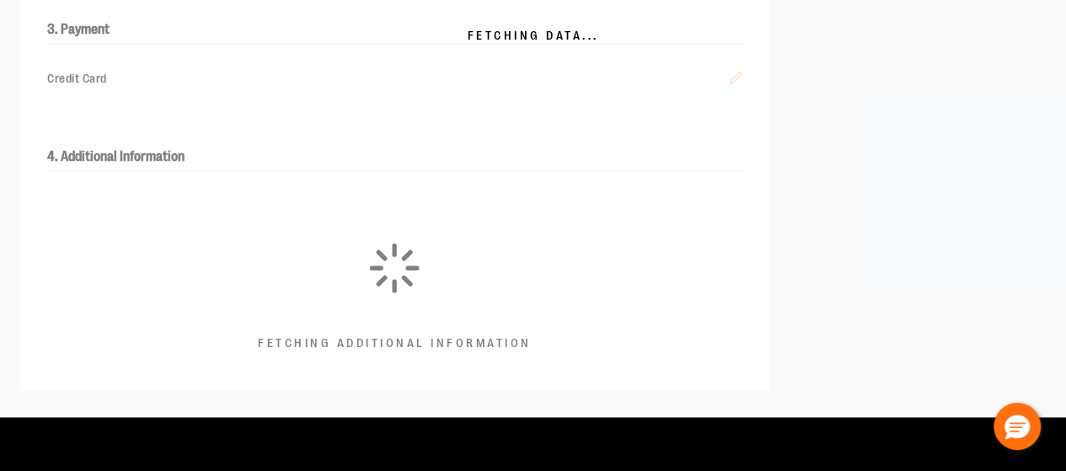
scroll to position [690, 0]
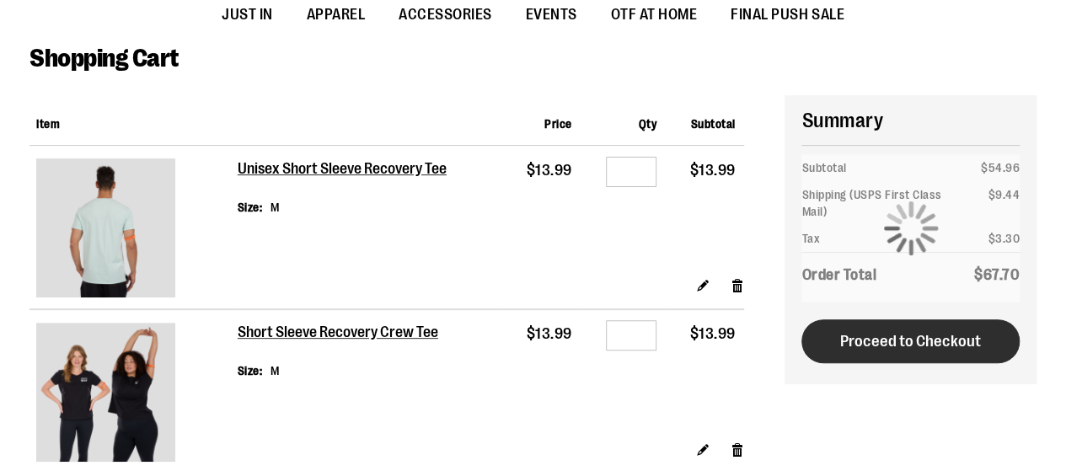
scroll to position [672, 0]
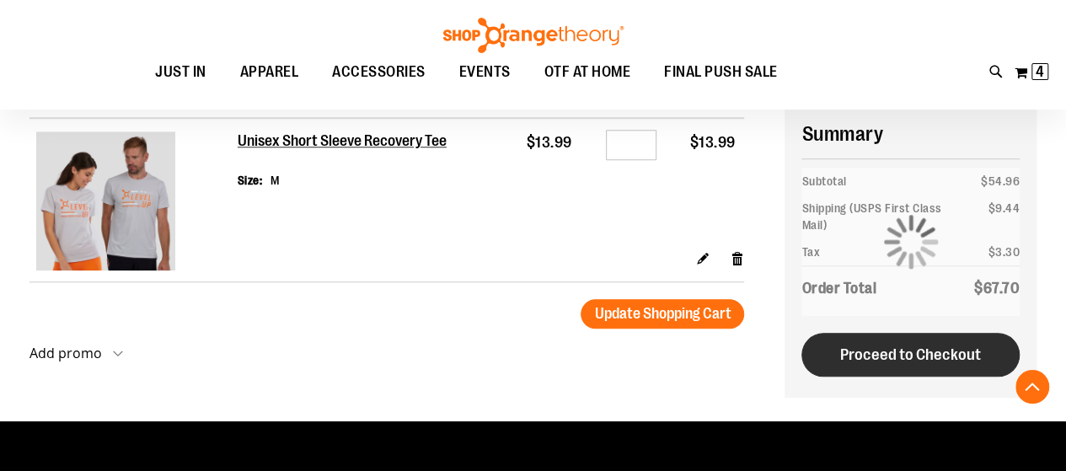
click at [908, 359] on div "**********" at bounding box center [910, 253] width 252 height 289
